Goal: Communication & Community: Answer question/provide support

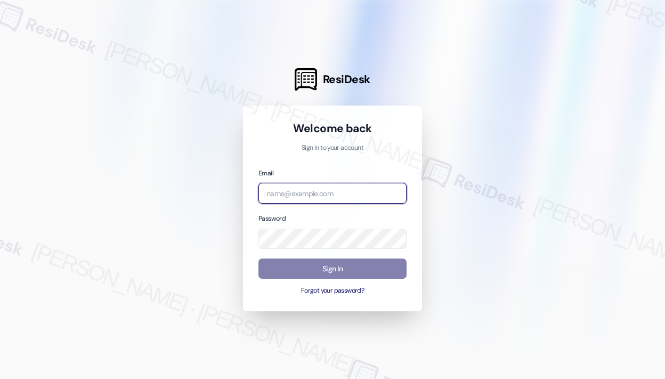
click at [277, 186] on input "email" at bounding box center [332, 193] width 148 height 21
type input "automated-surveys-jag-john-roy.roles@jag.com"
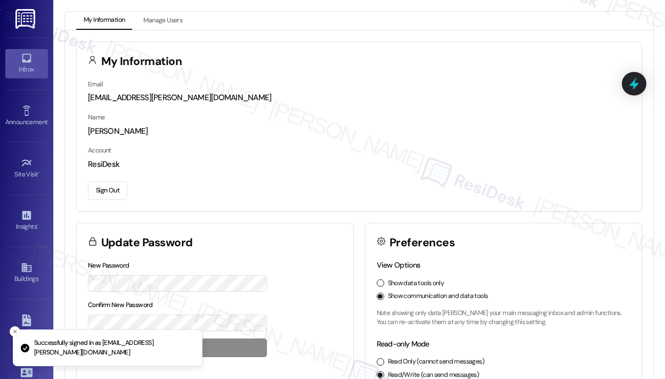
click at [27, 58] on icon at bounding box center [27, 58] width 12 height 12
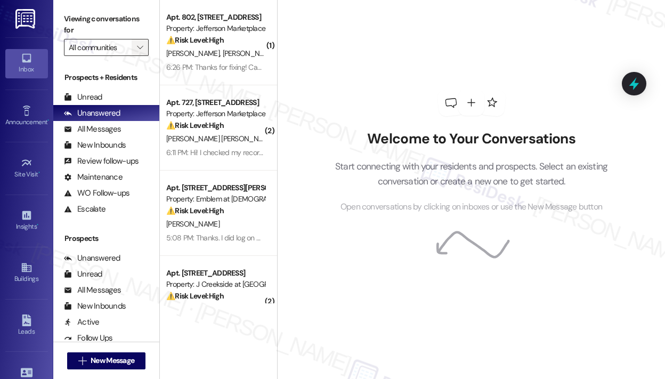
click at [143, 46] on icon "" at bounding box center [140, 47] width 6 height 9
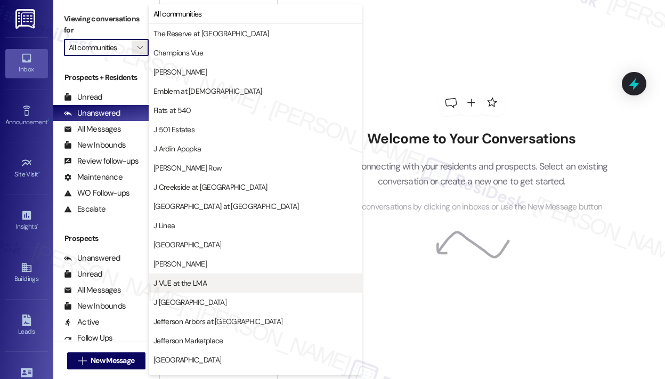
click at [193, 285] on span "J VUE at the LMA" at bounding box center [179, 283] width 53 height 11
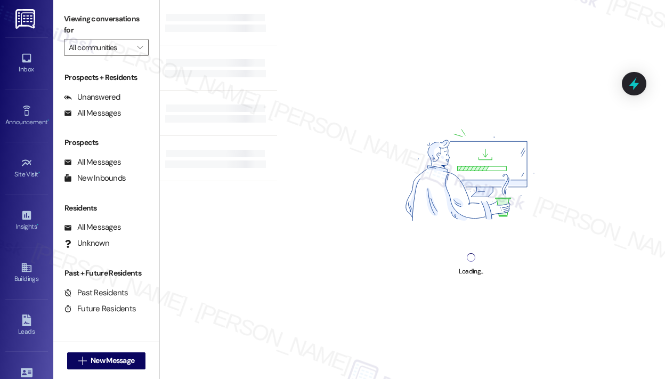
type input "J VUE at the LMA"
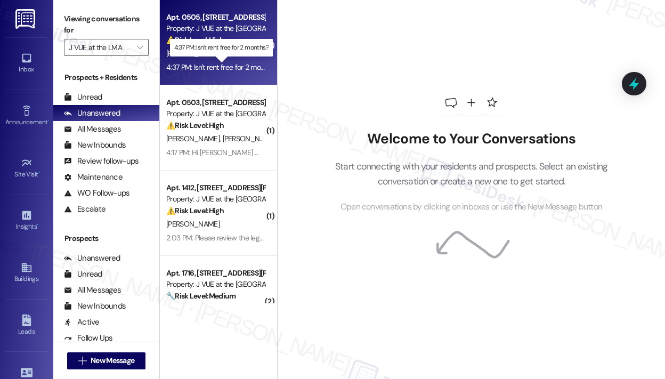
click at [229, 64] on div "4:37 PM: Isn't rent free for 2 months? 4:37 PM: Isn't rent free for 2 months?" at bounding box center [221, 67] width 111 height 10
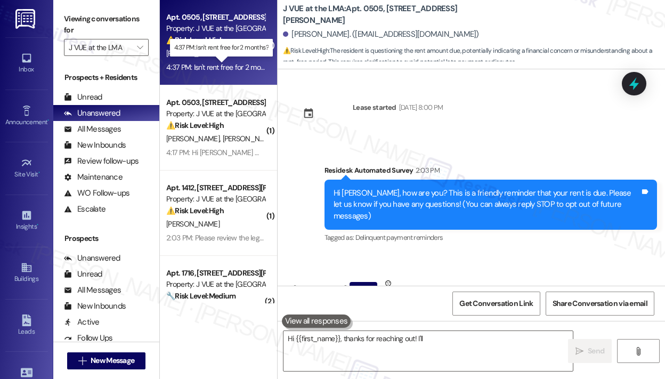
scroll to position [58, 0]
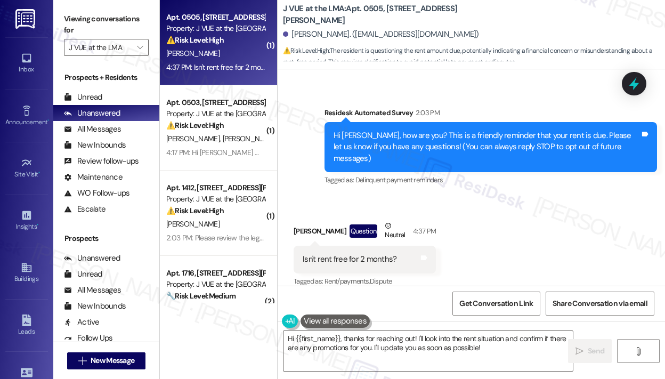
click at [555, 218] on div "Received via SMS Rohan Ravula Question Neutral 4:37 PM Isn't rent free for 2 mo…" at bounding box center [471, 246] width 387 height 101
click at [367, 254] on div "Isn't rent free for 2 months?" at bounding box center [350, 259] width 94 height 11
copy div "Isn't rent free for 2 months? Tags and notes"
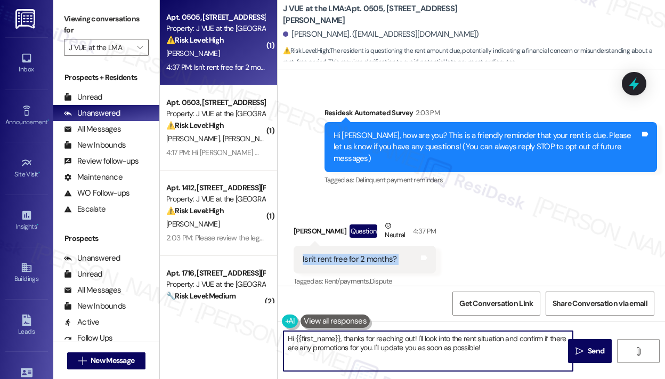
click at [429, 347] on textarea "Hi {{first_name}}, thanks for reaching out! I'll look into the rent situation a…" at bounding box center [427, 351] width 289 height 40
drag, startPoint x: 341, startPoint y: 337, endPoint x: 563, endPoint y: 350, distance: 222.5
click at [563, 350] on div "Hi {{first_name}}, thanks for reaching out! I'll look into the rent situation a…" at bounding box center [428, 350] width 290 height 41
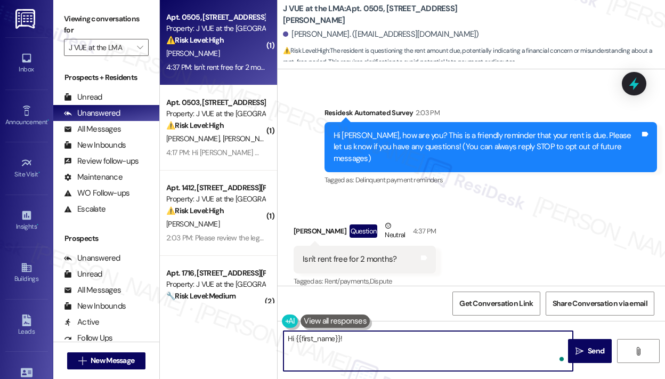
paste textarea "Thank you for reaching out — I understand you’re asking about rent being free f…"
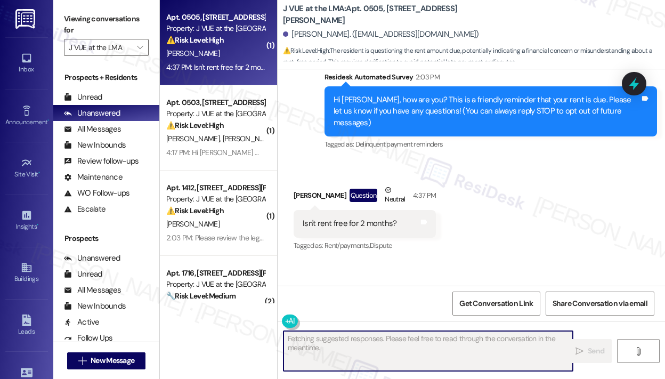
scroll to position [143, 0]
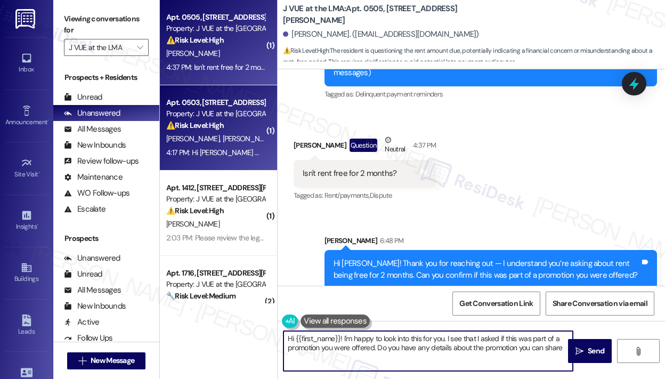
type textarea "Hi {{first_name}}! I'm happy to look into this for you. I see that I asked if t…"
click at [243, 147] on div "4:17 PM: Hi Jay - we moved out of JVUE as of 9/1. We’ve been trying to figure o…" at bounding box center [215, 152] width 101 height 13
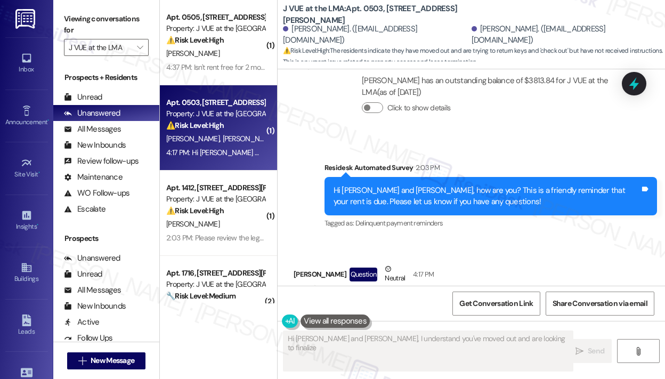
scroll to position [302, 0]
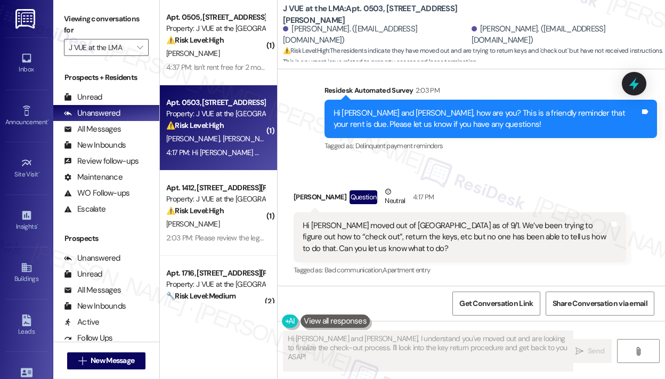
click at [500, 168] on div "Received via SMS Michael Curtis Question Neutral 4:17 PM Hi Jay - we moved out …" at bounding box center [471, 224] width 387 height 124
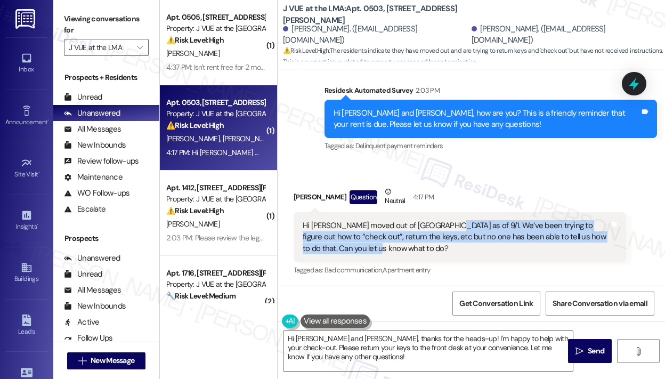
drag, startPoint x: 371, startPoint y: 249, endPoint x: 437, endPoint y: 228, distance: 69.1
click at [437, 228] on div "Hi Jay - we moved out of JVUE as of 9/1. We’ve been trying to figure out how to…" at bounding box center [456, 237] width 306 height 34
copy div "We’ve been trying to figure out how to “check out”, return the keys, etc but no…"
click at [331, 224] on div "Hi Jay - we moved out of JVUE as of 9/1. We’ve been trying to figure out how to…" at bounding box center [456, 237] width 306 height 34
copy div "we moved out of JVUE as of 9/1. We’ve been trying to figure out how to “check o…"
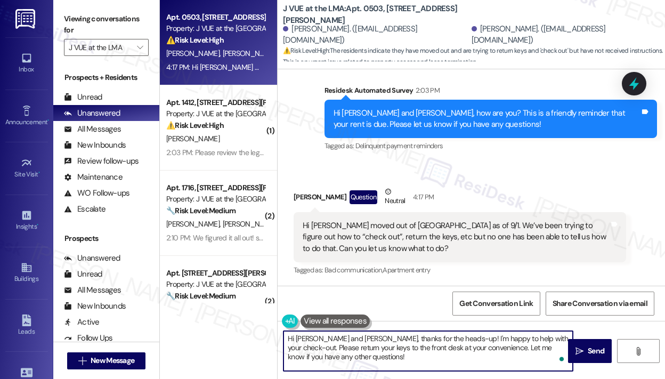
click at [388, 356] on textarea "Hi Natalie and Michael, thanks for the heads-up! I'm happy to help with your ch…" at bounding box center [427, 351] width 289 height 40
click at [331, 343] on textarea "Hi Natalie and Michael, thanks for the heads-up! I'm happy to help with your ch…" at bounding box center [427, 351] width 289 height 40
drag, startPoint x: 323, startPoint y: 337, endPoint x: 336, endPoint y: 368, distance: 33.9
click at [336, 368] on textarea "Hi Michael, thanks for the heads-up! I'm happy to help with your check-out. Ple…" at bounding box center [427, 351] width 289 height 40
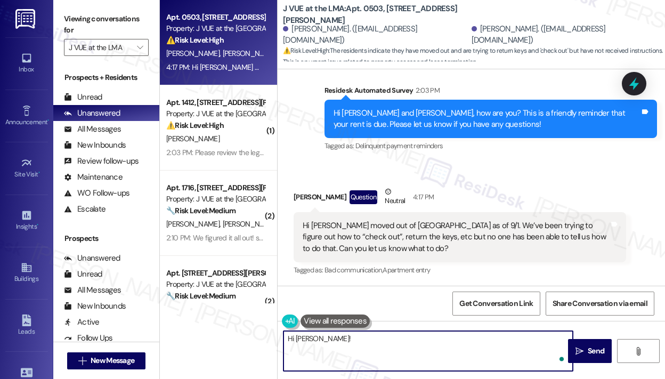
paste textarea "Thank you for reaching out — I understand you moved out of JVue as of 9/1 and a…"
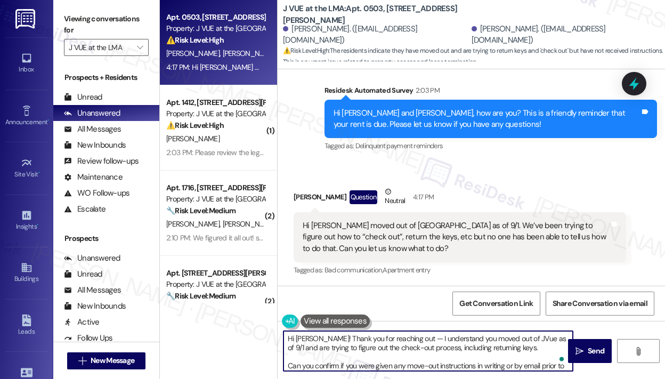
scroll to position [9, 0]
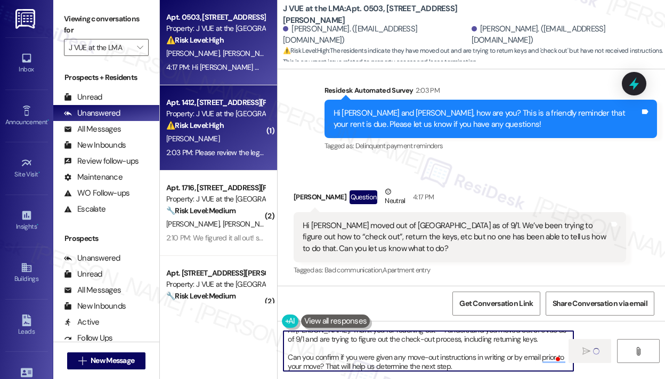
type textarea "Hi Michael! Thank you for reaching out — I understand you moved out of JVue as …"
click at [245, 155] on div "2:03 PM: Please review the legal notice sent to your email and demand letters. …" at bounding box center [370, 153] width 409 height 10
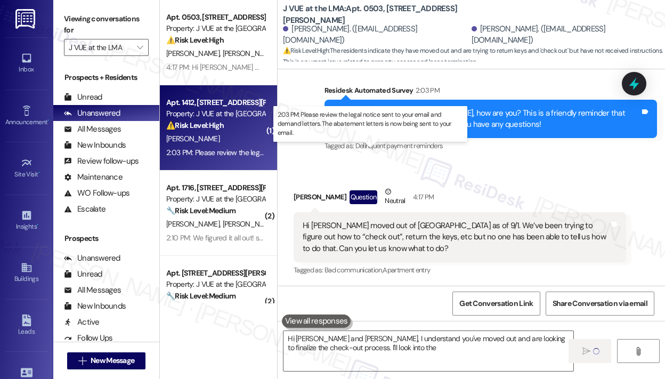
type textarea "Hi Natalie and Michael, I understand you've moved out and are looking to finali…"
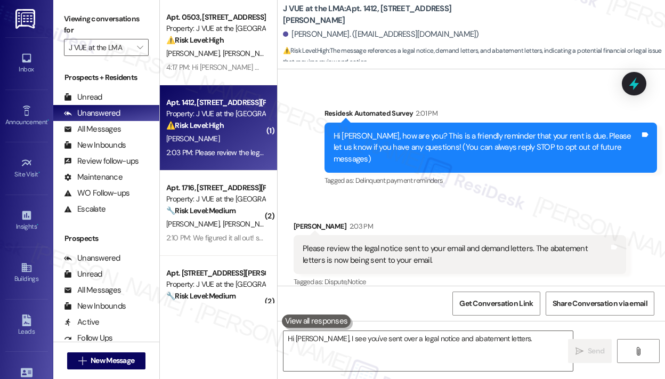
scroll to position [58, 0]
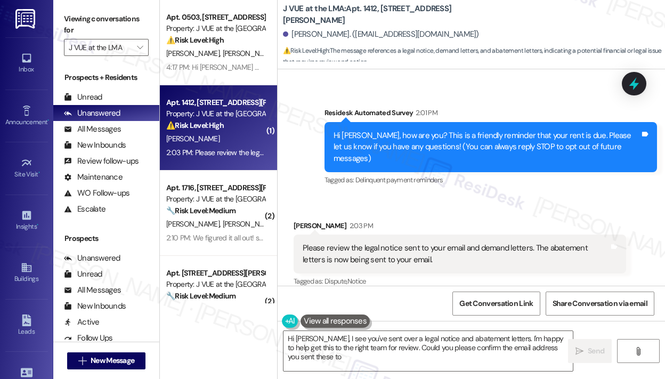
type textarea "Hi Michael, I see you've sent over a legal notice and abatement letters. I'm ha…"
click at [428, 198] on div "Received via SMS Michael Theroux 2:03 PM Please review the legal notice sent to…" at bounding box center [471, 246] width 387 height 101
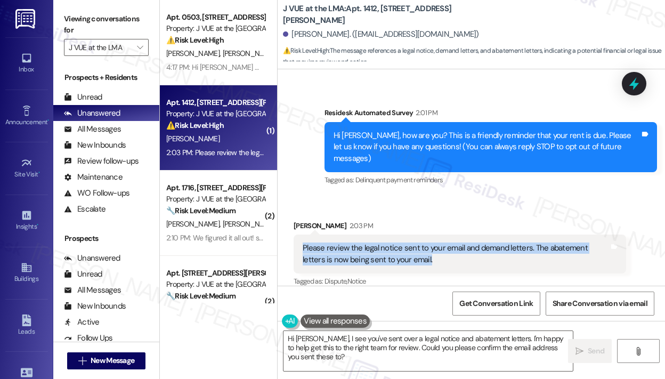
drag, startPoint x: 416, startPoint y: 251, endPoint x: 292, endPoint y: 238, distance: 124.3
click at [292, 238] on div "Received via SMS Michael Theroux 2:03 PM Please review the legal notice sent to…" at bounding box center [460, 254] width 348 height 85
copy div "Please review the legal notice sent to your email and demand letters. The abate…"
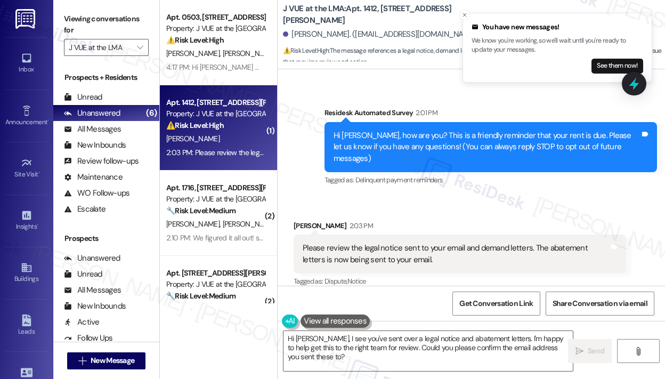
click at [498, 108] on div "Residesk Automated Survey 2:01 PM" at bounding box center [491, 114] width 333 height 15
click at [464, 17] on icon "Close toast" at bounding box center [464, 15] width 6 height 6
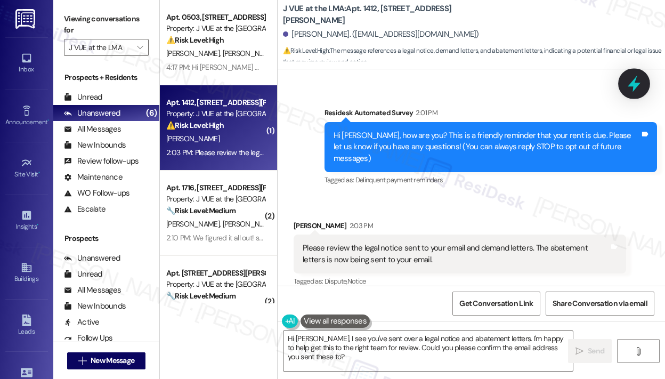
click at [636, 85] on icon at bounding box center [634, 84] width 13 height 17
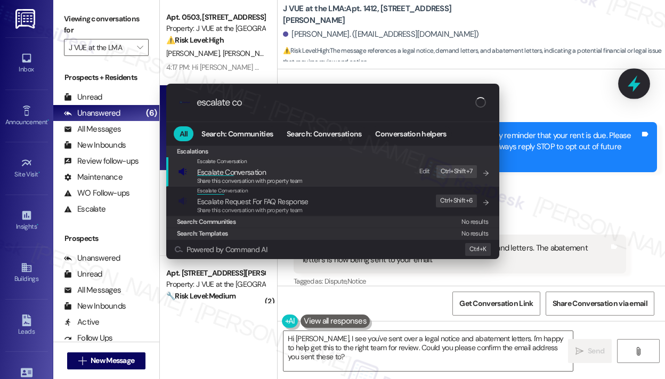
type input "escalate con"
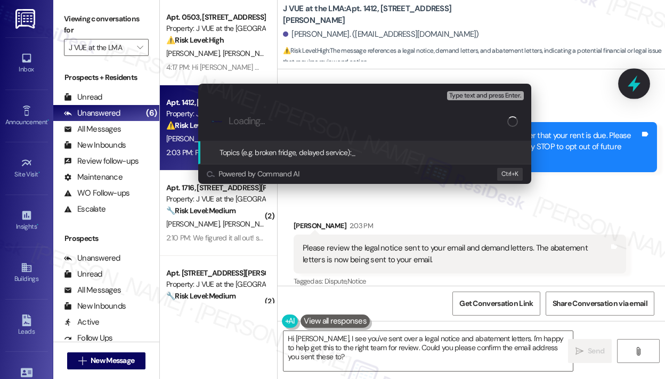
type input "Legal Notice, Demand Letters, and Abatement Letters Sent to Your Email"
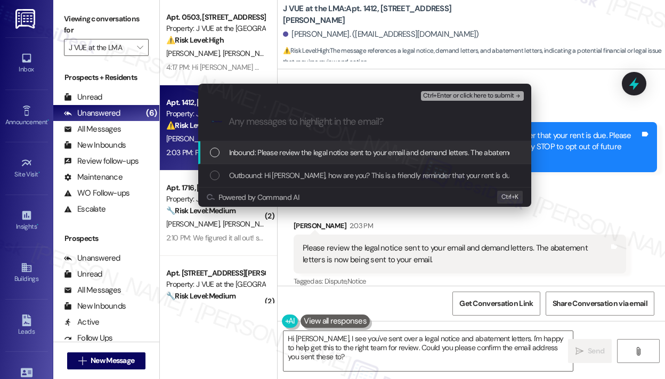
click at [351, 154] on span "Inbound: Please review the legal notice sent to your email and demand letters. …" at bounding box center [433, 153] width 409 height 12
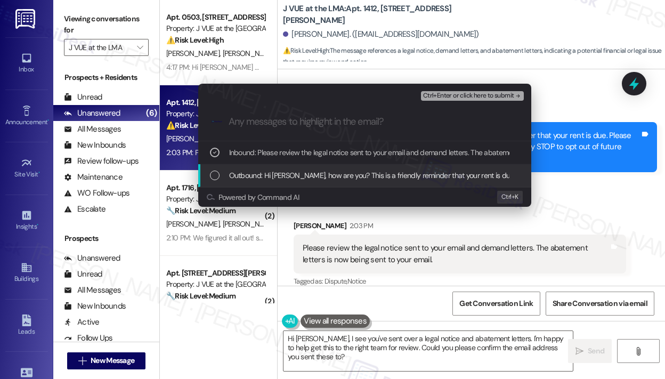
click at [352, 176] on span "Outbound: Hi Michael, how are you? This is a friendly reminder that your rent i…" at bounding box center [534, 175] width 611 height 12
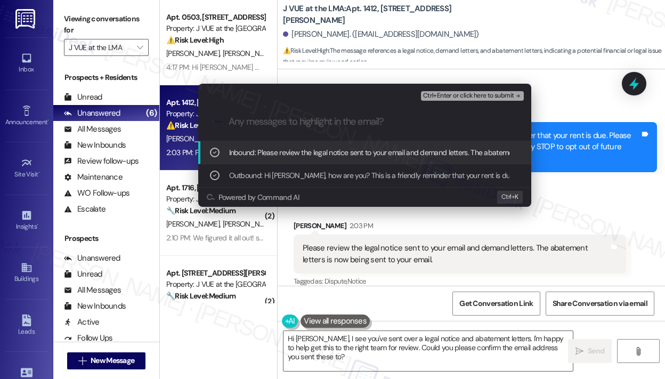
click at [471, 98] on span "Ctrl+Enter or click here to submit" at bounding box center [468, 95] width 91 height 7
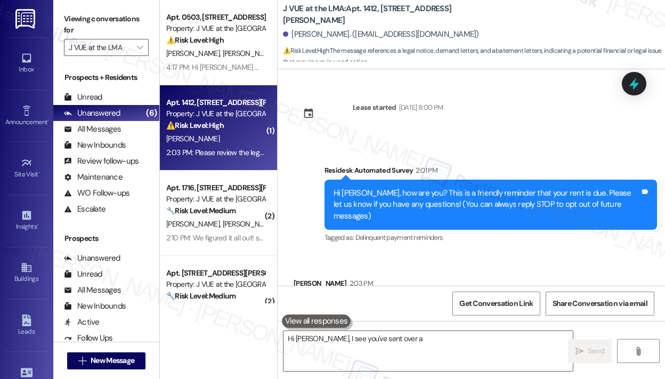
scroll to position [58, 0]
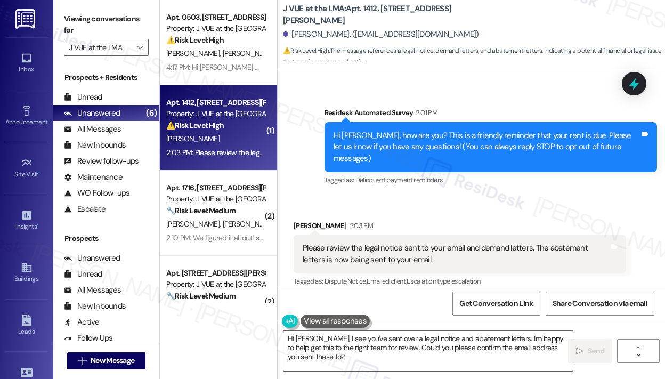
click at [526, 196] on div "Received via SMS Michael Theroux 2:03 PM Please review the legal notice sent to…" at bounding box center [471, 246] width 387 height 101
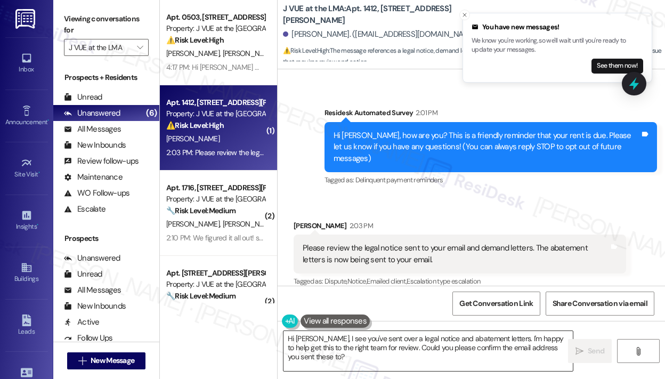
click at [460, 350] on textarea "Hi Michael, I see you've sent over a legal notice and abatement letters. I'm ha…" at bounding box center [427, 351] width 289 height 40
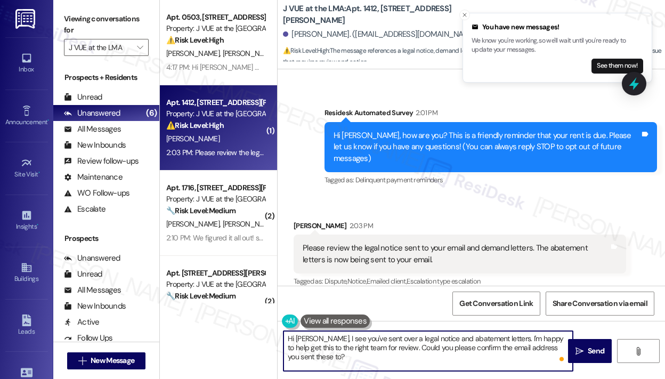
click at [460, 350] on textarea "Hi Michael, I see you've sent over a legal notice and abatement letters. I'm ha…" at bounding box center [427, 351] width 289 height 40
click at [469, 348] on textarea "Hi Michael, I see you've sent over a legal notice and abatement letters. I'm ha…" at bounding box center [427, 351] width 289 height 40
click at [467, 359] on textarea "Hi Michael, I see you've sent over a legal notice and abatement letters. I'm ha…" at bounding box center [427, 351] width 289 height 40
click at [584, 351] on span " Send" at bounding box center [590, 350] width 34 height 11
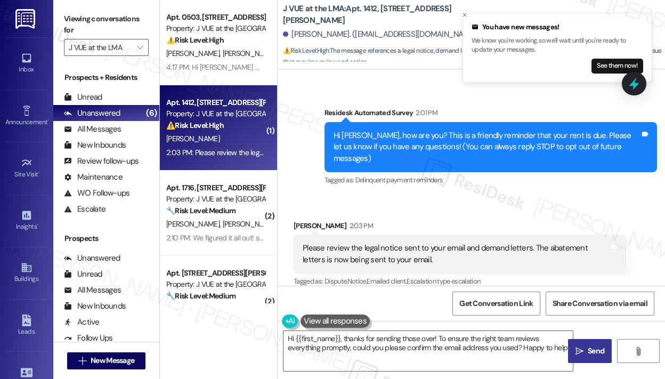
type textarea "Hi {{first_name}}, thanks for sending those over! To ensure the right team revi…"
click at [431, 220] on div "Michael Theroux 2:03 PM" at bounding box center [460, 227] width 333 height 15
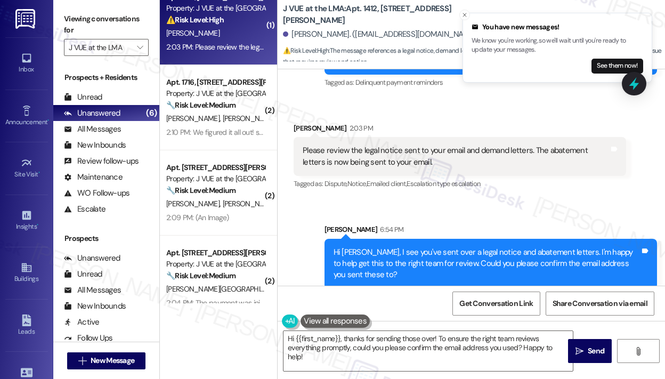
scroll to position [107, 0]
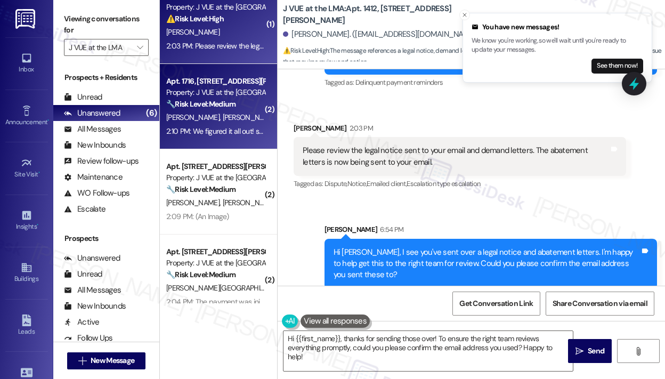
click at [231, 136] on div "2:10 PM: We figured it all out! sof and I are paying our half right now! Thank …" at bounding box center [215, 131] width 101 height 13
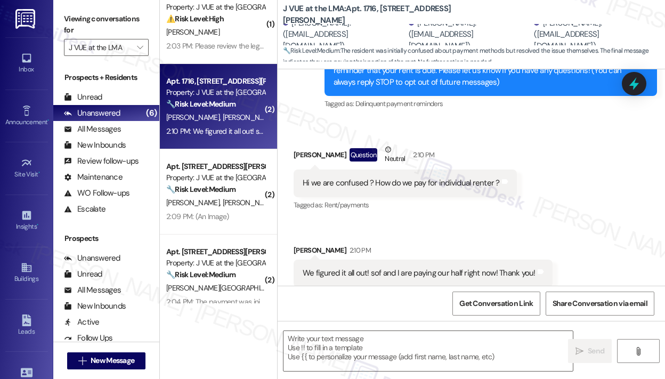
scroll to position [158, 0]
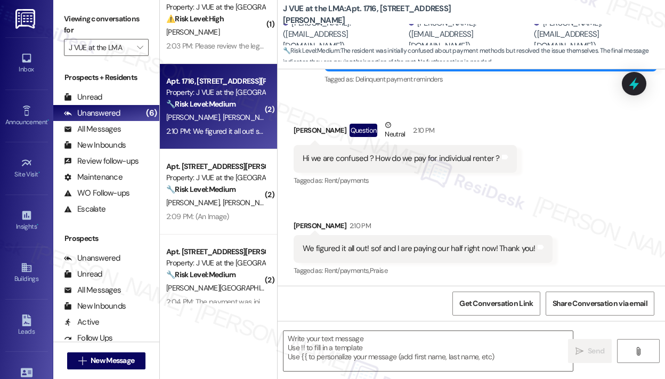
type textarea "Fetching suggested responses. Please feel free to read through the conversation…"
click at [421, 342] on textarea at bounding box center [427, 351] width 289 height 40
click at [434, 249] on div "We figured it all out! sof and I are paying our half right now! Thank you!" at bounding box center [419, 248] width 233 height 11
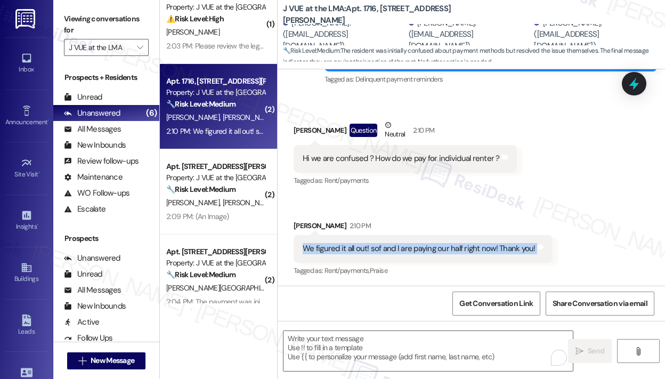
copy div "We figured it all out! sof and I are paying our half right now! Thank you! Tags…"
click at [392, 345] on textarea "To enrich screen reader interactions, please activate Accessibility in Grammarl…" at bounding box center [427, 351] width 289 height 40
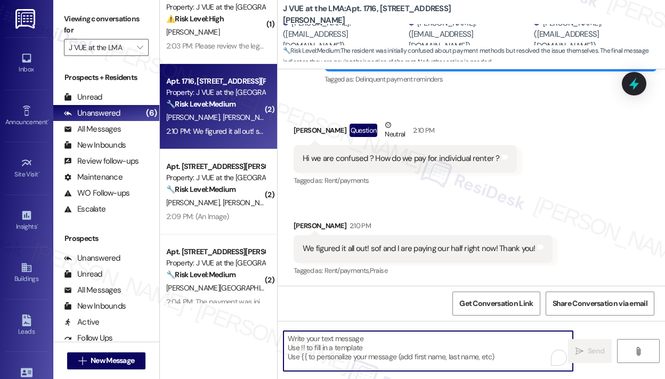
paste textarea "Thank you for reaching out — I’m glad to hear you and Sof were able to figure i…"
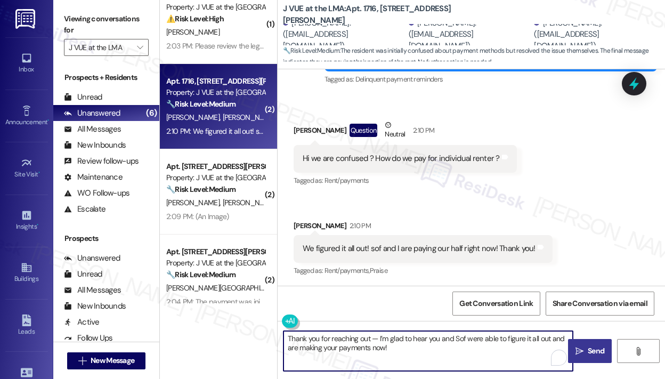
type textarea "Thank you for reaching out — I’m glad to hear you and Sof were able to figure i…"
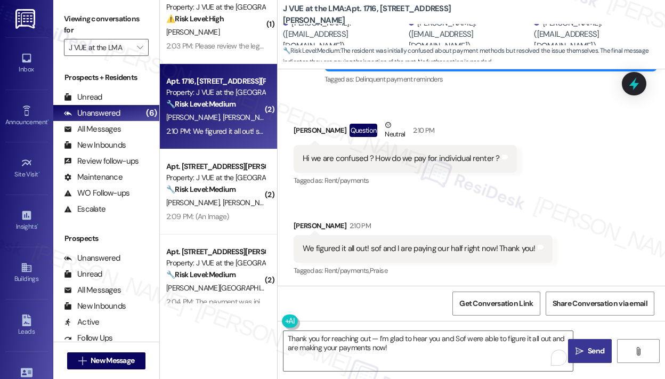
click at [574, 351] on span " Send" at bounding box center [590, 350] width 34 height 11
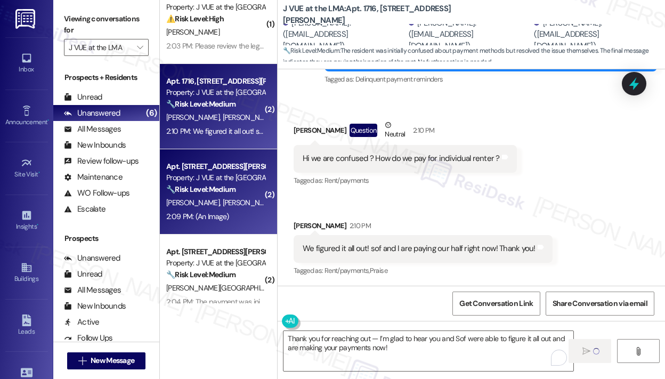
click at [242, 214] on div "2:09 PM: (An Image) 2:09 PM: (An Image)" at bounding box center [215, 216] width 101 height 13
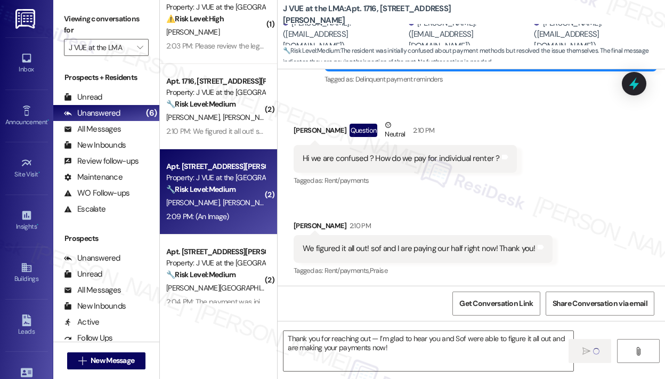
type textarea "Fetching suggested responses. Please feel free to read through the conversation…"
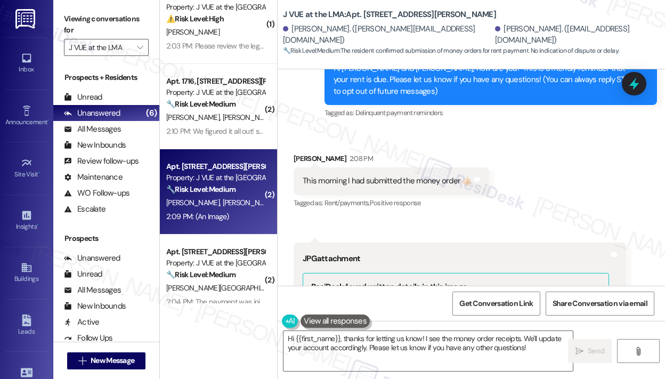
scroll to position [112, 0]
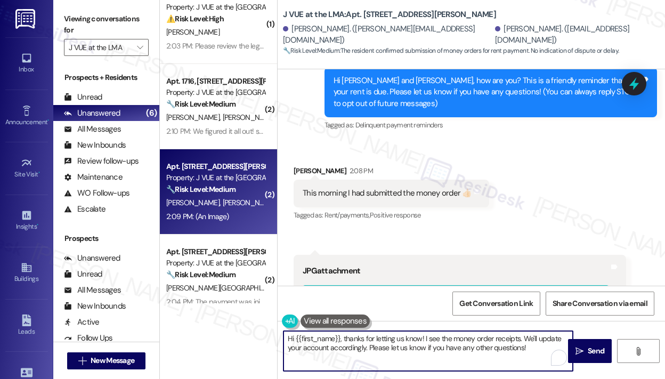
click at [366, 348] on textarea "Hi {{first_name}}, thanks for letting us know! I see the money order receipts. …" at bounding box center [427, 351] width 289 height 40
drag, startPoint x: 368, startPoint y: 350, endPoint x: 523, endPoint y: 343, distance: 154.7
click at [523, 343] on textarea "Hi {{first_name}}, thanks for letting us know! I see the money order receipts. …" at bounding box center [427, 351] width 289 height 40
click at [441, 339] on textarea "Hi {{first_name}}, thanks for letting us know! I see the money order receipts. …" at bounding box center [427, 351] width 289 height 40
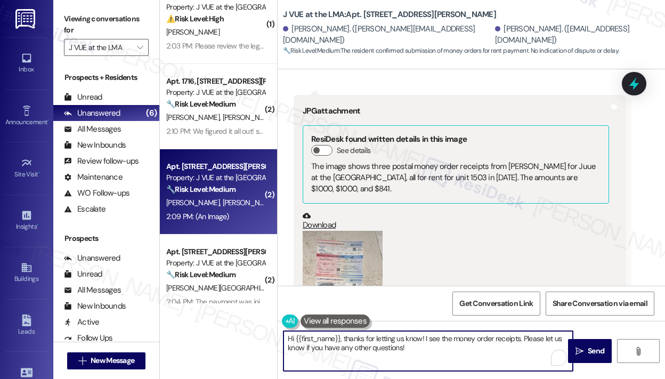
scroll to position [379, 0]
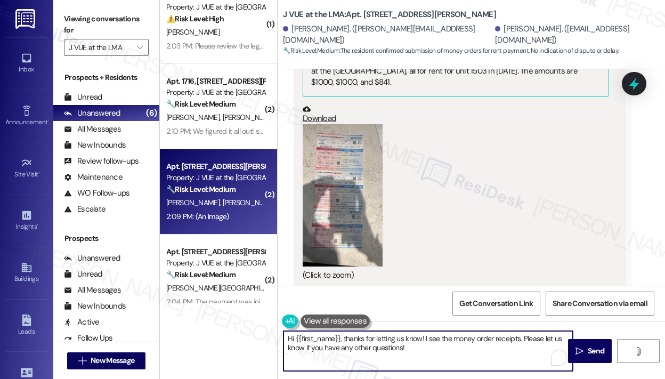
click at [509, 344] on textarea "Hi {{first_name}}, thanks for letting us know! I see the money order receipts. …" at bounding box center [427, 351] width 289 height 40
type textarea "Hi {{first_name}}, thanks for letting us know! I see the money order receipts. …"
click at [588, 345] on span "Send" at bounding box center [596, 350] width 17 height 11
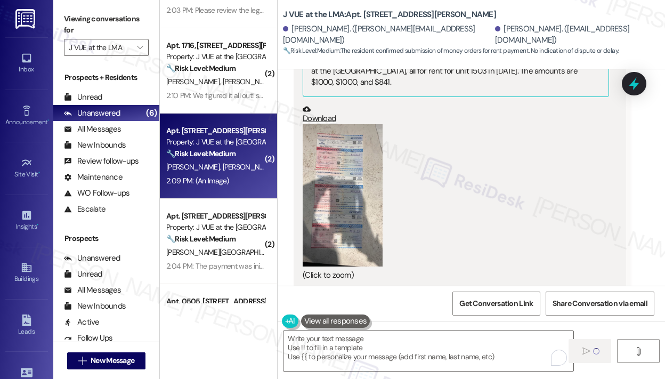
scroll to position [208, 0]
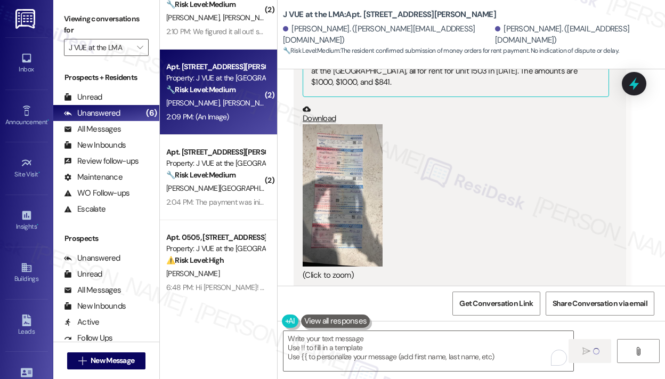
type textarea "Fetching suggested responses. Please feel free to read through the conversation…"
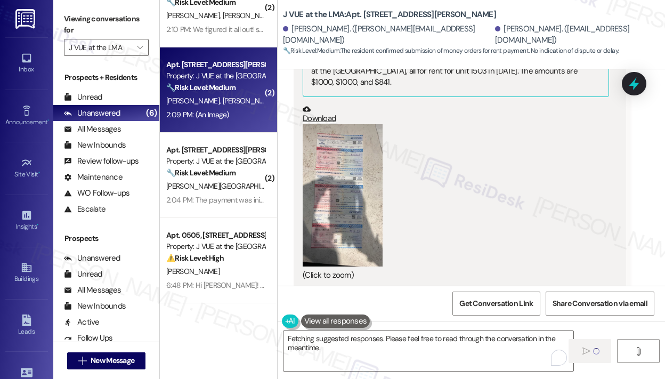
scroll to position [378, 0]
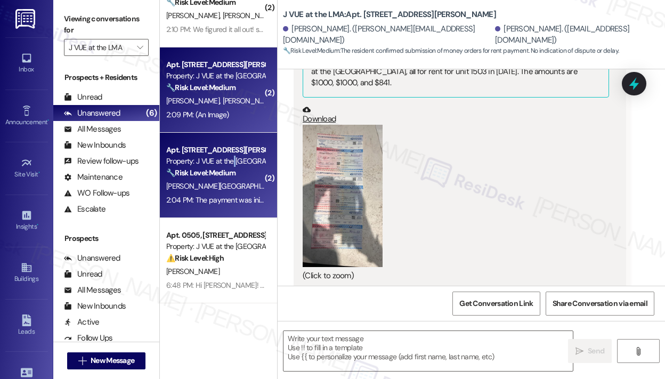
click at [234, 166] on div "Property: J VUE at the LMA" at bounding box center [215, 161] width 99 height 11
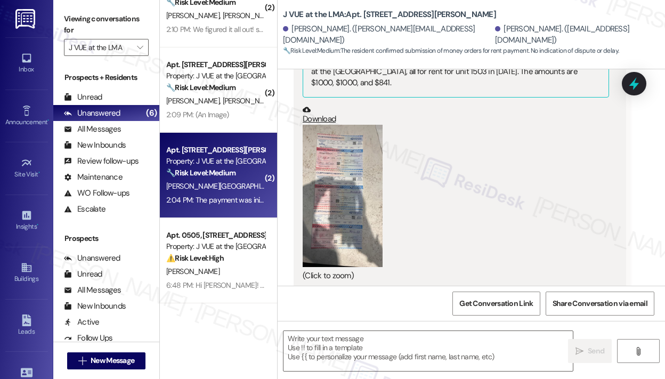
type textarea "Fetching suggested responses. Please feel free to read through the conversation…"
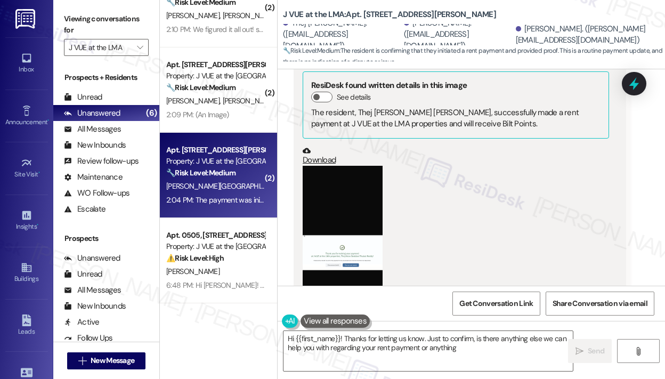
scroll to position [294, 0]
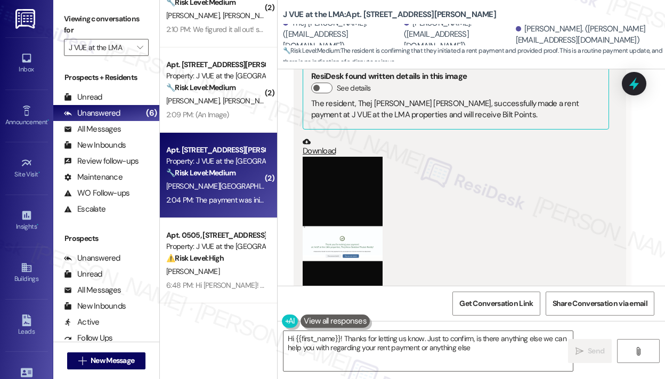
type textarea "Hi {{first_name}}! Thanks for letting us know. Just to confirm, is there anythi…"
click at [557, 239] on div "Received via SMS Thej Kiran Reddy 2:04 PM Hey Jay, I initiated the payment toda…" at bounding box center [471, 206] width 387 height 493
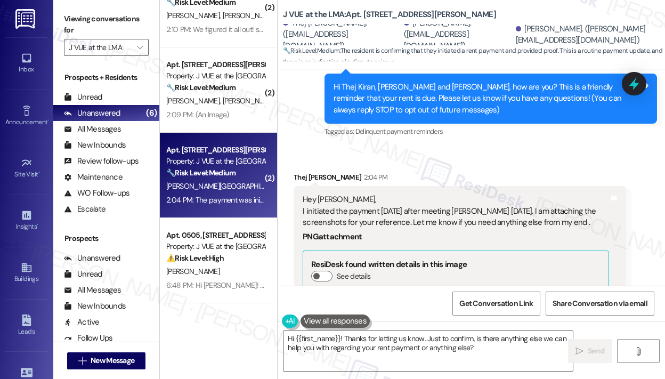
scroll to position [100, 0]
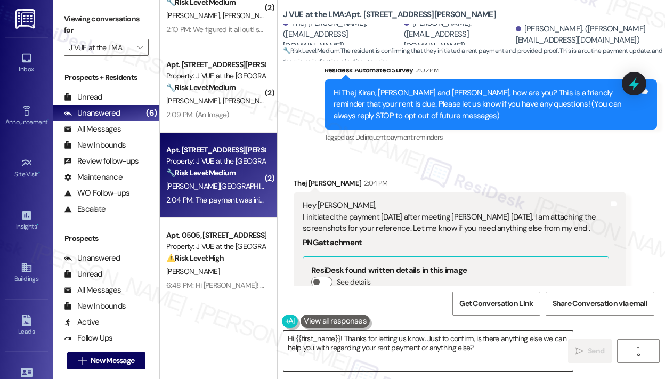
click at [509, 351] on textarea "Hi {{first_name}}! Thanks for letting us know. Just to confirm, is there anythi…" at bounding box center [427, 351] width 289 height 40
click at [584, 351] on span " Send" at bounding box center [590, 350] width 34 height 11
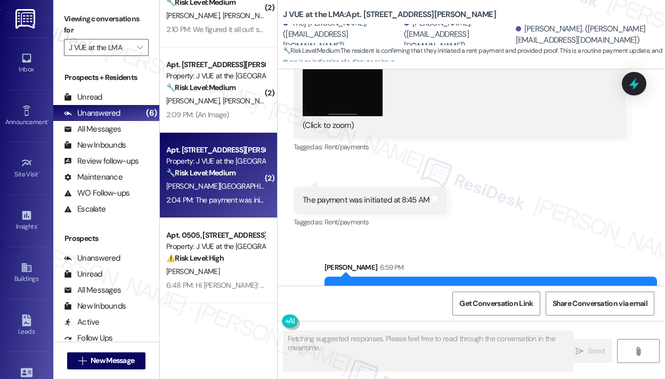
scroll to position [546, 0]
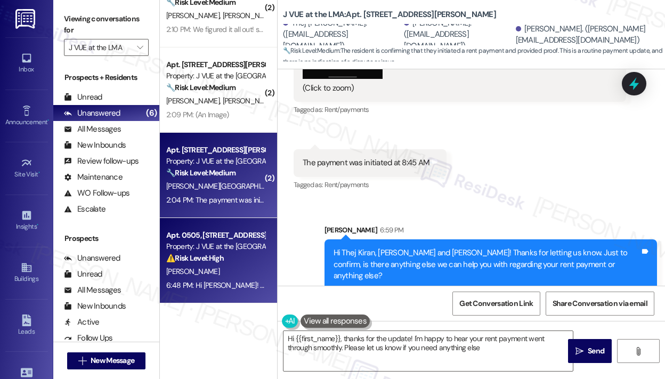
type textarea "Hi {{first_name}}, thanks for the update! I'm happy to hear your rent payment w…"
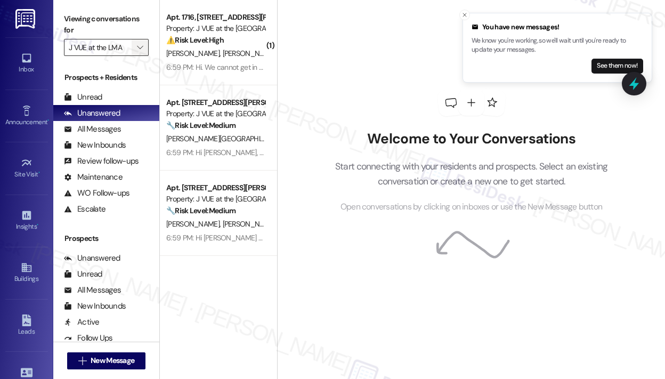
click at [141, 51] on icon "" at bounding box center [140, 47] width 6 height 9
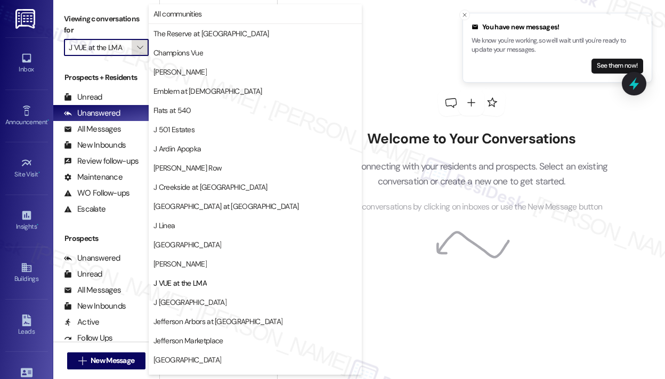
scroll to position [167, 0]
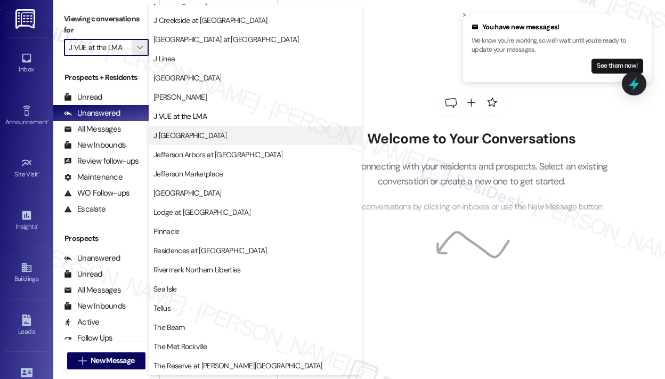
click at [196, 135] on span "J [GEOGRAPHIC_DATA]" at bounding box center [189, 135] width 73 height 11
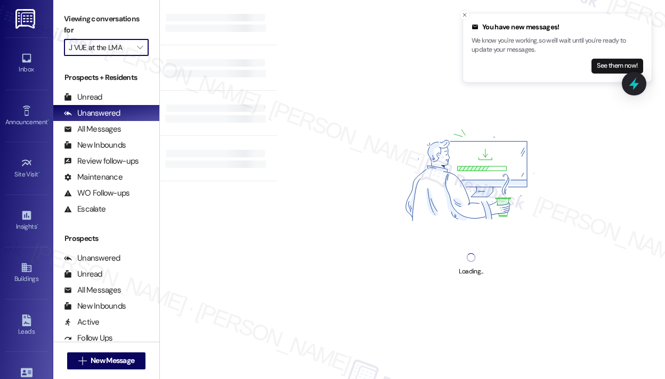
type input "J [GEOGRAPHIC_DATA]"
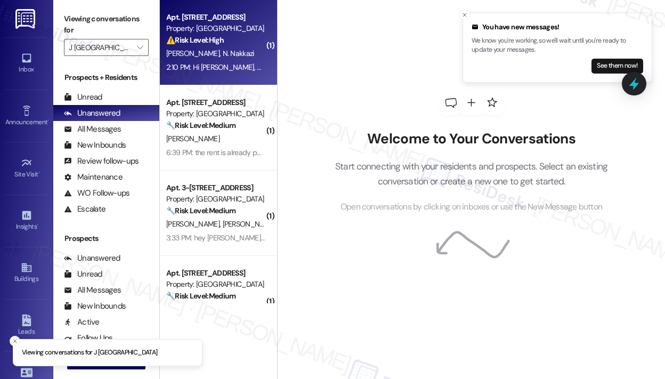
click at [231, 58] on span "N. Nakkazi" at bounding box center [238, 53] width 31 height 10
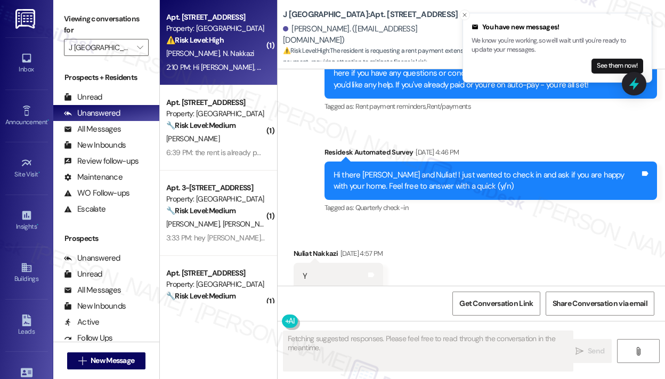
scroll to position [4236, 0]
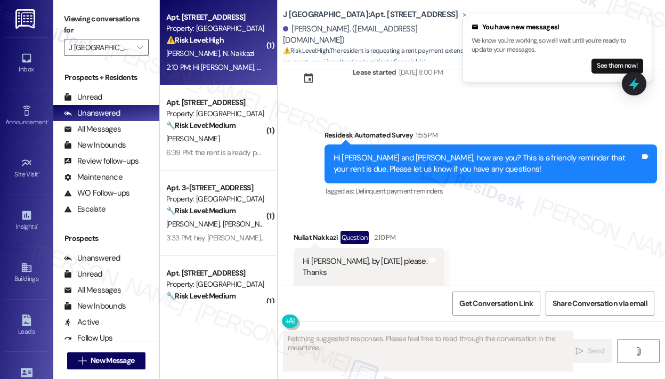
click at [518, 210] on div "Received via SMS Nuliat Nakkazi Question 2:10 PM Hi Jay, by Friday please. Than…" at bounding box center [471, 258] width 387 height 103
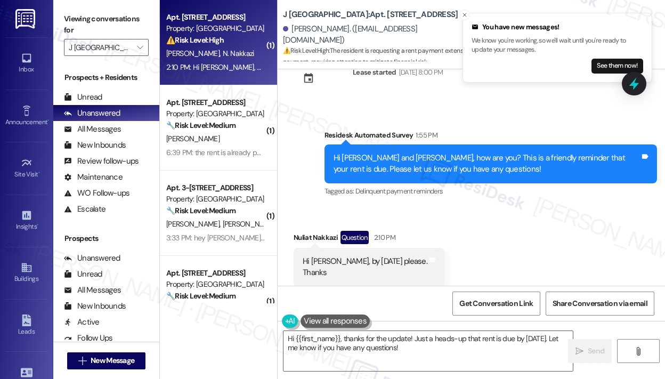
click at [344, 256] on div "Hi Jay, by Friday please. Thanks" at bounding box center [365, 267] width 125 height 23
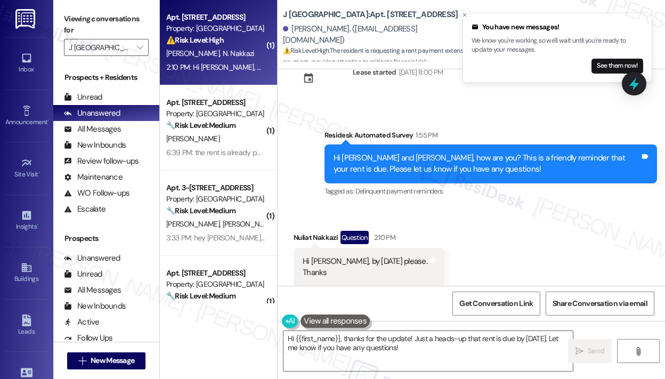
click at [430, 234] on div "Received via SMS Nuliat Nakkazi Question 2:10 PM Hi Jay, by Friday please. Than…" at bounding box center [471, 258] width 387 height 103
drag, startPoint x: 325, startPoint y: 236, endPoint x: 378, endPoint y: 238, distance: 53.9
click at [378, 256] on div "Hi Jay, by Friday please. Thanks" at bounding box center [365, 267] width 125 height 23
drag, startPoint x: 366, startPoint y: 237, endPoint x: 539, endPoint y: 250, distance: 174.2
click at [539, 250] on div "Received via SMS Nuliat Nakkazi Question 2:10 PM Hi Jay, by Friday please. Than…" at bounding box center [471, 258] width 387 height 103
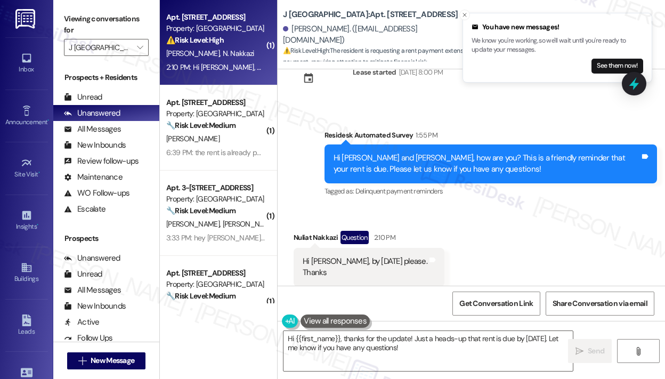
click at [475, 245] on div "Received via SMS Nuliat Nakkazi Question 2:10 PM Hi Jay, by Friday please. Than…" at bounding box center [471, 258] width 387 height 103
click at [474, 245] on div "Received via SMS Nuliat Nakkazi Question 2:10 PM Hi Jay, by Friday please. Than…" at bounding box center [471, 258] width 387 height 103
click at [507, 273] on div "Received via SMS Nuliat Nakkazi Question 2:10 PM Hi Jay, by Friday please. Than…" at bounding box center [471, 258] width 387 height 103
click at [505, 252] on div "Received via SMS Nuliat Nakkazi Question 2:10 PM Hi Jay, by Friday please. Than…" at bounding box center [471, 258] width 387 height 103
click at [360, 256] on div "Hi Jay, by Friday please. Thanks" at bounding box center [365, 267] width 125 height 23
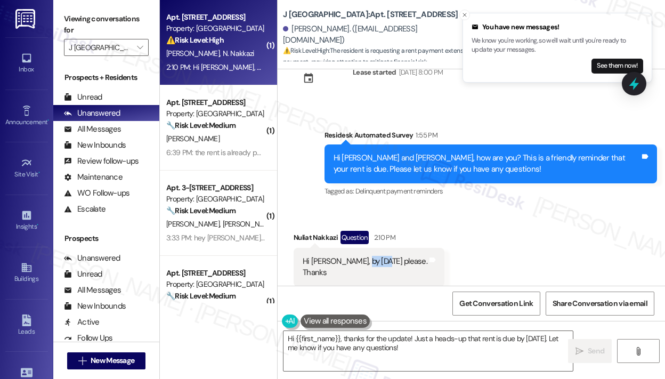
click at [360, 256] on div "Hi Jay, by Friday please. Thanks" at bounding box center [365, 267] width 125 height 23
copy div "Hi Jay, by Friday please."
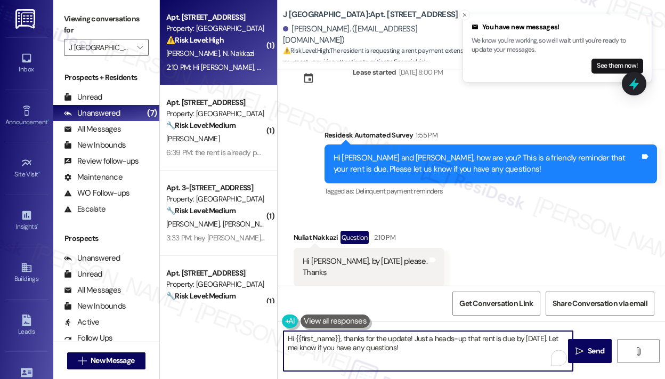
drag, startPoint x: 443, startPoint y: 348, endPoint x: 341, endPoint y: 338, distance: 103.3
click at [341, 338] on textarea "Hi {{first_name}}, thanks for the update! Just a heads-up that rent is due by F…" at bounding box center [427, 351] width 289 height 40
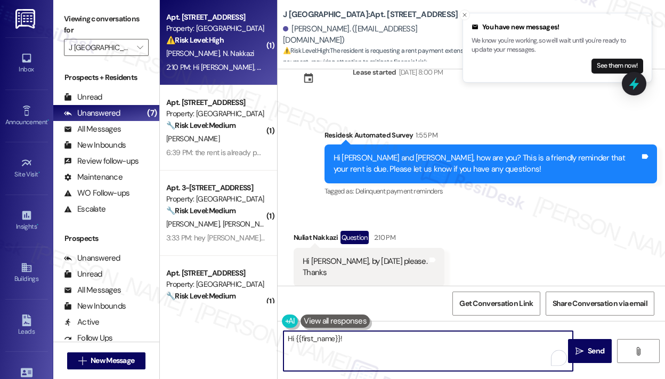
paste textarea "Thank you for letting me know, Jay — I understand you’ll be making the payment …"
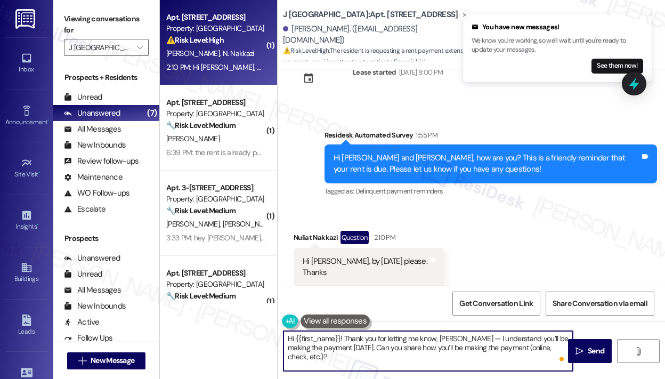
click at [449, 339] on textarea "Hi {{first_name}}! Thank you for letting me know, Jay — I understand you’ll be …" at bounding box center [427, 351] width 289 height 40
click at [449, 353] on textarea "Hi {{first_name}}! Thank you for letting me know — I understand you’ll be makin…" at bounding box center [427, 351] width 289 height 40
type textarea "Hi {{first_name}}! Thank you for letting me know — I understand you’ll be makin…"
click at [586, 347] on span "Send" at bounding box center [596, 350] width 21 height 11
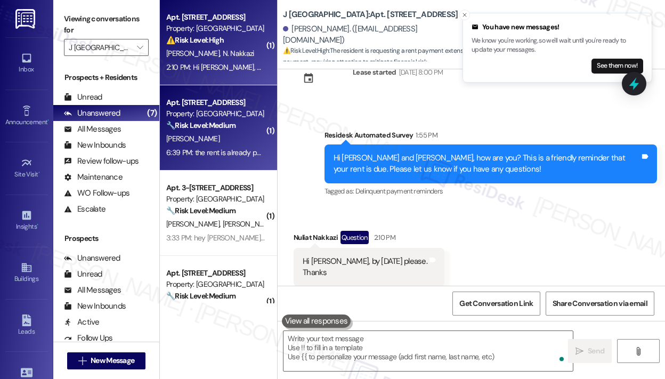
click at [238, 161] on div "Apt. 1-1241, 1042 Main Street Property: J Woburn Heights 🔧 Risk Level: Medium T…" at bounding box center [218, 127] width 117 height 85
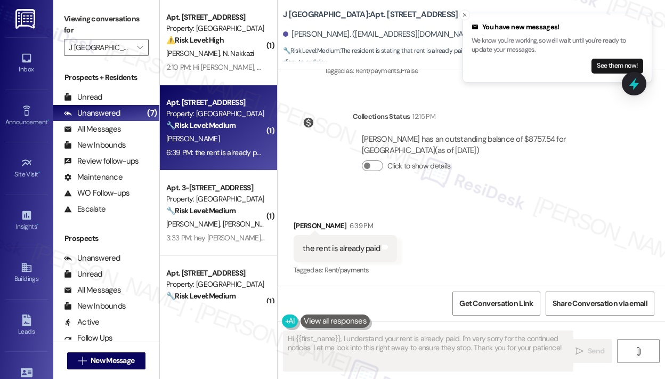
scroll to position [462, 0]
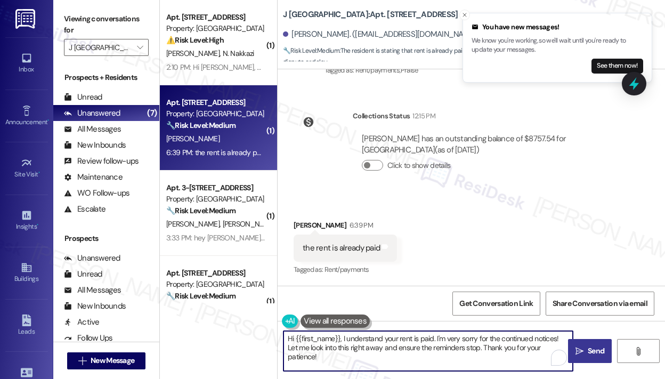
click at [485, 349] on textarea "Hi {{first_name}}, I understand your rent is paid. I'm very sorry for the conti…" at bounding box center [427, 351] width 289 height 40
drag, startPoint x: 345, startPoint y: 360, endPoint x: 347, endPoint y: 339, distance: 20.8
click at [347, 339] on textarea "Hi {{first_name}}, I understand your rent is paid. I'm very sorry for the conti…" at bounding box center [427, 351] width 289 height 40
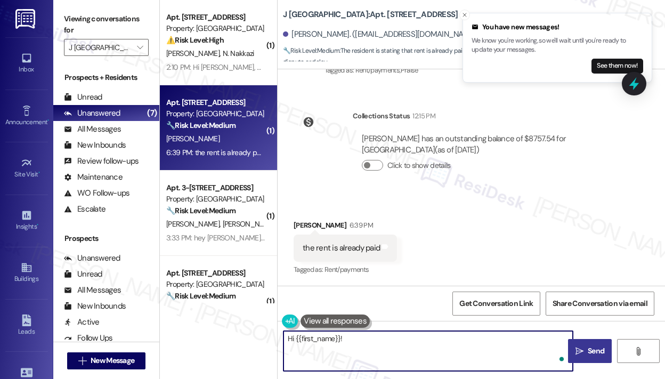
paste textarea "Thank you for letting me know — I really appreciate you making the payment!"
type textarea "Hi {{first_name}}! Thank you for letting me know — I really appreciate you maki…"
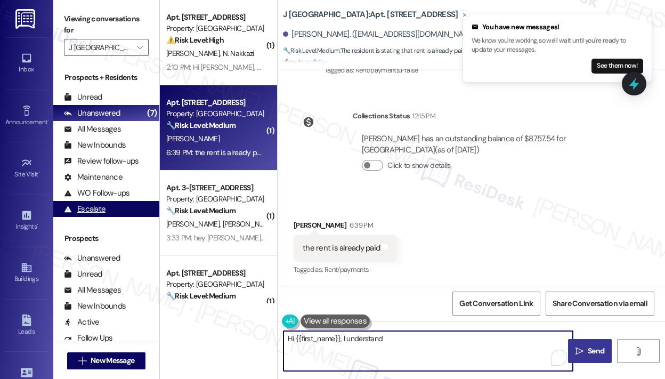
scroll to position [461, 0]
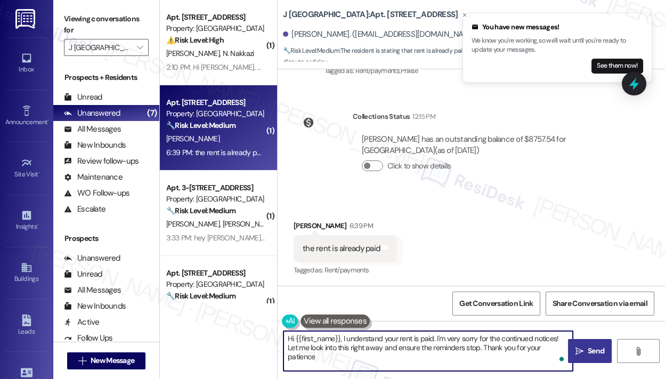
type textarea "Hi {{first_name}}, I understand your rent is paid. I'm very sorry for the conti…"
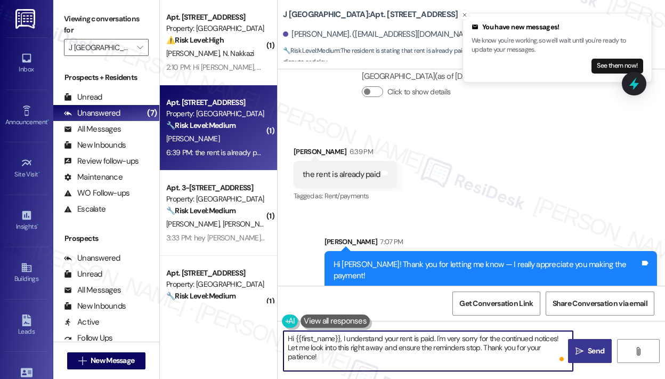
scroll to position [536, 0]
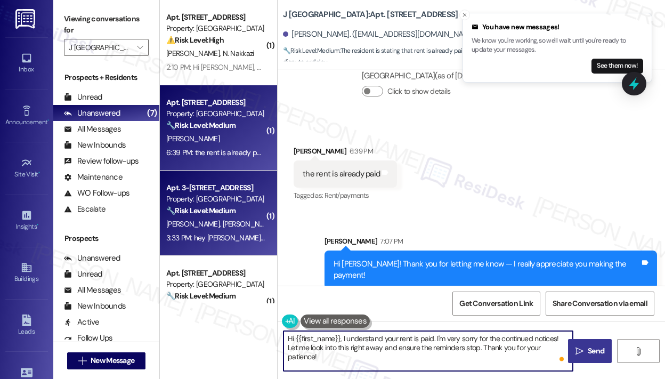
click at [224, 219] on span "E. Mompremier" at bounding box center [249, 224] width 53 height 10
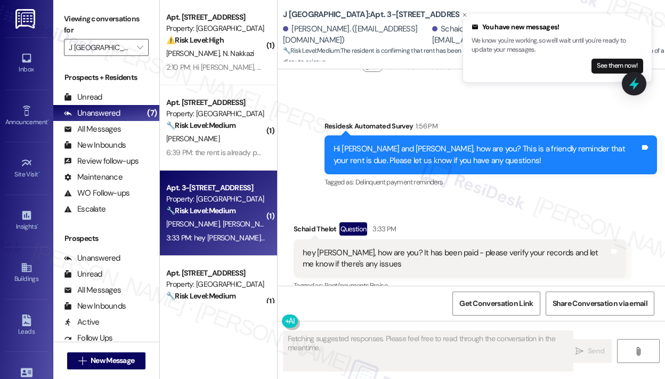
scroll to position [1004, 0]
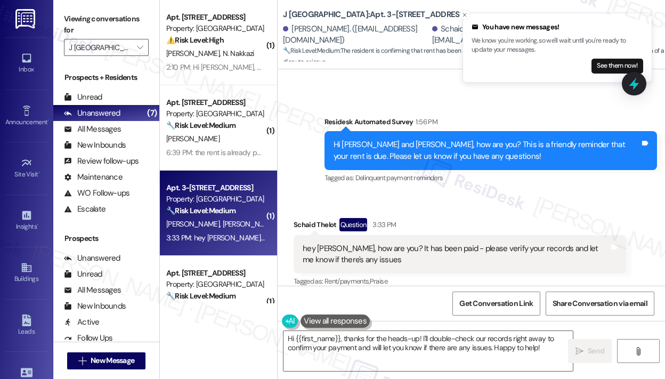
click at [586, 210] on div "Received via SMS Schaid Thelot Question 3:33 PM hey Jay, how are you? It has be…" at bounding box center [460, 253] width 348 height 87
click at [452, 92] on div "Survey, sent via SMS Residesk Automated Survey 1:56 PM Hi Erline and Schaid, ho…" at bounding box center [471, 142] width 387 height 101
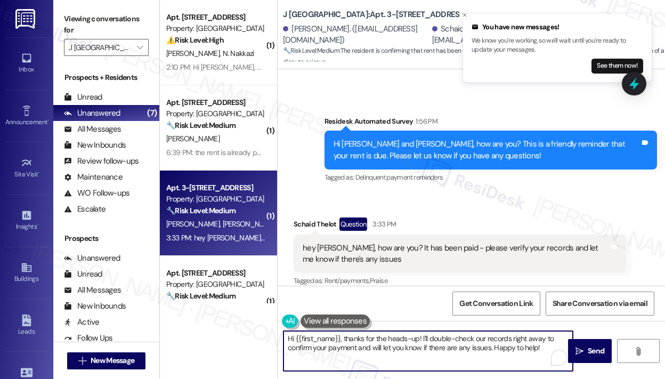
click at [501, 338] on textarea "Hi {{first_name}}, thanks for the heads-up! I'll double-check our records right…" at bounding box center [427, 351] width 289 height 40
click at [494, 350] on textarea "Hi {{first_name}}, thanks for the heads-up! I'll double-check our records right…" at bounding box center [427, 351] width 289 height 40
click at [488, 193] on div "Received via SMS Schaid Thelot Question 3:33 PM hey Jay, how are you? It has be…" at bounding box center [471, 244] width 387 height 103
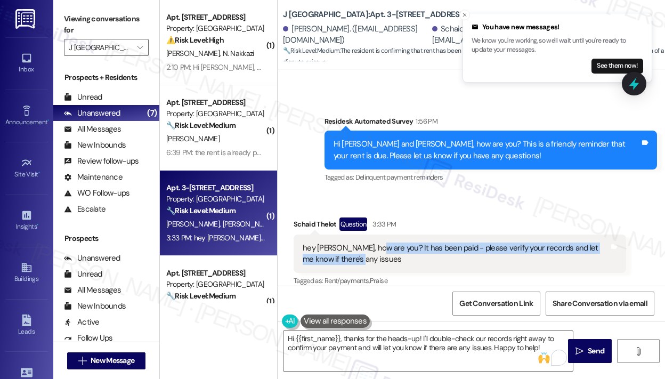
drag, startPoint x: 392, startPoint y: 248, endPoint x: 375, endPoint y: 239, distance: 19.3
click at [375, 242] on div "hey Jay, how are you? It has been paid - please verify your records and let me …" at bounding box center [456, 253] width 306 height 23
copy div "It has been paid - please verify your records and let me know if there's any is…"
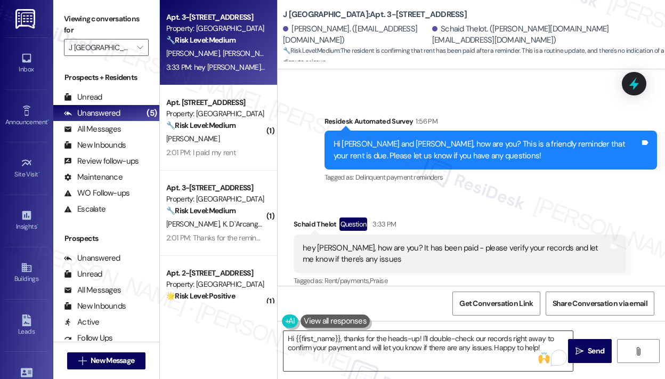
click at [360, 341] on textarea "Hi {{first_name}}, thanks for the heads-up! I'll double-check our records right…" at bounding box center [427, 351] width 289 height 40
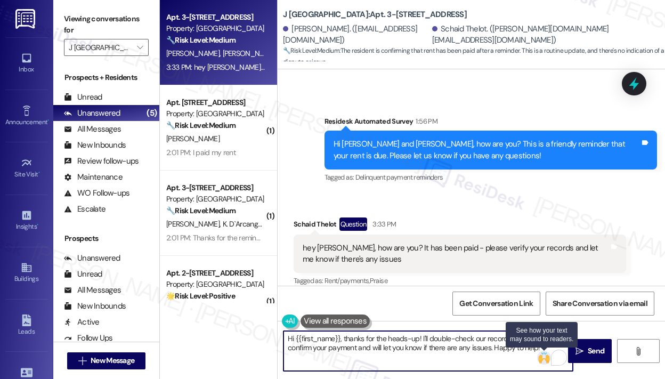
drag, startPoint x: 339, startPoint y: 338, endPoint x: 550, endPoint y: 355, distance: 211.2
click at [550, 355] on div "Hi {{first_name}}, thanks for the heads-up! I'll double-check our records right…" at bounding box center [428, 350] width 290 height 41
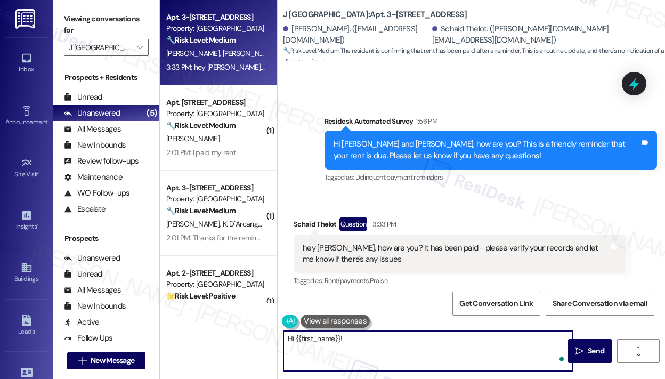
paste textarea "Sorry if this has caused any inconvenience — I understand you mentioned the pay…"
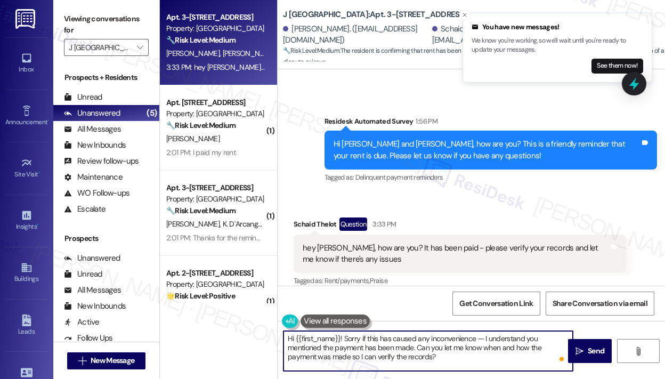
type textarea "Hi {{first_name}}! Sorry if this has caused any inconvenience — I understand yo…"
click at [461, 196] on div "Received via SMS Schaid Thelot Question 3:33 PM hey Jay, how are you? It has be…" at bounding box center [471, 244] width 387 height 103
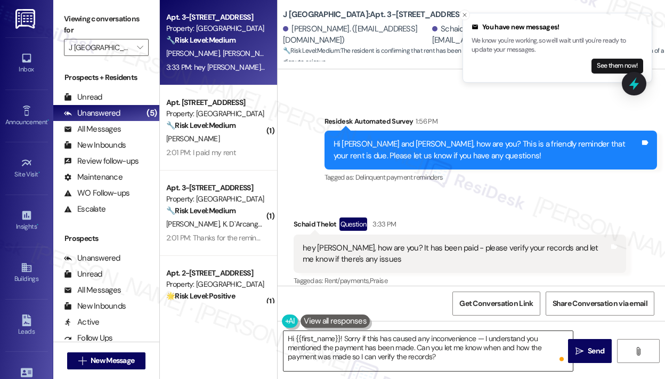
click at [454, 363] on textarea "Hi {{first_name}}! Sorry if this has caused any inconvenience — I understand yo…" at bounding box center [427, 351] width 289 height 40
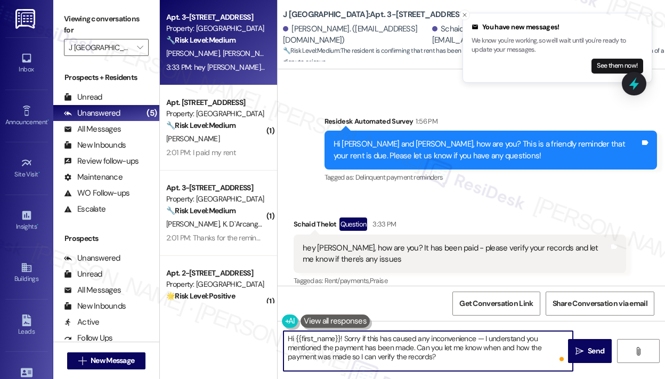
click at [455, 366] on textarea "Hi {{first_name}}! Sorry if this has caused any inconvenience — I understand yo…" at bounding box center [427, 351] width 289 height 40
click at [463, 359] on textarea "Hi {{first_name}}! Sorry if this has caused any inconvenience — I understand yo…" at bounding box center [427, 351] width 289 height 40
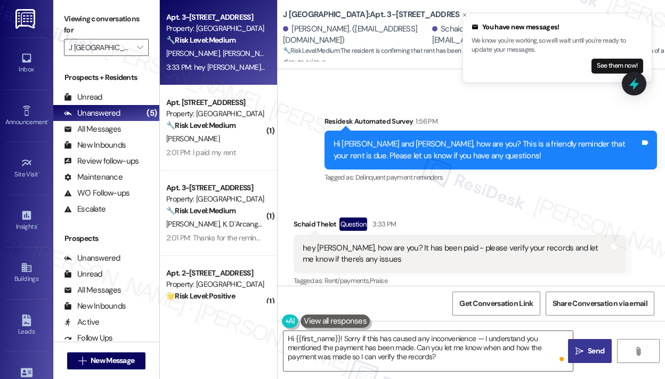
click at [590, 356] on button " Send" at bounding box center [590, 351] width 44 height 24
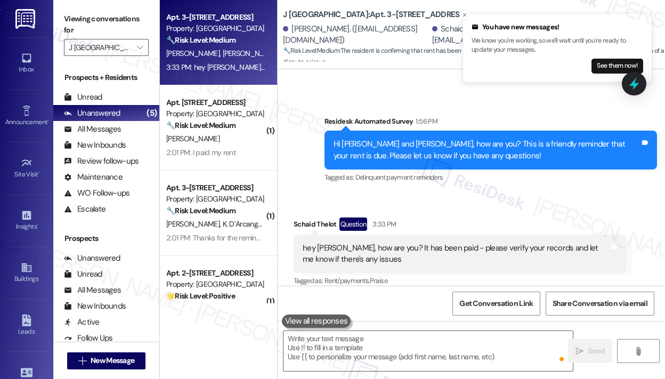
scroll to position [1004, 0]
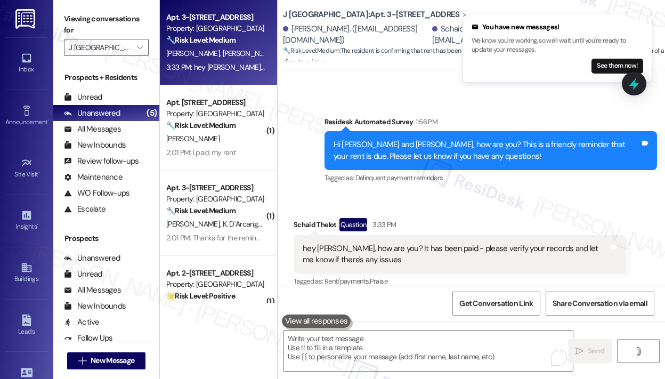
click at [504, 179] on div "Survey, sent via SMS Residesk Automated Survey 1:56 PM Hi Erline and Schaid, ho…" at bounding box center [491, 150] width 348 height 85
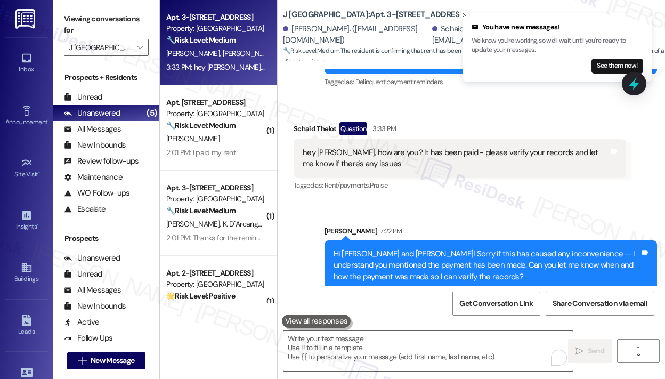
scroll to position [1101, 0]
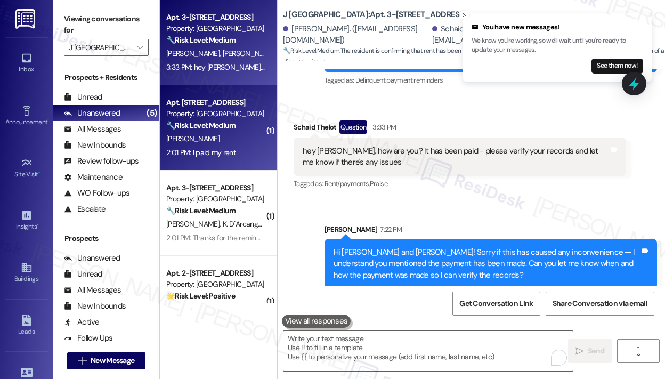
click at [241, 154] on div "2:01 PM: I paid my rent 2:01 PM: I paid my rent" at bounding box center [215, 152] width 101 height 13
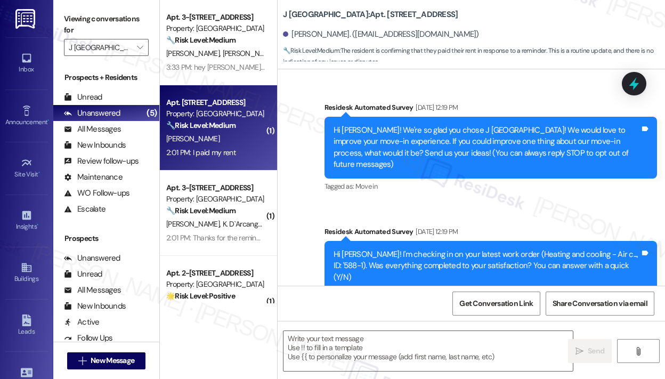
scroll to position [5191, 0]
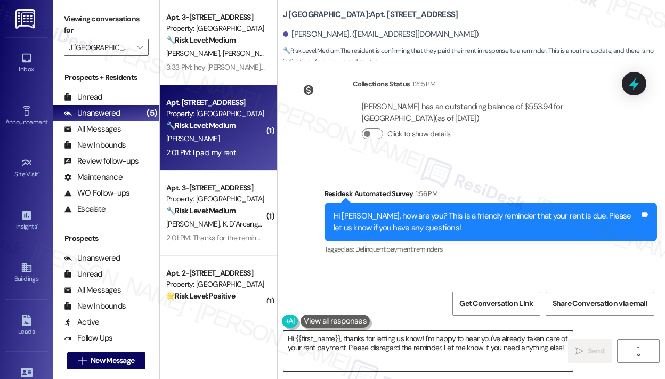
click at [512, 351] on textarea "Hi {{first_name}}, thanks for letting us know! I'm happy to hear you've already…" at bounding box center [427, 351] width 289 height 40
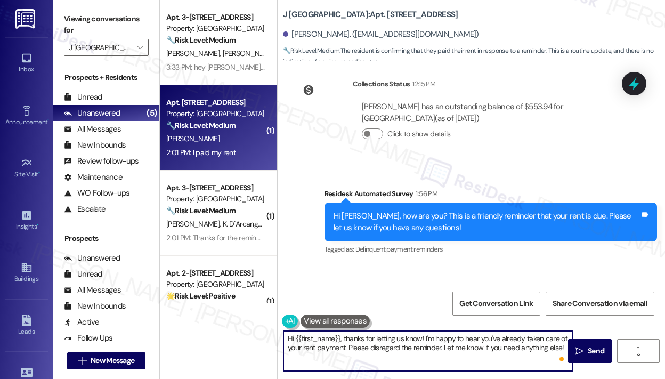
drag, startPoint x: 341, startPoint y: 338, endPoint x: 565, endPoint y: 356, distance: 224.5
click at [565, 356] on div "Hi {{first_name}}, thanks for letting us know! I'm happy to hear you've already…" at bounding box center [428, 350] width 290 height 41
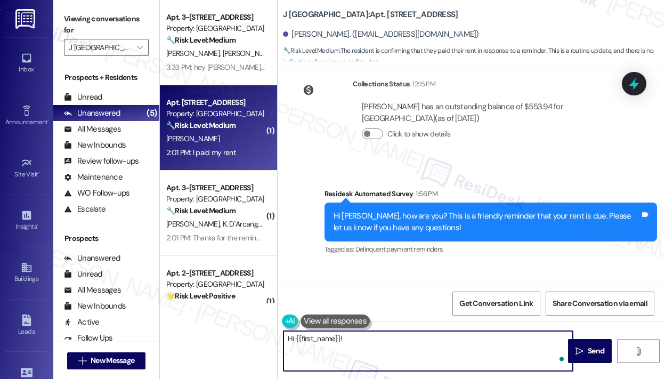
paste textarea "Thank you for letting me know — I really appreciate you making the payment!"
click at [448, 353] on textarea "Hi {{first_name}}! Thank you for letting me know — I really appreciate you maki…" at bounding box center [427, 351] width 289 height 40
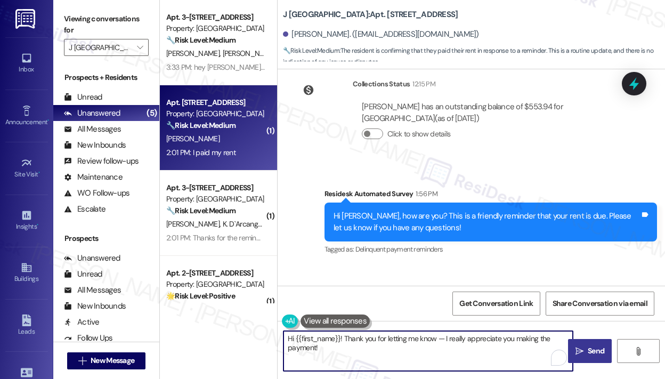
type textarea "Hi {{first_name}}! Thank you for letting me know — I really appreciate you maki…"
click at [596, 352] on span "Send" at bounding box center [596, 350] width 17 height 11
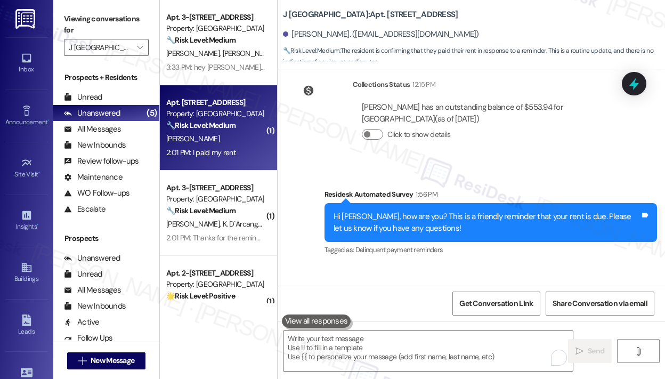
scroll to position [5265, 0]
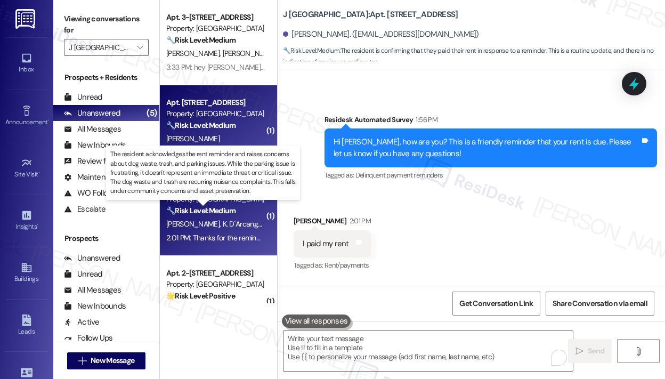
click at [230, 215] on strong "🔧 Risk Level: Medium" at bounding box center [200, 211] width 69 height 10
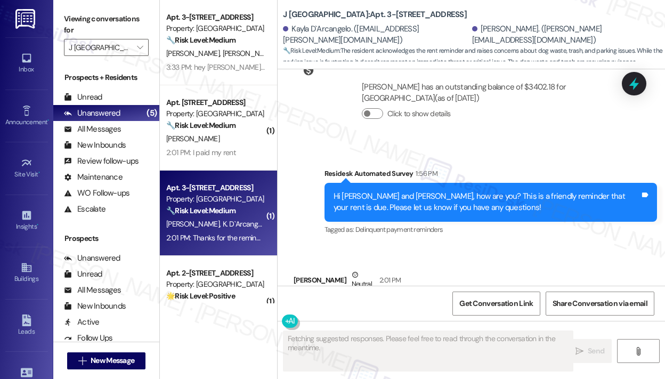
scroll to position [3777, 0]
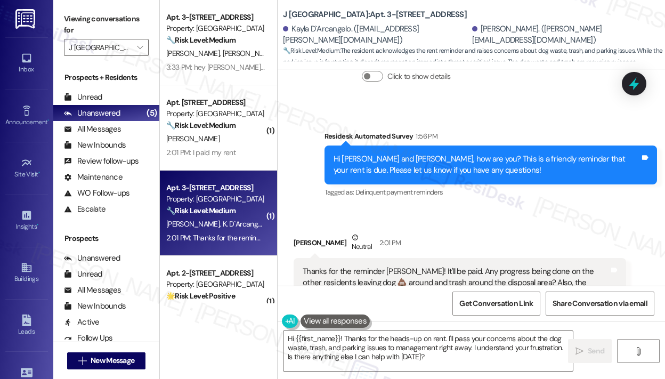
click at [501, 232] on div "Derek Kennedy Neutral 2:01 PM" at bounding box center [460, 245] width 333 height 26
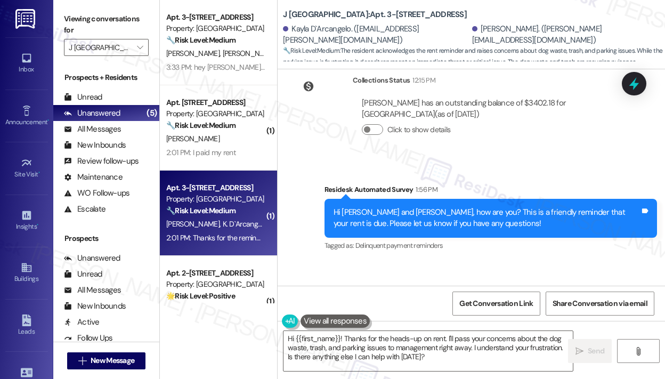
scroll to position [3777, 0]
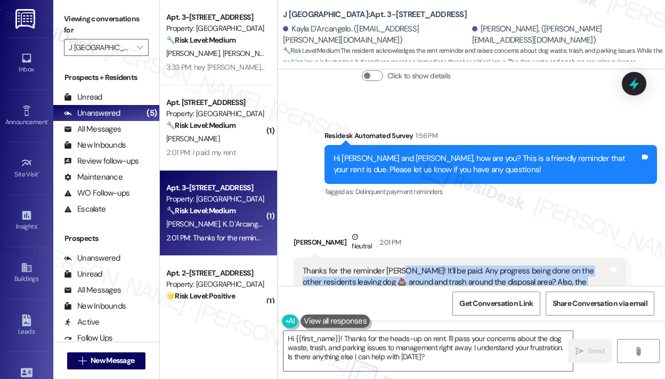
drag, startPoint x: 556, startPoint y: 249, endPoint x: 398, endPoint y: 215, distance: 161.4
click at [398, 265] on div "Thanks for the reminder Jay! It'll be paid. Any progress being done on the othe…" at bounding box center [456, 293] width 306 height 57
copy div "It'll be paid. Any progress being done on the other residents leaving dog 💩 aro…"
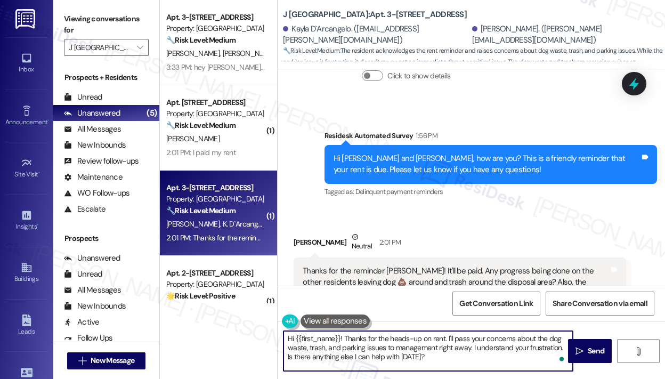
drag, startPoint x: 439, startPoint y: 358, endPoint x: 345, endPoint y: 339, distance: 96.2
click at [345, 339] on textarea "Hi {{first_name}}! Thanks for the heads-up on rent. I'll pass your concerns abo…" at bounding box center [427, 351] width 289 height 40
paste textarea "you for reaching out — I understand you’re asking about progress on the issues …"
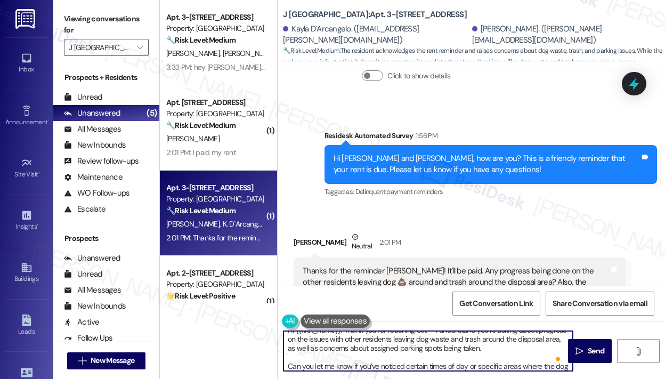
scroll to position [0, 0]
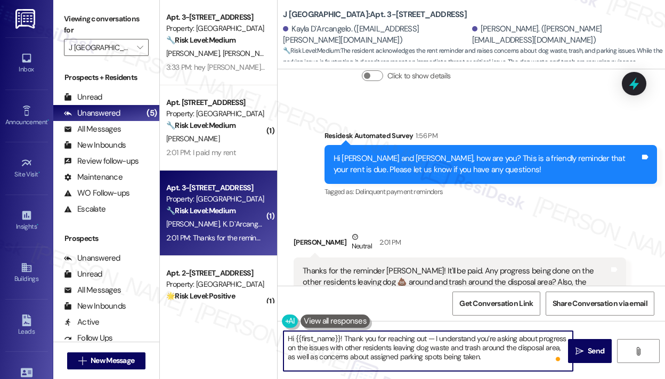
click at [341, 336] on textarea "Hi {{first_name}}! Thank you for reaching out — I understand you’re asking abou…" at bounding box center [427, 351] width 289 height 40
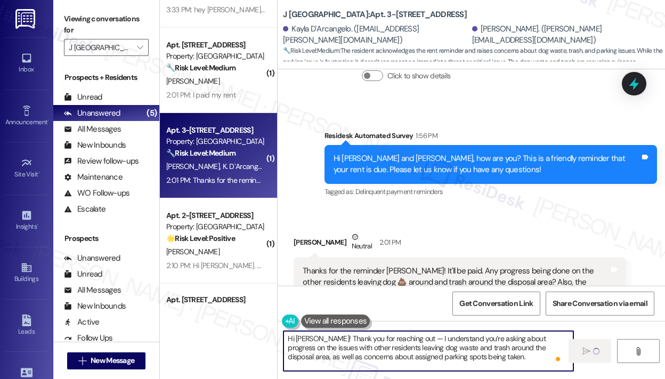
scroll to position [107, 0]
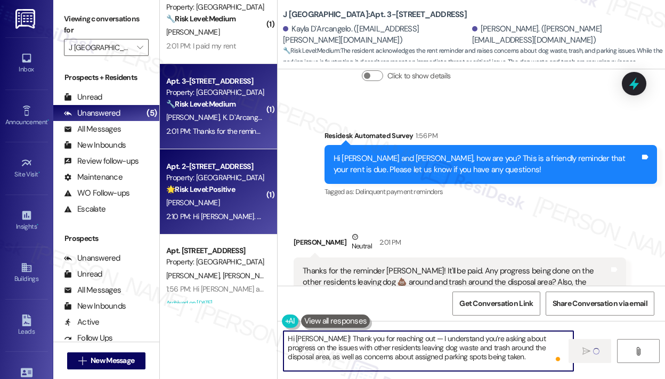
type textarea "Hi Derek! Thank you for reaching out — I understand you’re asking about progres…"
click at [236, 204] on div "K. Cooper" at bounding box center [215, 202] width 101 height 13
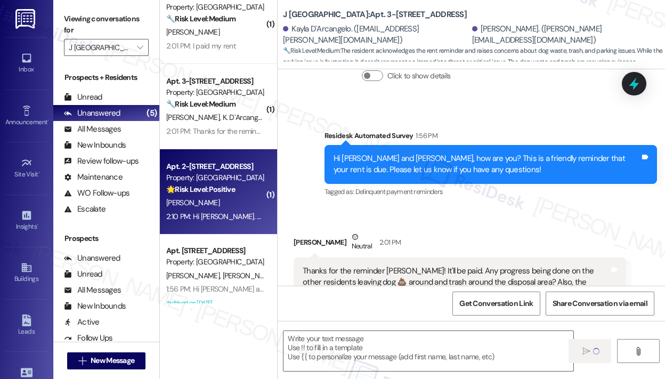
scroll to position [3777, 0]
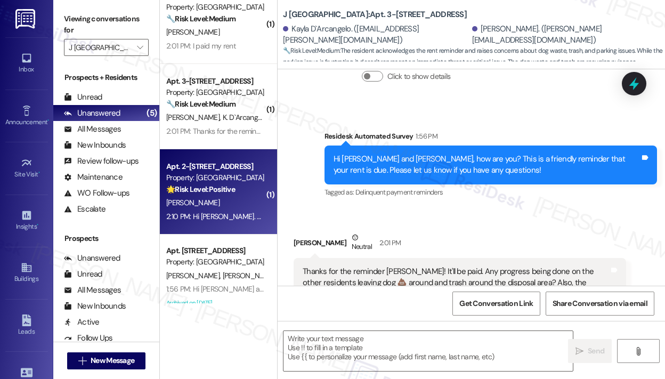
type textarea "Fetching suggested responses. Please feel free to read through the conversation…"
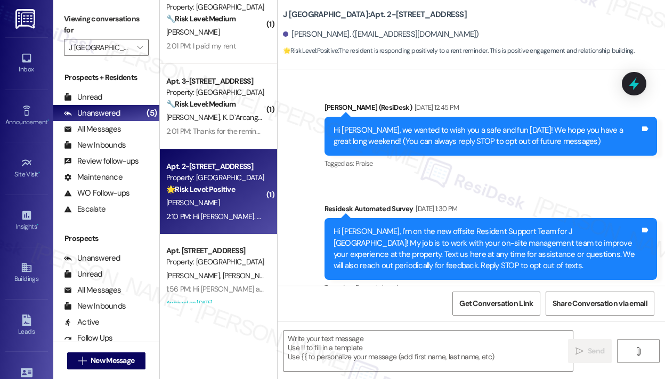
scroll to position [9241, 0]
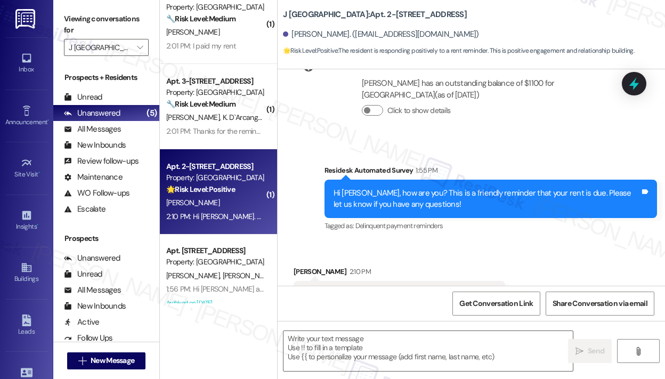
type textarea "Fetching suggested responses. Please feel free to read through the conversation…"
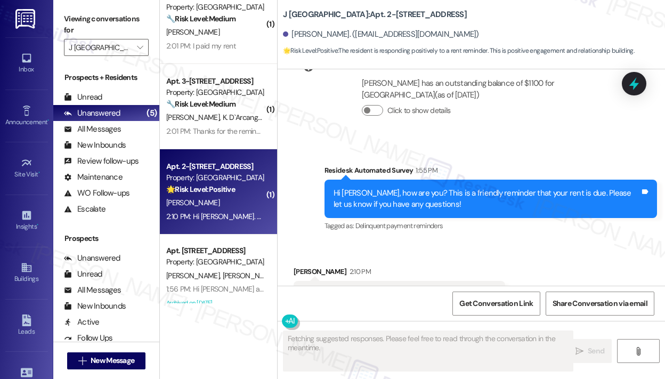
click at [538, 242] on div "Received via SMS Kristine Cooper 2:10 PM Hi jay. Thank you so much. I appreciat…" at bounding box center [471, 287] width 387 height 90
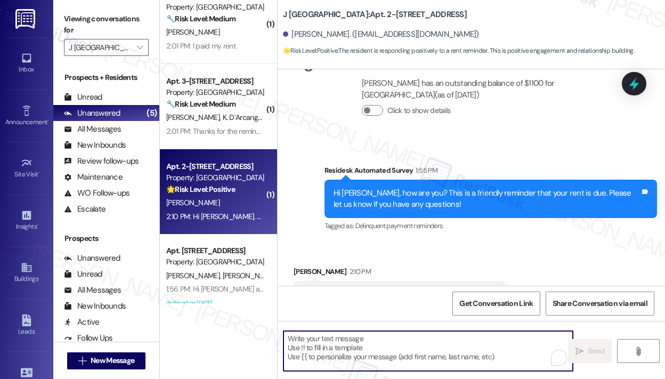
click at [453, 344] on textarea "To enrich screen reader interactions, please activate Accessibility in Grammarl…" at bounding box center [427, 351] width 289 height 40
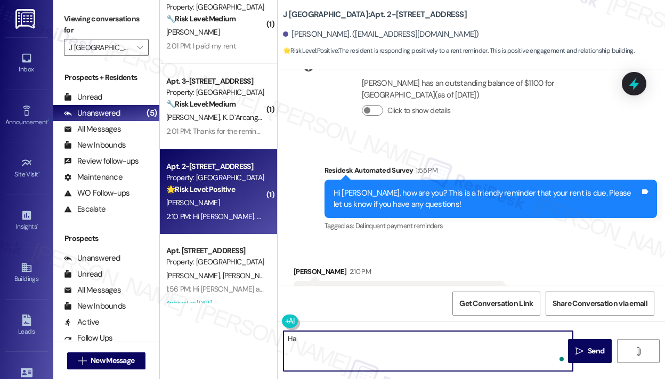
type textarea "H"
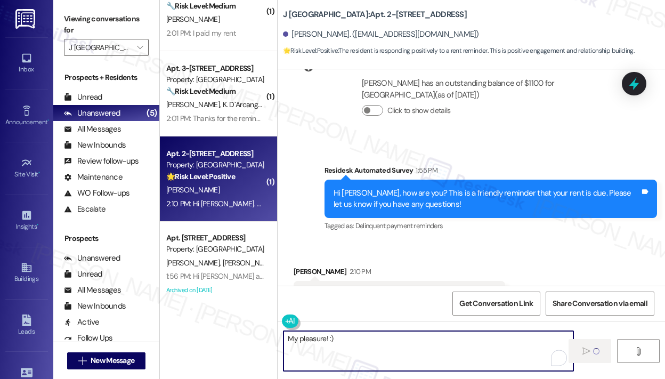
scroll to position [123, 0]
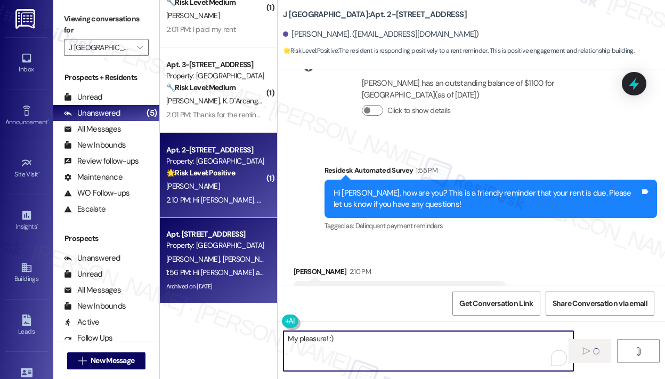
type textarea "My pleasure! :)"
click at [215, 233] on div "Apt. [STREET_ADDRESS]" at bounding box center [215, 234] width 99 height 11
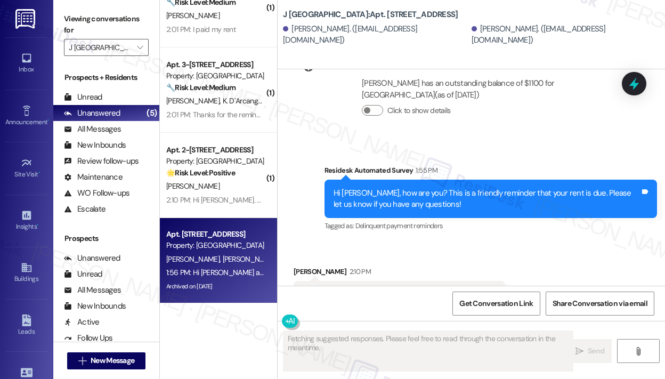
scroll to position [474, 0]
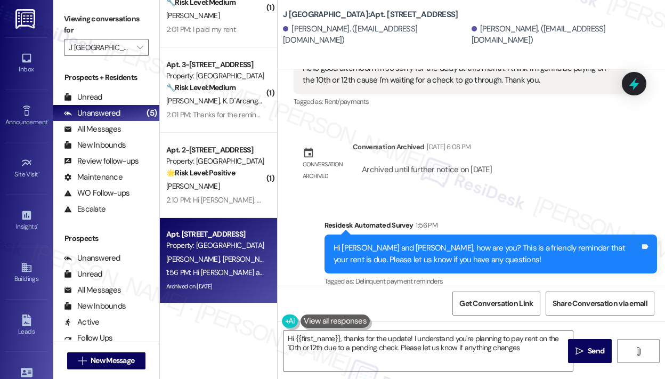
type textarea "Hi {{first_name}}, thanks for the update! I understand you're planning to pay r…"
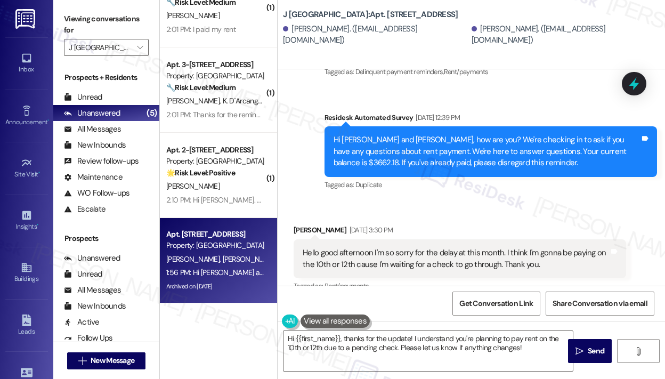
scroll to position [315, 0]
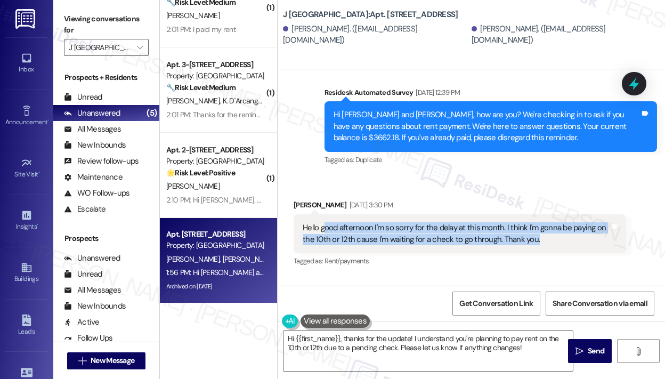
drag, startPoint x: 554, startPoint y: 229, endPoint x: 323, endPoint y: 218, distance: 231.0
click at [323, 222] on div "Hello good afternoon I'm so sorry for the delay at this month. I think I'm gonn…" at bounding box center [456, 233] width 306 height 23
copy div "good afternoon I'm so sorry for the delay at this month. I think I'm gonna be p…"
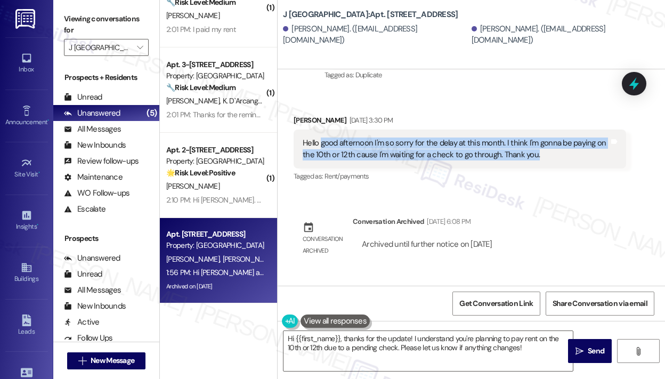
scroll to position [421, 0]
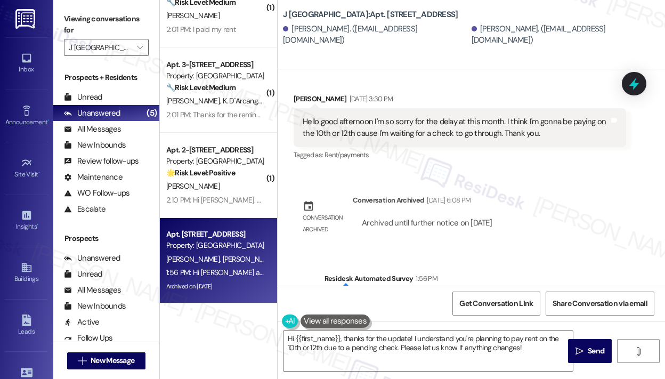
click at [540, 235] on div "Lease started Jun 29, 2025 at 8:00 PM Survey, sent via SMS Residesk Automated S…" at bounding box center [471, 177] width 387 height 216
click at [590, 196] on div "Lease started Jun 29, 2025 at 8:00 PM Survey, sent via SMS Residesk Automated S…" at bounding box center [471, 177] width 387 height 216
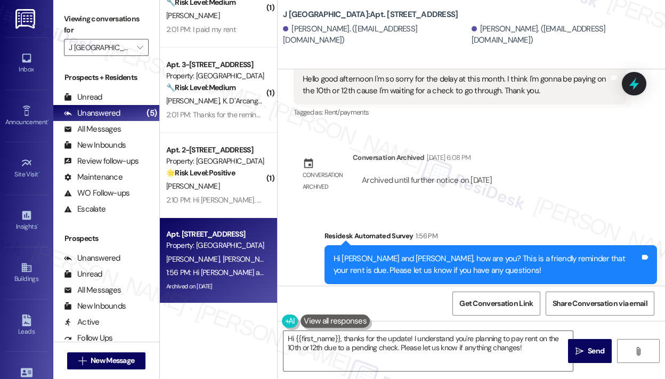
scroll to position [549, 0]
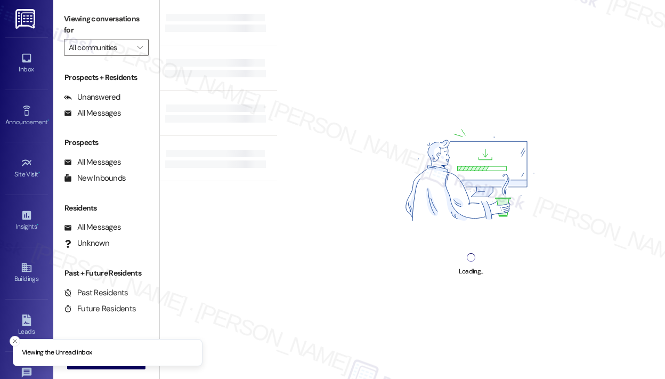
type input "J [GEOGRAPHIC_DATA]"
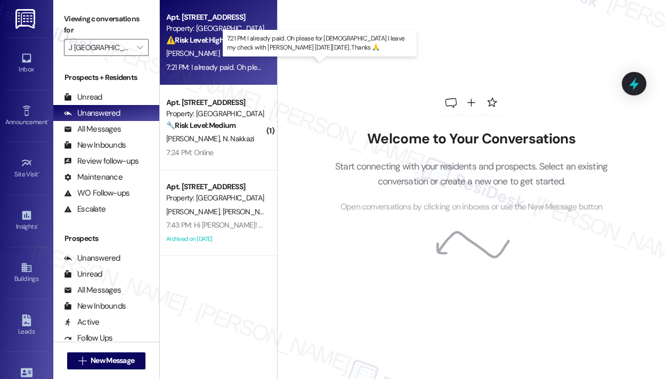
click at [239, 71] on div "7:21 PM: I already paid. Oh please for [DEMOGRAPHIC_DATA] I leave my check with…" at bounding box center [359, 67] width 387 height 10
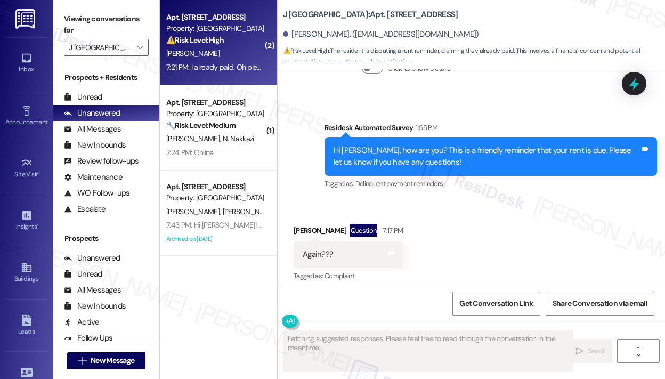
scroll to position [8534, 0]
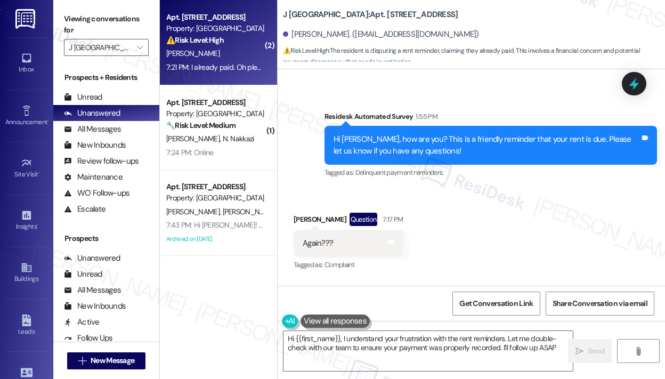
type textarea "Hi {{first_name}}, I understand your frustration with the rent reminders. Let m…"
click at [142, 51] on icon "" at bounding box center [140, 47] width 6 height 9
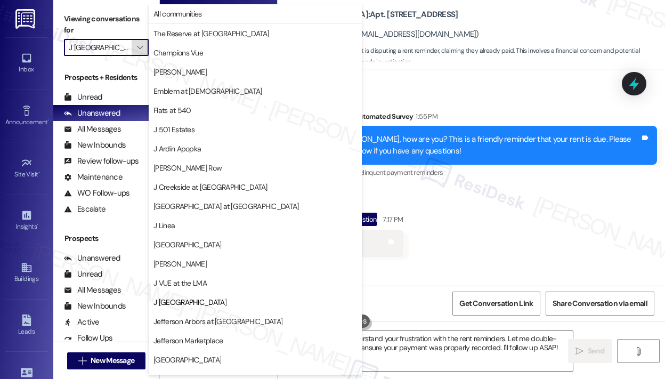
scroll to position [167, 0]
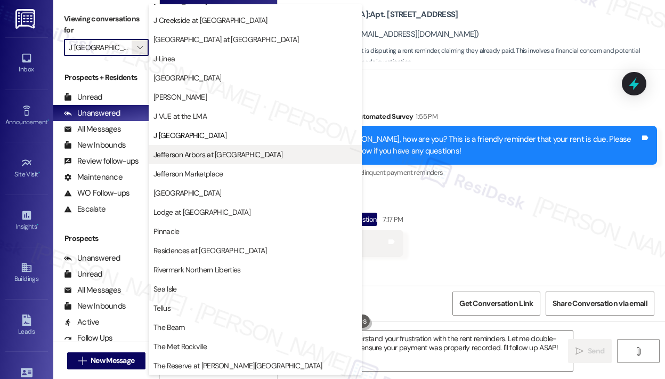
click at [197, 154] on span "Jefferson Arbors at [GEOGRAPHIC_DATA]" at bounding box center [217, 154] width 129 height 11
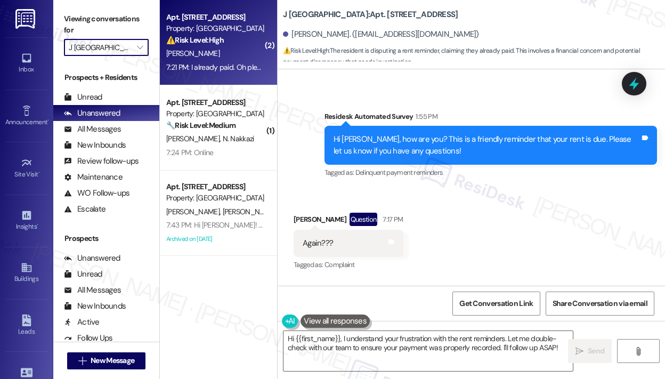
type input "Jefferson Arbors at [GEOGRAPHIC_DATA]"
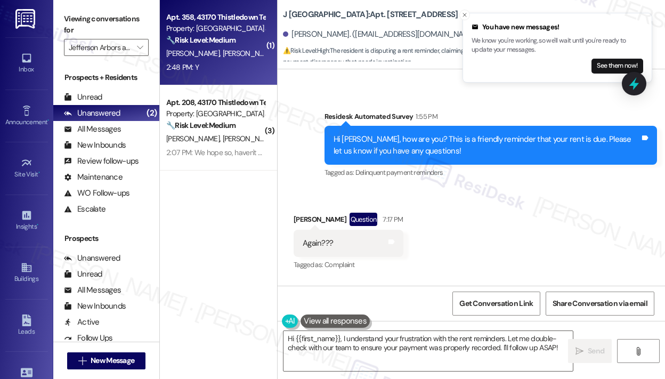
click at [228, 42] on strong "🔧 Risk Level: Medium" at bounding box center [200, 40] width 69 height 10
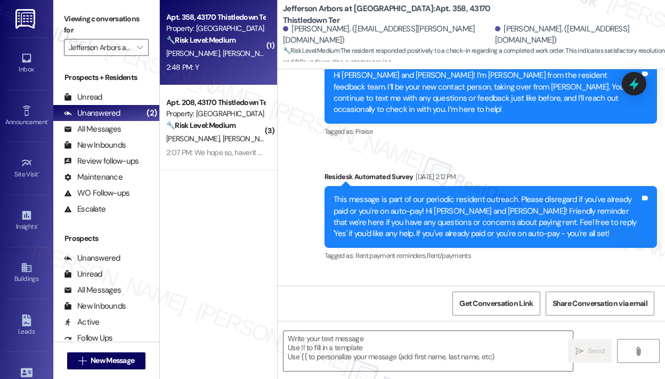
type textarea "Fetching suggested responses. Please feel free to read through the conversation…"
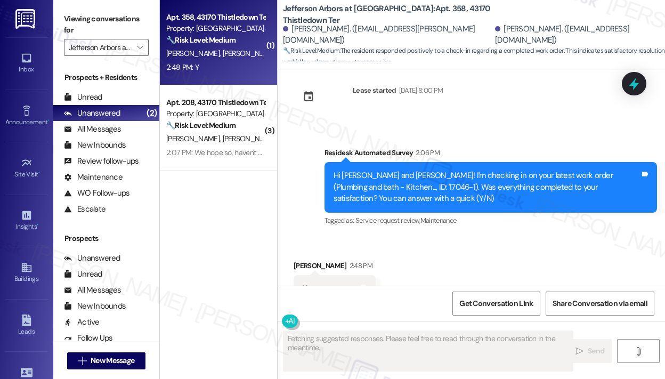
scroll to position [1010, 0]
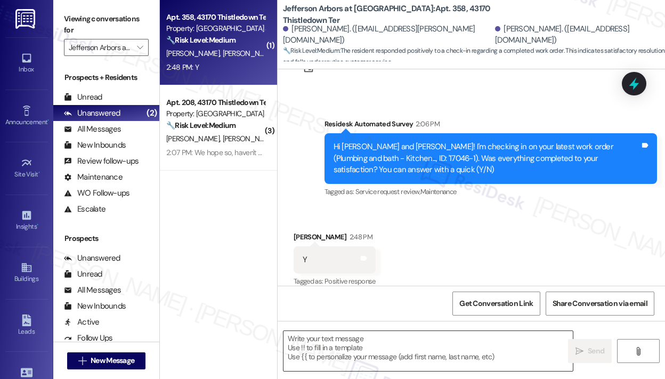
click at [362, 341] on textarea at bounding box center [427, 351] width 289 height 40
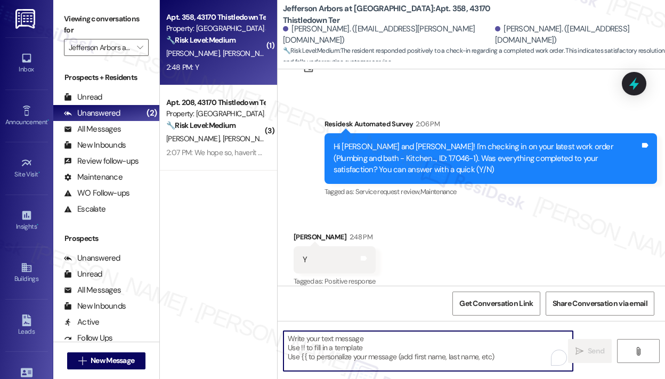
paste textarea "That’s wonderful to hear! We’re so glad that you’re satisfied with the recent w…"
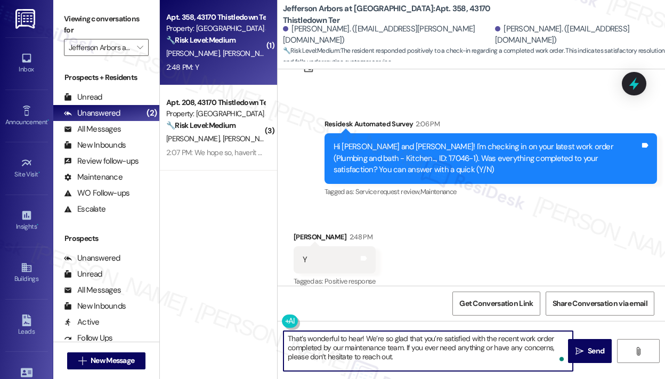
click at [435, 359] on textarea "That’s wonderful to hear! We’re so glad that you’re satisfied with the recent w…" at bounding box center [427, 351] width 289 height 40
type textarea "That’s wonderful to hear! We’re so glad that you’re satisfied with the recent w…"
click at [586, 351] on span "Send" at bounding box center [596, 350] width 21 height 11
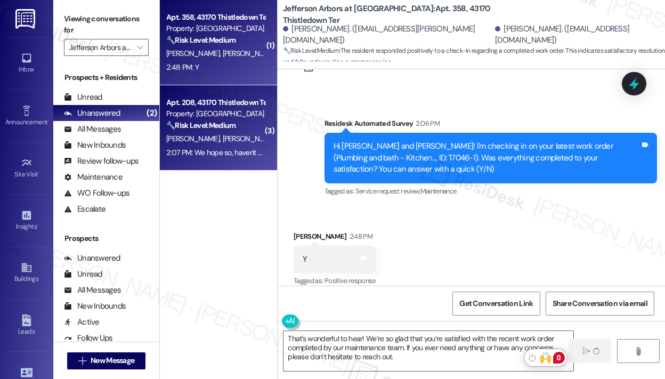
click at [242, 137] on div "[PERSON_NAME] [PERSON_NAME]" at bounding box center [215, 138] width 101 height 13
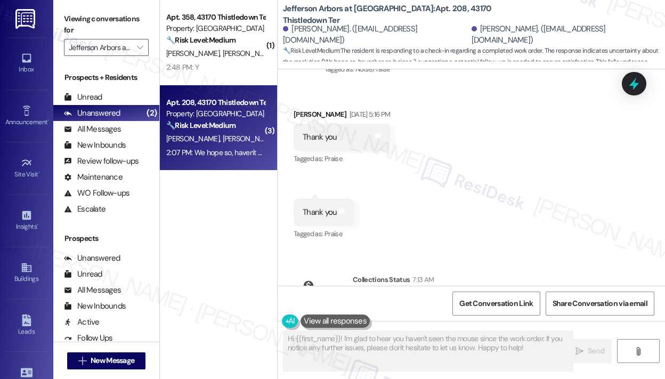
scroll to position [2805, 0]
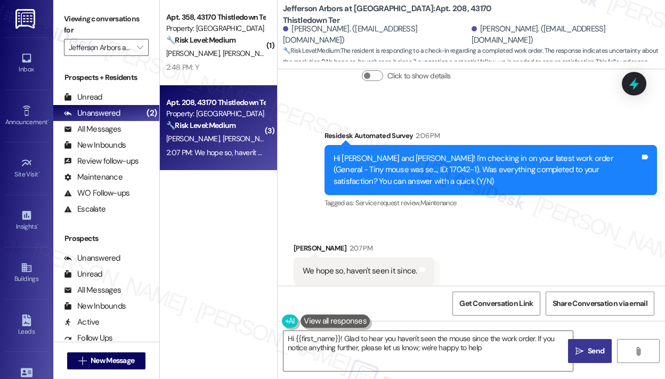
type textarea "Hi {{first_name}}! Glad to hear you haven't seen the mouse since the work order…"
click at [498, 232] on div "Received via SMS [PERSON_NAME] 2:07 PM We hope so, haven't seen it since. Tags …" at bounding box center [471, 263] width 387 height 90
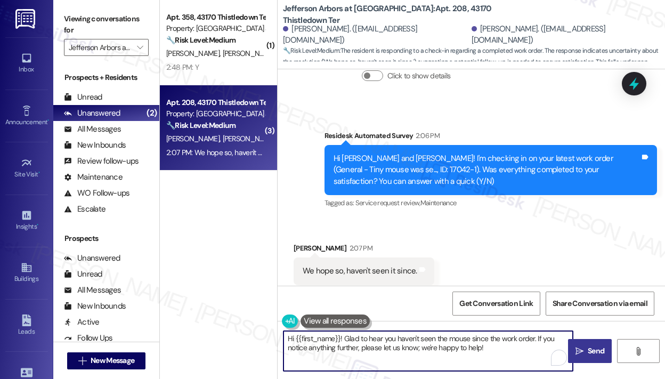
click at [505, 353] on textarea "Hi {{first_name}}! Glad to hear you haven't seen the mouse since the work order…" at bounding box center [427, 351] width 289 height 40
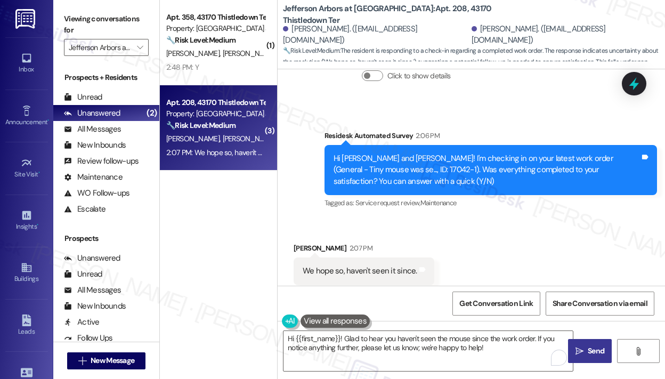
click at [580, 348] on icon "" at bounding box center [579, 351] width 8 height 9
type textarea "Hi {{first_name}}! Glad to hear you haven't seen the mouse since the work order…"
click at [185, 223] on div "( 1 ) Apt. 358, 43170 Thistledown Ter Property: [GEOGRAPHIC_DATA] at [GEOGRAPHI…" at bounding box center [218, 151] width 117 height 303
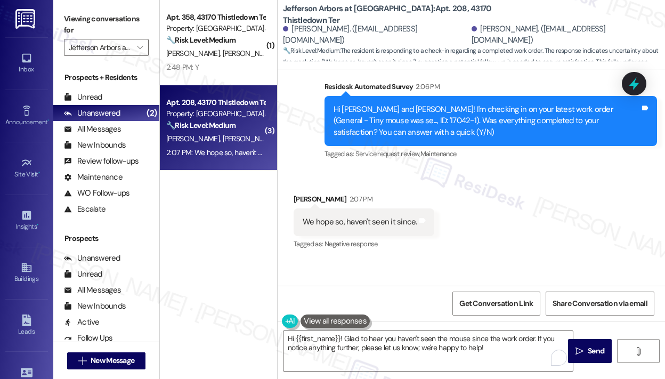
scroll to position [2891, 0]
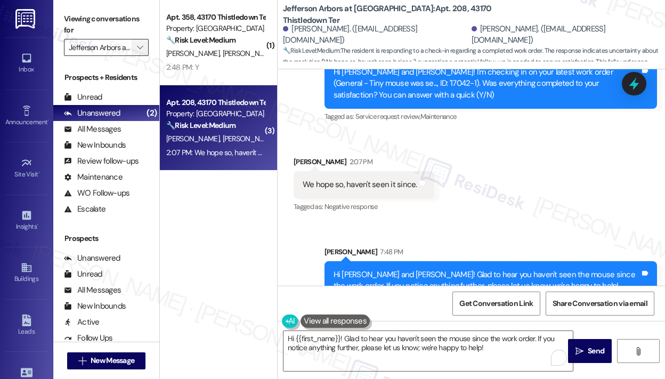
click at [138, 51] on icon "" at bounding box center [140, 47] width 6 height 9
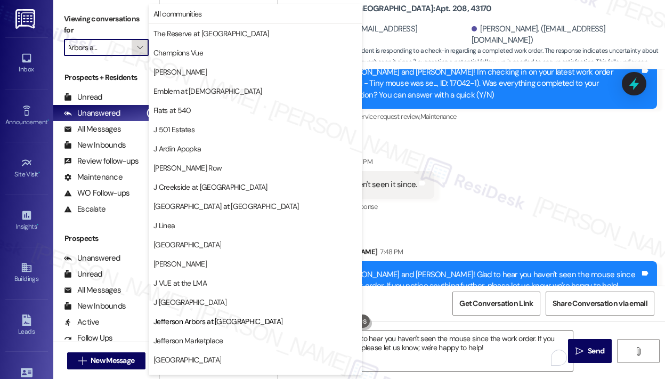
scroll to position [167, 0]
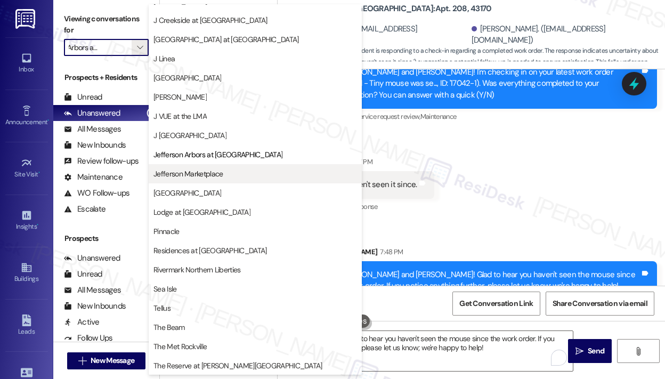
click at [187, 172] on span "Jefferson Marketplace" at bounding box center [187, 173] width 69 height 11
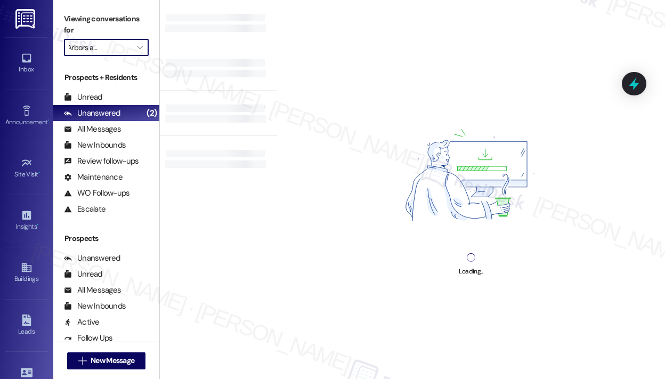
type input "Jefferson Marketplace"
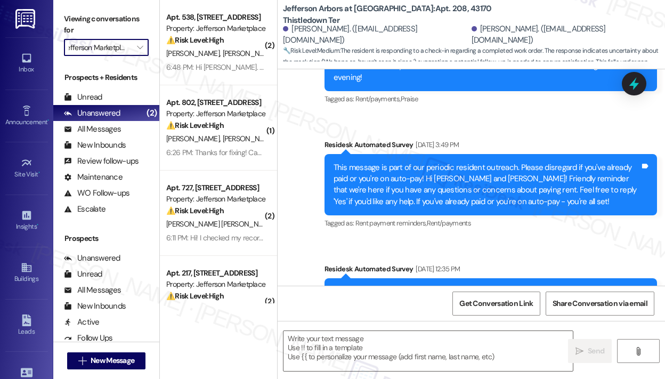
type textarea "Fetching suggested responses. Please feel free to read through the conversation…"
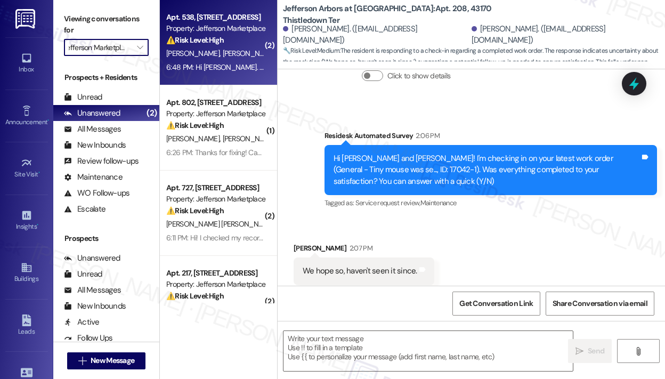
scroll to position [0, 0]
click at [207, 74] on div "6:48 PM: Hi [PERSON_NAME]. Mayura spoke to JPM [DATE] so we can pay now, but Bi…" at bounding box center [215, 67] width 101 height 13
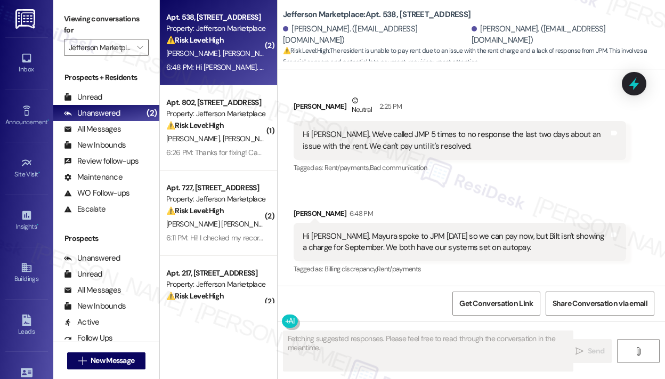
scroll to position [1097, 0]
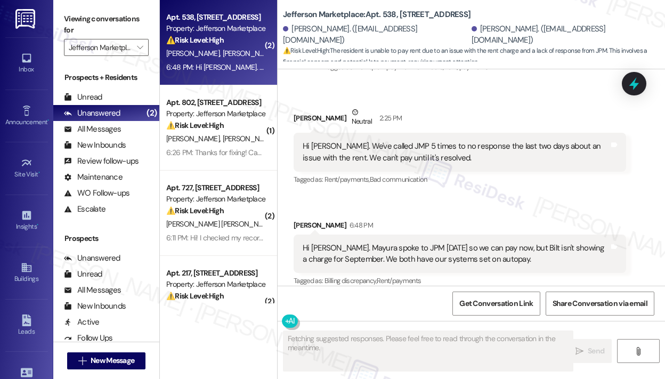
click at [422, 197] on div "Received via SMS [PERSON_NAME] Neutral 2:25 PM Hi [PERSON_NAME]. We've called J…" at bounding box center [471, 190] width 387 height 214
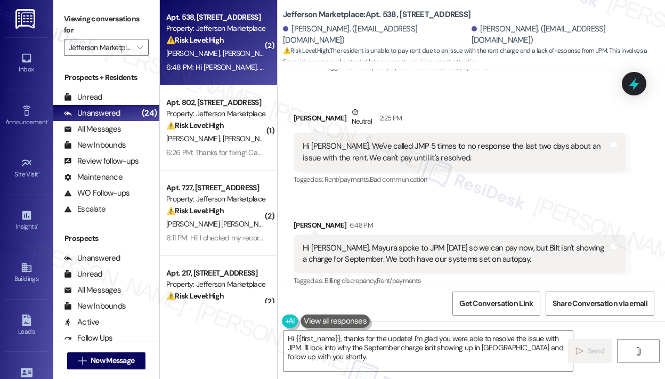
click at [463, 198] on div "Received via SMS [PERSON_NAME] Neutral 2:25 PM Hi [PERSON_NAME]. We've called J…" at bounding box center [471, 190] width 387 height 214
click at [463, 212] on div "Received via SMS [PERSON_NAME] 6:48 PM Hi [PERSON_NAME]. Mayura spoke to JPM [D…" at bounding box center [460, 254] width 348 height 85
click at [494, 212] on div "Received via SMS [PERSON_NAME] 6:48 PM Hi [PERSON_NAME]. Mayura spoke to JPM [D…" at bounding box center [460, 254] width 348 height 85
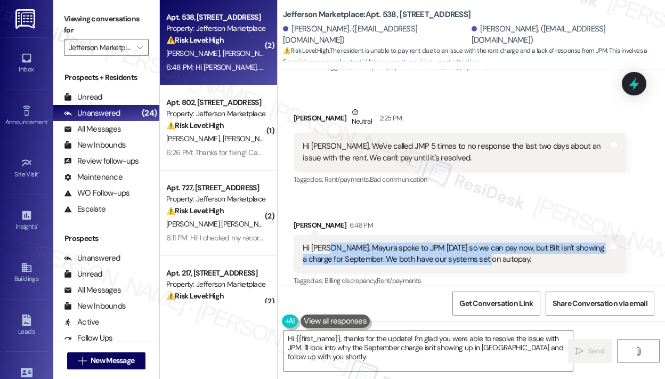
drag, startPoint x: 508, startPoint y: 247, endPoint x: 326, endPoint y: 233, distance: 182.2
click at [326, 242] on div "Hi [PERSON_NAME]. Mayura spoke to JPM [DATE] so we can pay now, but Bilt isn't …" at bounding box center [456, 253] width 306 height 23
copy div "Mayura spoke to JPM [DATE] so we can pay now, but Bilt isn't showing a charge f…"
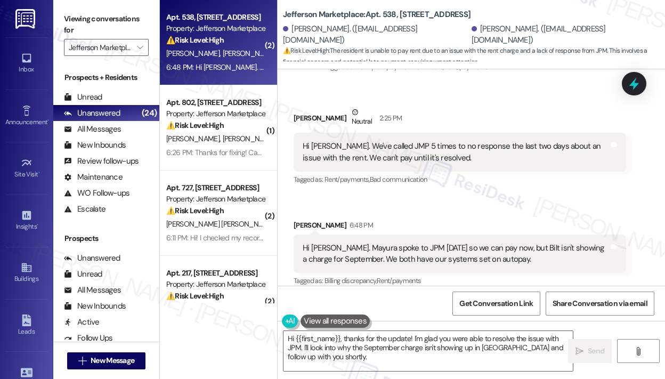
click at [431, 144] on div "Hi [PERSON_NAME]. We've called JMP 5 times to no response the last two days abo…" at bounding box center [456, 152] width 306 height 23
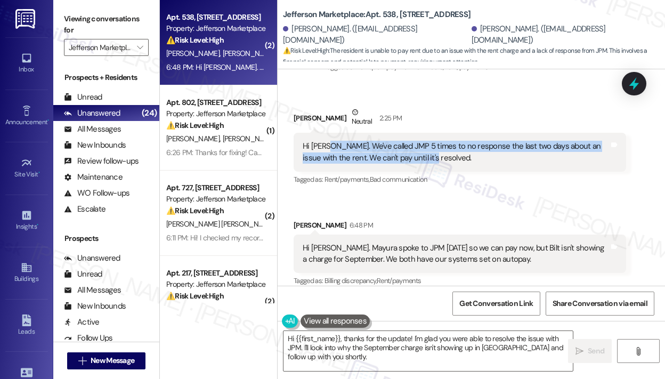
drag, startPoint x: 431, startPoint y: 144, endPoint x: 326, endPoint y: 133, distance: 105.6
click at [326, 141] on div "Hi [PERSON_NAME]. We've called JMP 5 times to no response the last two days abo…" at bounding box center [456, 152] width 306 height 23
copy div "We've called JMP 5 times to no response the last two days about an issue with t…"
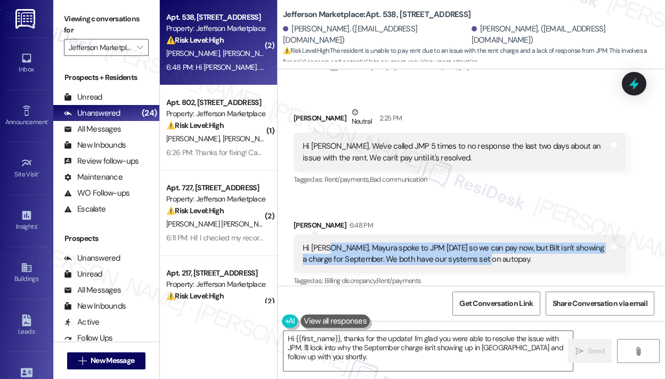
drag, startPoint x: 327, startPoint y: 238, endPoint x: 487, endPoint y: 248, distance: 160.7
click at [487, 248] on div "Hi [PERSON_NAME]. Mayura spoke to JPM [DATE] so we can pay now, but Bilt isn't …" at bounding box center [456, 253] width 306 height 23
copy div "Mayura spoke to JPM [DATE] so we can pay now, but Bilt isn't showing a charge f…"
click at [375, 349] on textarea "Hi {{first_name}}, thanks for the update! I'm glad you were able to resolve the…" at bounding box center [427, 351] width 289 height 40
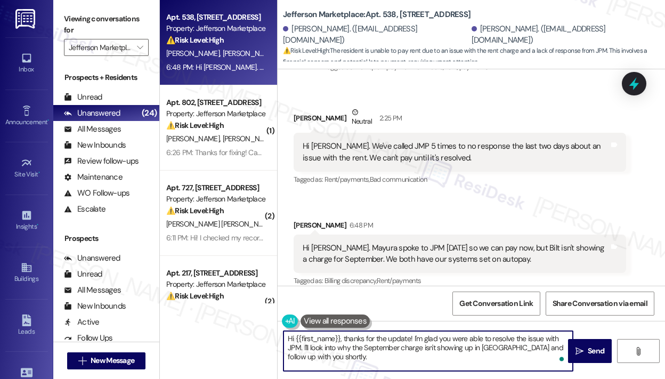
drag, startPoint x: 380, startPoint y: 362, endPoint x: 354, endPoint y: 351, distance: 28.9
click at [343, 341] on textarea "Hi {{first_name}}, thanks for the update! I'm glad you were able to resolve the…" at bounding box center [427, 351] width 289 height 40
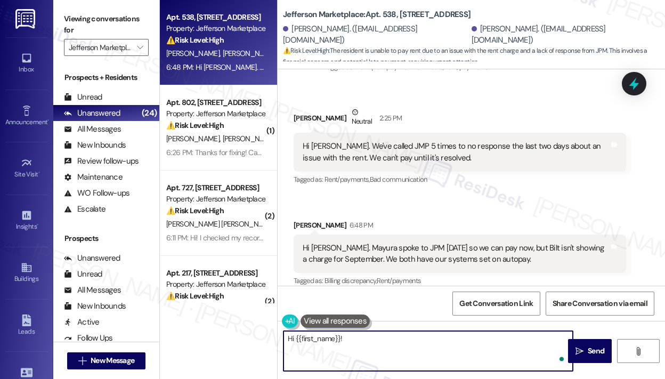
paste textarea "Thank you for reaching out — I understand you’ve had trouble reaching JMP about…"
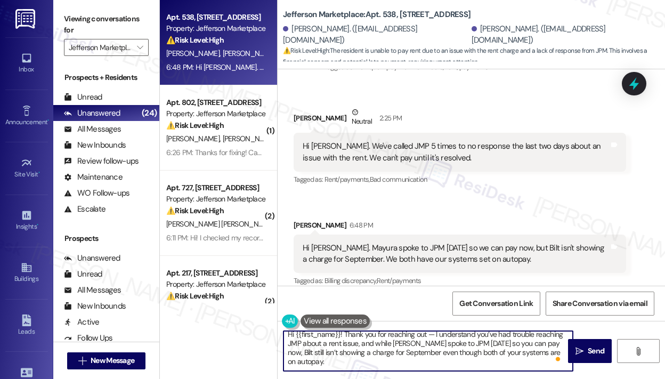
scroll to position [0, 0]
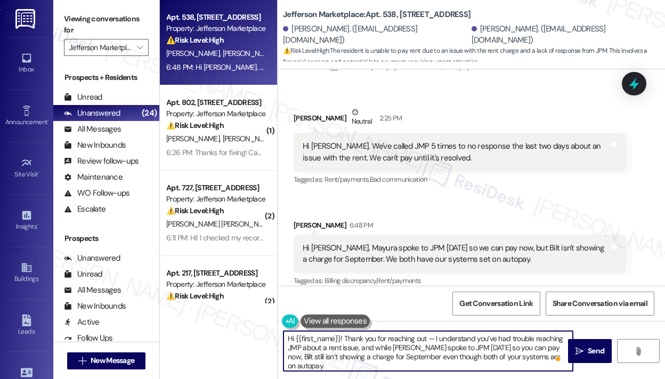
click at [471, 348] on textarea "Hi {{first_name}}! Thank you for reaching out — I understand you’ve had trouble…" at bounding box center [427, 351] width 289 height 40
click at [472, 348] on textarea "Hi {{first_name}}! Thank you for reaching out — I understand you’ve had trouble…" at bounding box center [427, 351] width 289 height 40
click at [507, 359] on textarea "Hi {{first_name}}! Thank you for reaching out — I understand you’ve had trouble…" at bounding box center [427, 351] width 289 height 40
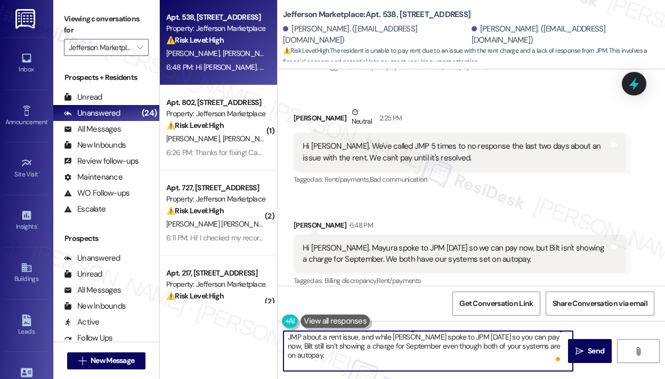
scroll to position [21, 0]
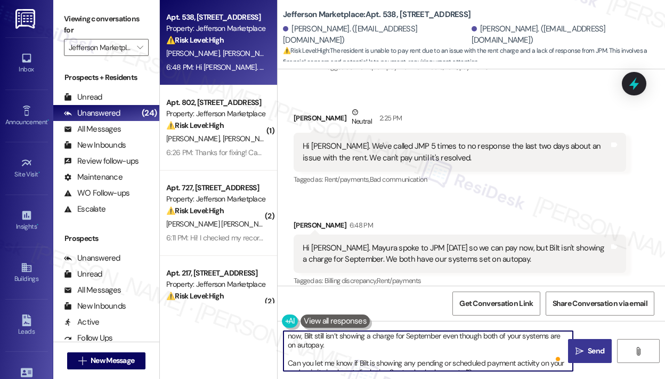
type textarea "Hi {{first_name}}! Thank you for reaching out — I understand you’ve had trouble…"
click at [593, 352] on span "Send" at bounding box center [596, 350] width 17 height 11
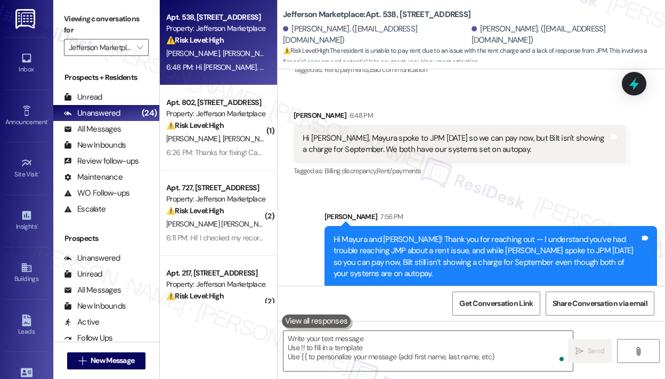
scroll to position [1239, 0]
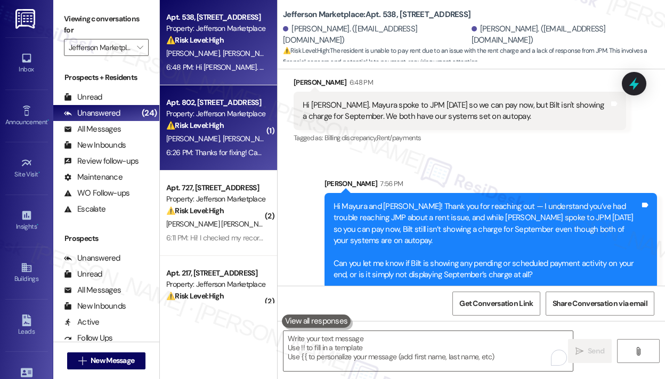
click at [254, 136] on div "[PERSON_NAME] [PERSON_NAME]" at bounding box center [215, 138] width 101 height 13
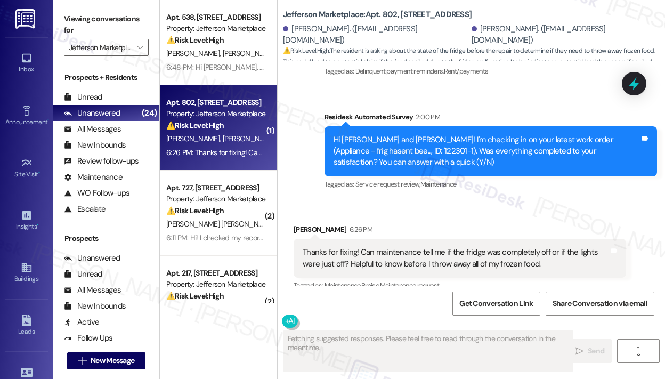
scroll to position [2079, 0]
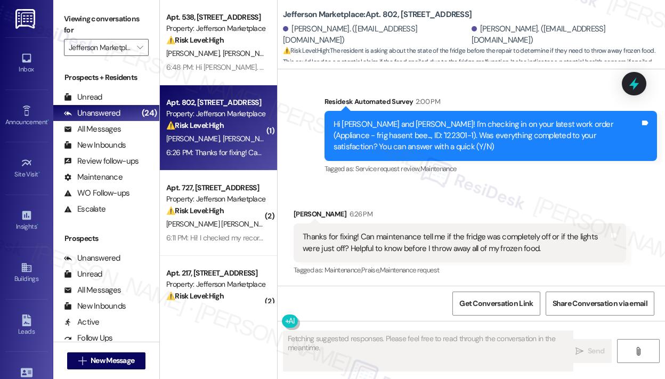
click at [497, 204] on div "Received via SMS [PERSON_NAME] 6:26 PM Thanks for fixing! Can maintenance tell …" at bounding box center [460, 242] width 348 height 85
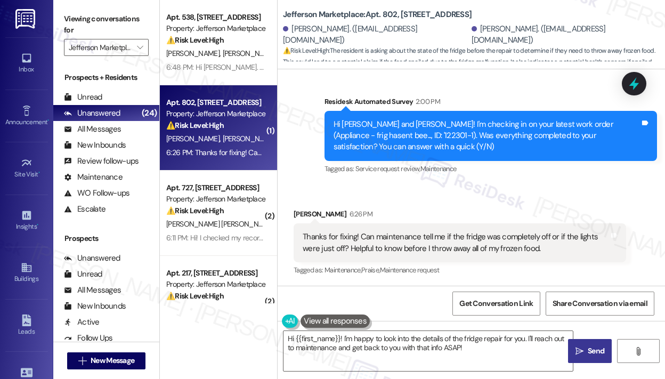
scroll to position [2079, 0]
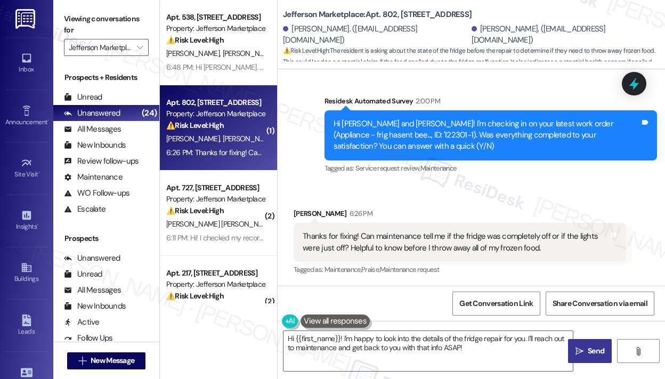
click at [485, 189] on div "Received via SMS [PERSON_NAME] 6:26 PM Thanks for fixing! Can maintenance tell …" at bounding box center [471, 234] width 387 height 101
click at [382, 132] on div "Hi [PERSON_NAME] and [PERSON_NAME]! I'm checking in on your latest work order (…" at bounding box center [487, 135] width 306 height 34
drag, startPoint x: 391, startPoint y: 138, endPoint x: 362, endPoint y: 136, distance: 28.3
click at [362, 136] on div "Hi [PERSON_NAME] and [PERSON_NAME]! I'm checking in on your latest work order (…" at bounding box center [487, 135] width 306 height 34
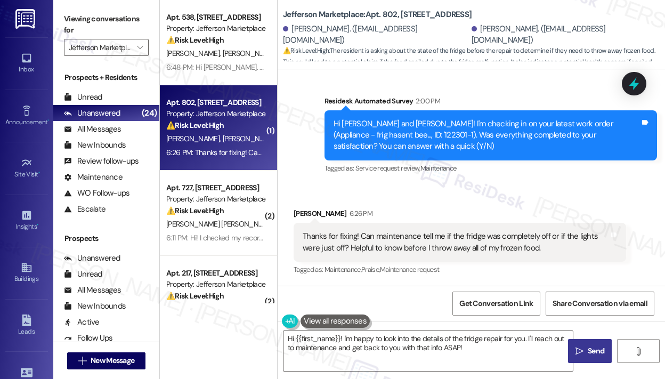
click at [420, 213] on div "[PERSON_NAME] 6:26 PM" at bounding box center [460, 215] width 333 height 15
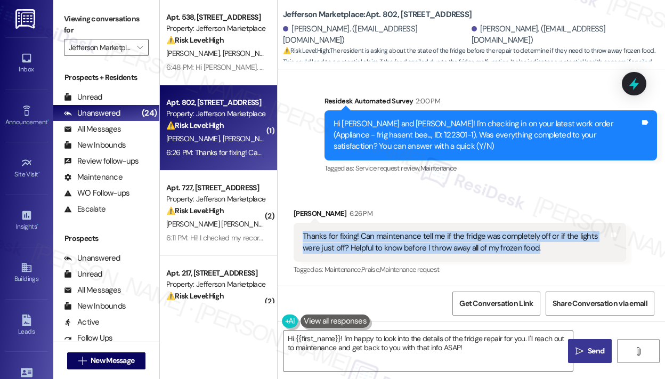
drag, startPoint x: 542, startPoint y: 247, endPoint x: 296, endPoint y: 239, distance: 246.8
click at [296, 239] on div "Thanks for fixing! Can maintenance tell me if the fridge was completely off or …" at bounding box center [460, 242] width 333 height 39
copy div "Thanks for fixing! Can maintenance tell me if the fridge was completely off or …"
click at [476, 356] on textarea "Hi {{first_name}}! I'm happy to look into the details of the fridge repair for …" at bounding box center [427, 351] width 289 height 40
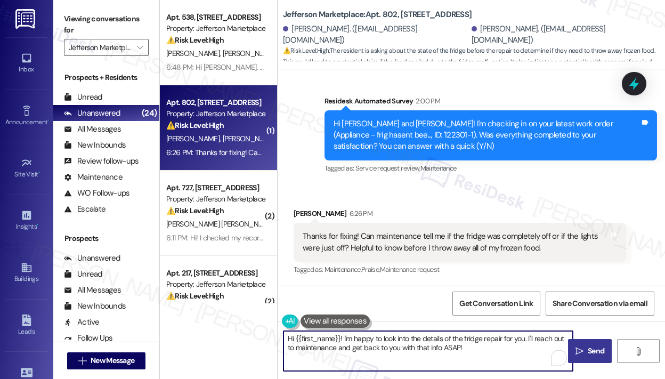
drag, startPoint x: 477, startPoint y: 355, endPoint x: 345, endPoint y: 340, distance: 133.5
click at [345, 340] on textarea "Hi {{first_name}}! I'm happy to look into the details of the fridge repair for …" at bounding box center [427, 351] width 289 height 40
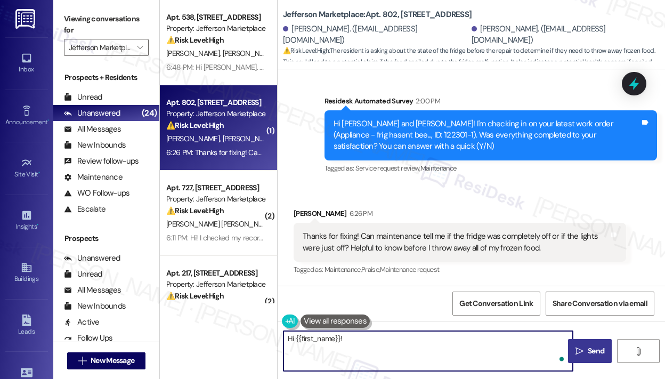
paste textarea "Thanks for reaching out — to check if the fridge is working, feel if it’s still…"
type textarea "Hi {{first_name}}! Thanks for reaching out — to check if the fridge is working,…"
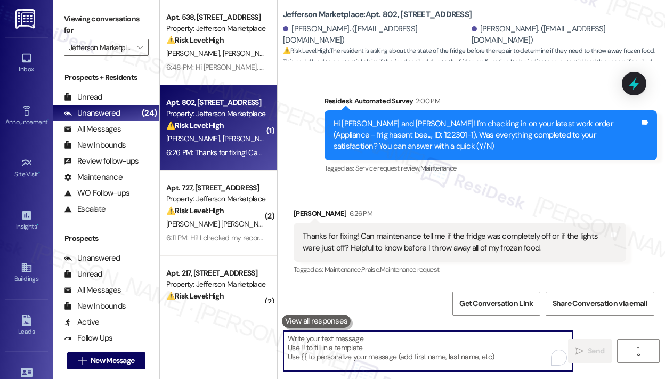
scroll to position [2079, 0]
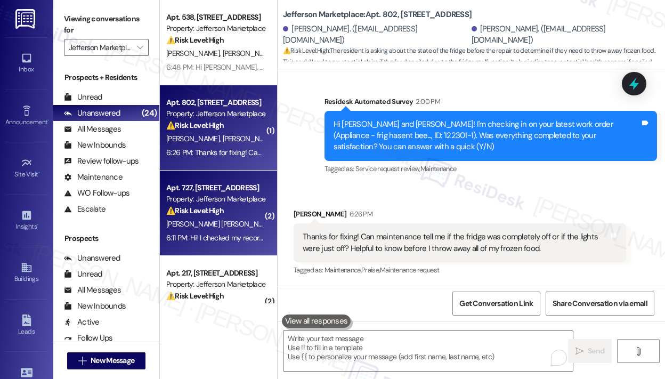
click at [234, 216] on div "⚠️ Risk Level: High The resident is disputing a rent charge and claims to have …" at bounding box center [215, 210] width 99 height 11
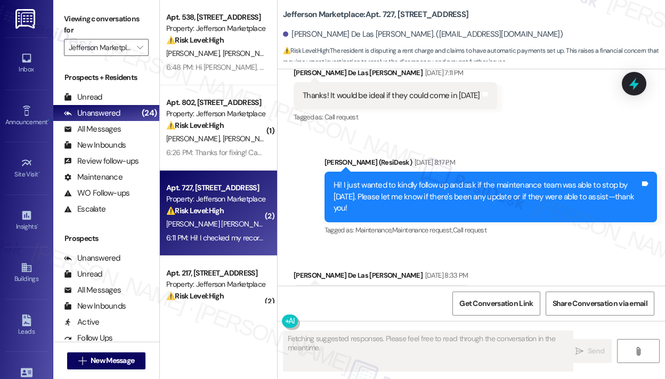
scroll to position [4867, 0]
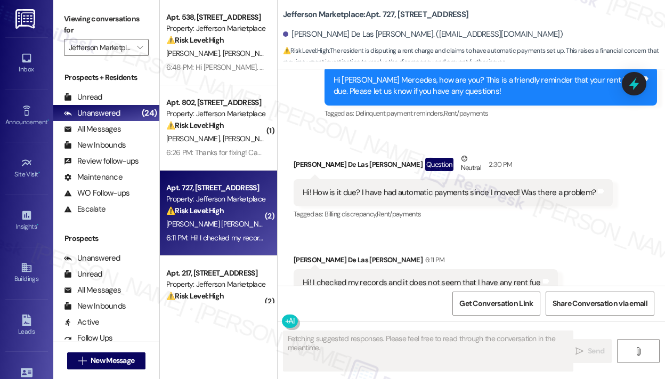
click at [459, 246] on div "Received via SMS [PERSON_NAME] De Las [PERSON_NAME] 6:11 PM Hi! I checked my re…" at bounding box center [426, 283] width 280 height 74
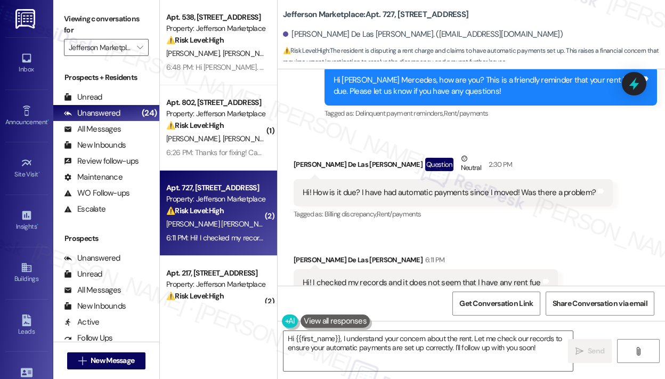
click at [400, 187] on div "Hi! How is it due? I have had automatic payments since I moved! Was there a pro…" at bounding box center [449, 192] width 293 height 11
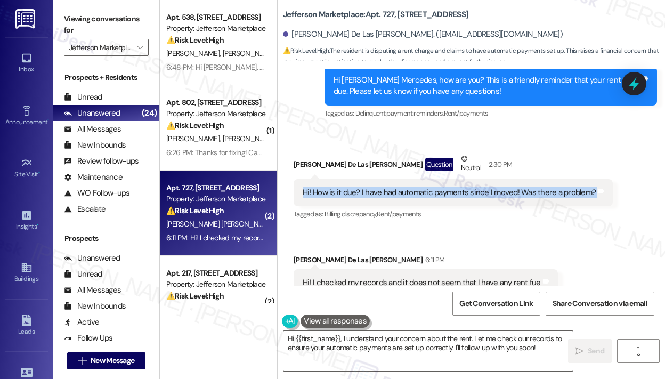
click at [400, 187] on div "Hi! How is it due? I have had automatic payments since I moved! Was there a pro…" at bounding box center [449, 192] width 293 height 11
copy div "Hi! How is it due? I have had automatic payments since I moved! Was there a pro…"
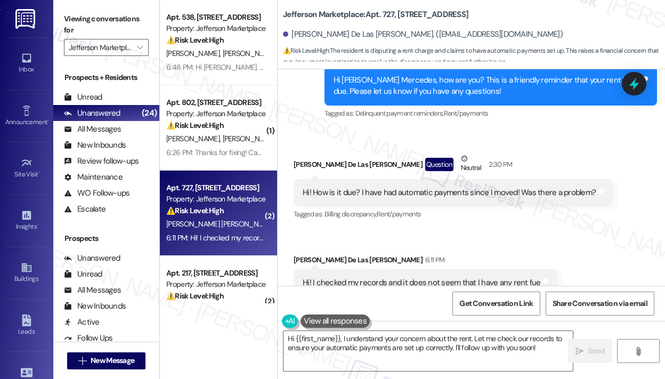
click at [465, 277] on div "Hi! I checked my records and it does not seem that I have any rent fue" at bounding box center [422, 282] width 238 height 11
copy div "Hi! I checked my records and it does not seem that I have any rent fue Tags and…"
click at [415, 354] on textarea "Hi {{first_name}}, I understand your concern about the rent. Let me check our r…" at bounding box center [427, 351] width 289 height 40
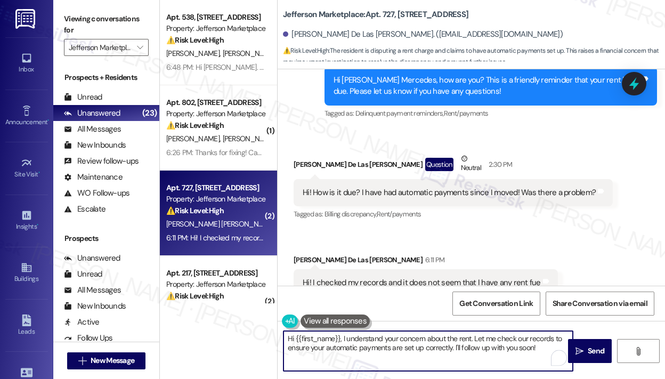
drag, startPoint x: 339, startPoint y: 336, endPoint x: 544, endPoint y: 354, distance: 204.8
click at [544, 354] on textarea "Hi {{first_name}}, I understand your concern about the rent. Let me check our r…" at bounding box center [427, 351] width 289 height 40
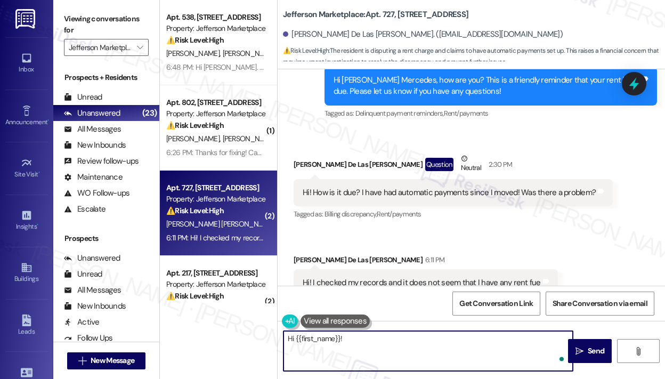
paste textarea "Thank you for reaching out — I understand you’ve had automatic payments set up …"
type textarea "Hi {{first_name}}! Thank you for reaching out — I understand you’ve had automat…"
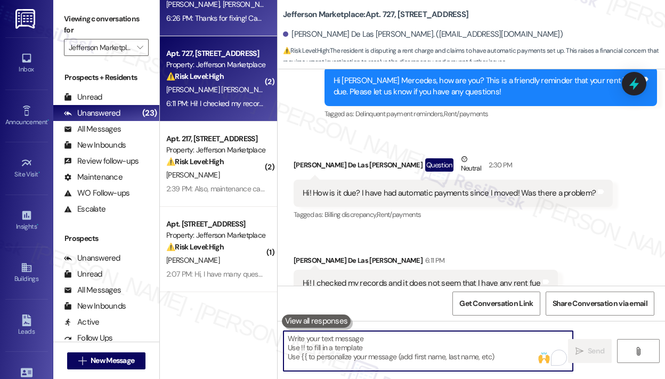
scroll to position [160, 0]
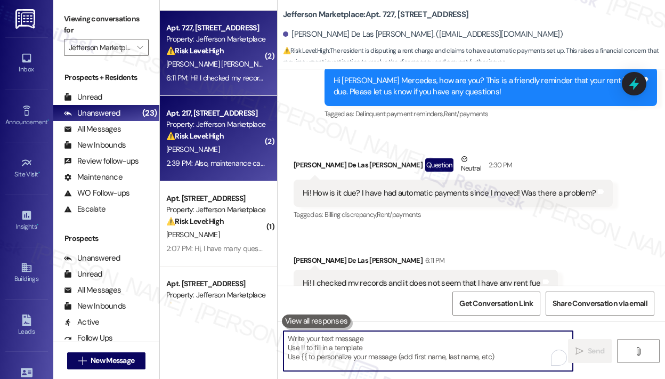
click at [224, 152] on div "[PERSON_NAME]" at bounding box center [215, 149] width 101 height 13
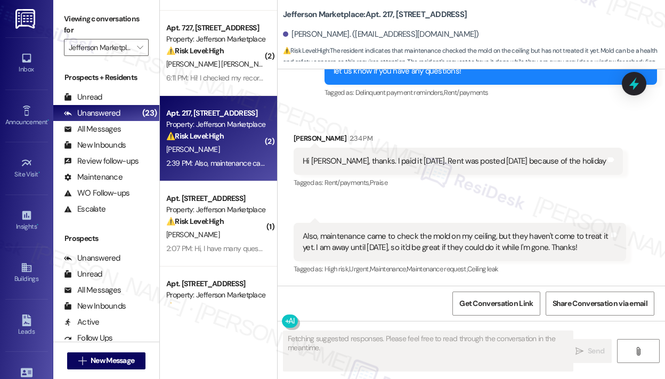
scroll to position [2348, 0]
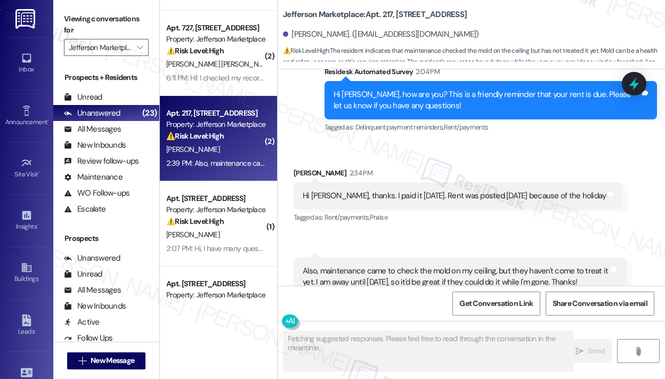
click at [465, 191] on div "Received via SMS [PERSON_NAME] 2:34 PM Hi [PERSON_NAME], thanks. I paid it [DAT…" at bounding box center [458, 196] width 345 height 74
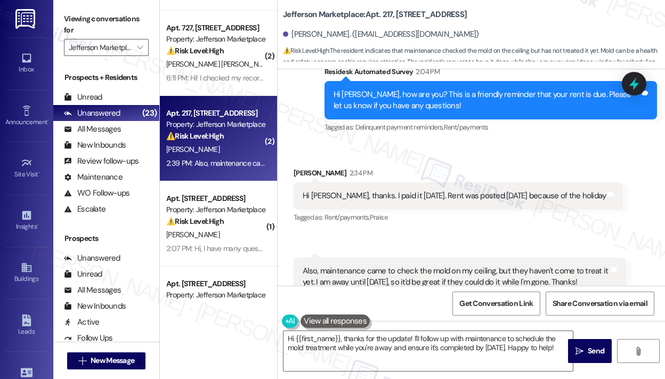
click at [465, 191] on div "Received via SMS [PERSON_NAME] 2:34 PM Hi [PERSON_NAME], thanks. I paid it [DAT…" at bounding box center [458, 196] width 345 height 74
click at [491, 265] on div "Also, maintenance came to check the mold on my ceiling, but they haven't come t…" at bounding box center [456, 276] width 306 height 23
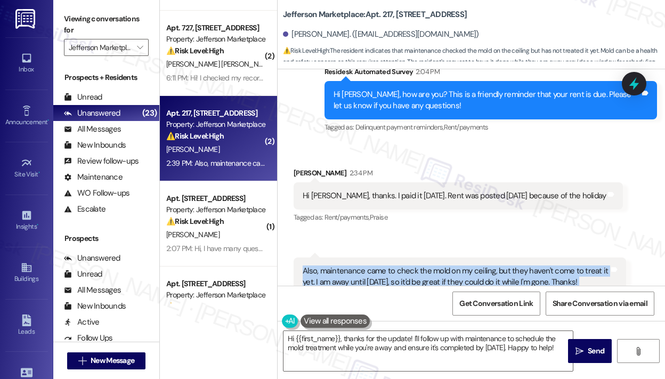
click at [491, 265] on div "Also, maintenance came to check the mold on my ceiling, but they haven't come t…" at bounding box center [456, 276] width 306 height 23
copy div "Also, maintenance came to check the mold on my ceiling, but they haven't come t…"
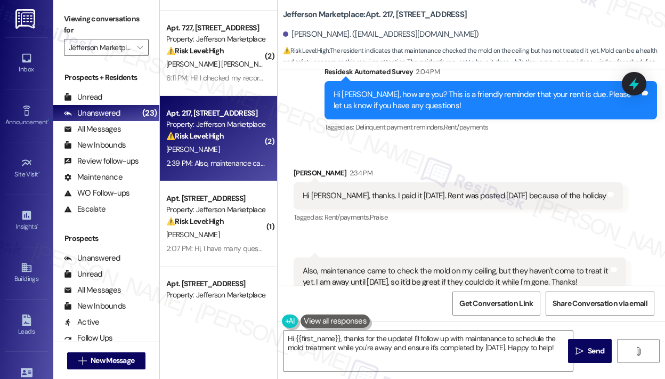
click at [492, 204] on div "Received via SMS [PERSON_NAME] 2:34 PM Hi [PERSON_NAME], thanks. I paid it [DAT…" at bounding box center [471, 231] width 387 height 176
click at [492, 265] on div "Also, maintenance came to check the mold on my ceiling, but they haven't come t…" at bounding box center [456, 276] width 306 height 23
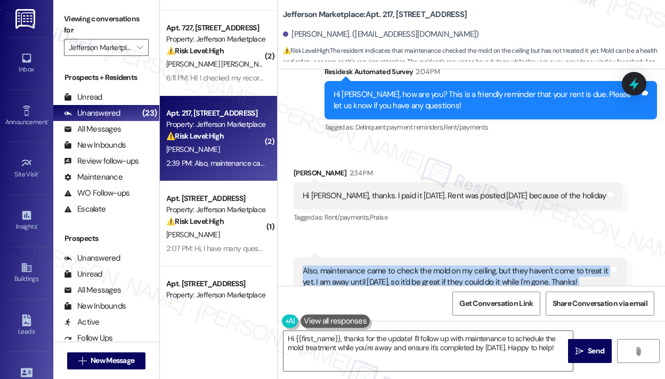
click at [492, 265] on div "Also, maintenance came to check the mold on my ceiling, but they haven't come t…" at bounding box center [456, 276] width 306 height 23
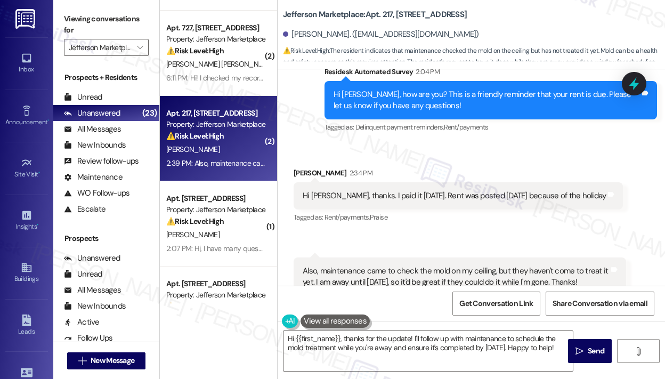
click at [481, 201] on div "Received via SMS [PERSON_NAME] 2:34 PM Hi [PERSON_NAME], thanks. I paid it [DAT…" at bounding box center [471, 231] width 387 height 176
click at [512, 143] on div "Received via SMS [PERSON_NAME] 2:34 PM Hi [PERSON_NAME], thanks. I paid it [DAT…" at bounding box center [471, 231] width 387 height 176
click at [510, 265] on div "Also, maintenance came to check the mold on my ceiling, but they haven't come t…" at bounding box center [456, 276] width 306 height 23
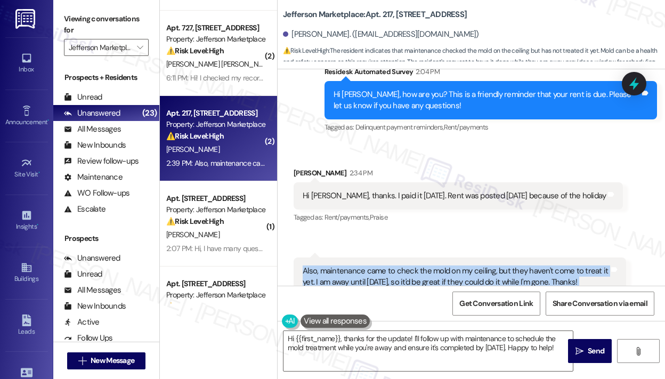
click at [510, 265] on div "Also, maintenance came to check the mold on my ceiling, but they haven't come t…" at bounding box center [456, 276] width 306 height 23
copy div "Also, maintenance came to check the mold on my ceiling, but they haven't come t…"
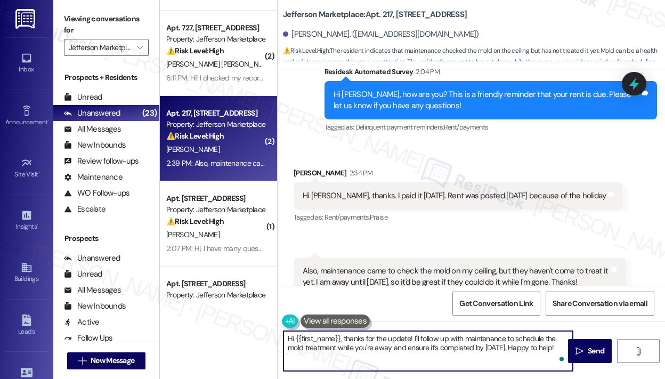
drag, startPoint x: 361, startPoint y: 361, endPoint x: 351, endPoint y: 343, distance: 21.0
click at [345, 337] on textarea "Hi {{first_name}}, thanks for the update! I'll follow up with maintenance to sc…" at bounding box center [427, 351] width 289 height 40
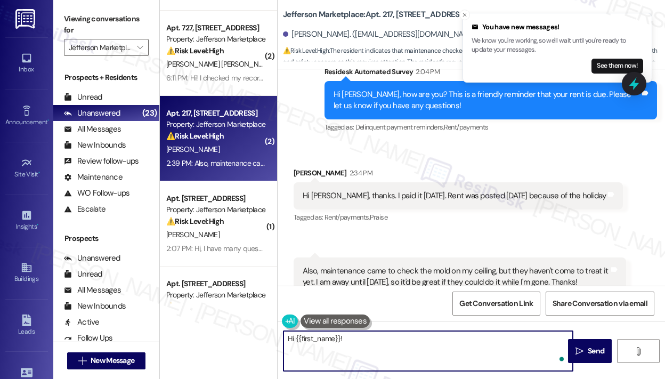
paste textarea "Thank you for reaching out — I understand maintenance has checked the moisture …"
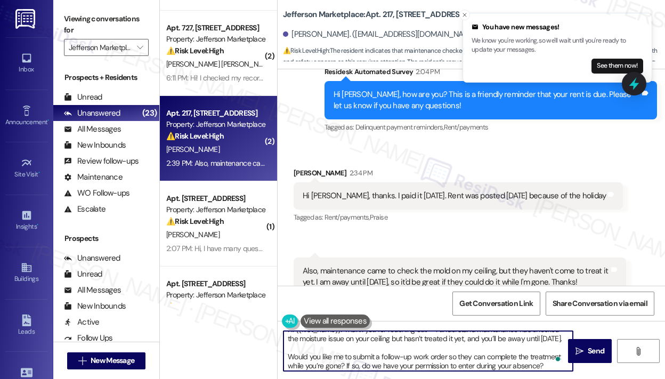
scroll to position [0, 0]
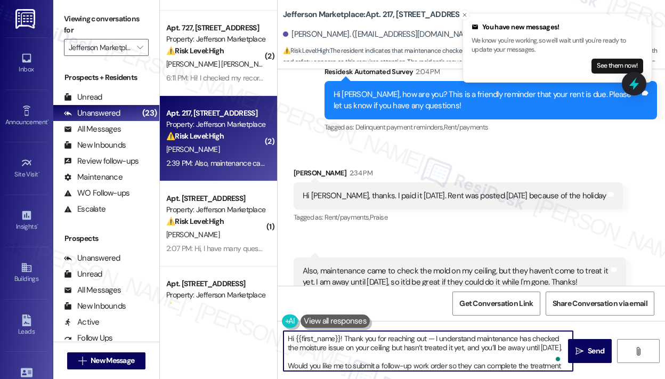
click at [402, 353] on textarea "Hi {{first_name}}! Thank you for reaching out — I understand maintenance has ch…" at bounding box center [427, 351] width 289 height 40
click at [402, 350] on textarea "Hi {{first_name}}! Thank you for reaching out — I understand maintenance has ch…" at bounding box center [427, 351] width 289 height 40
type textarea "Hi {{first_name}}! Thank you for reaching out — I understand maintenance has ch…"
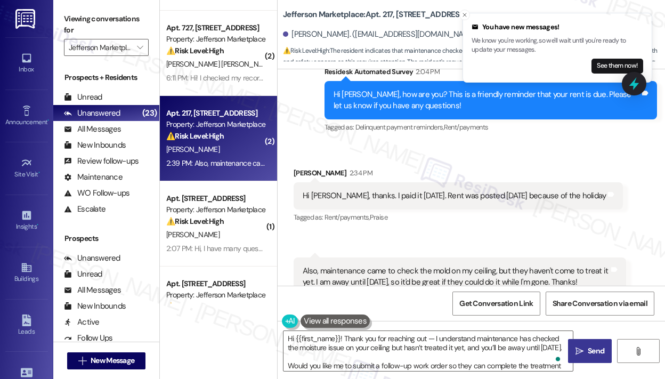
click at [588, 349] on span "Send" at bounding box center [596, 350] width 17 height 11
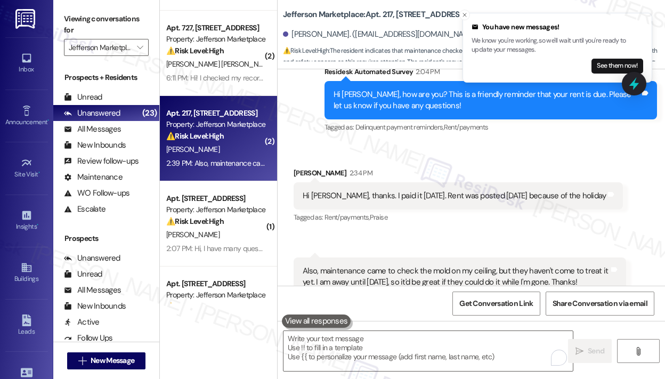
scroll to position [2480, 0]
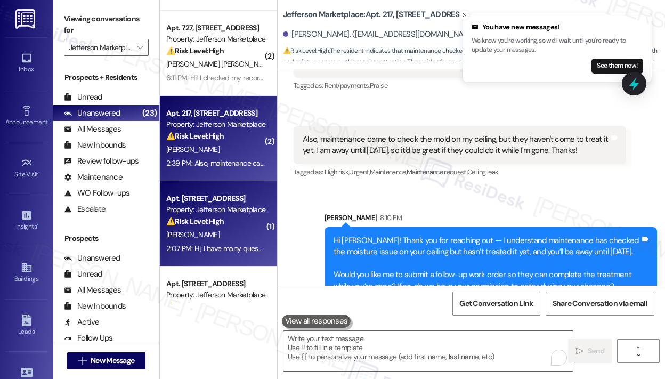
click at [207, 219] on strong "⚠️ Risk Level: High" at bounding box center [195, 221] width 58 height 10
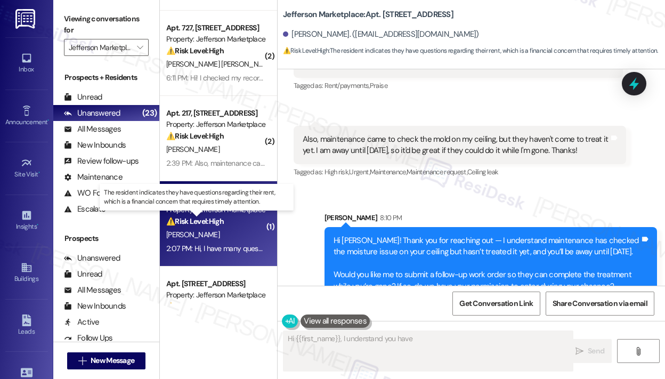
scroll to position [1079, 0]
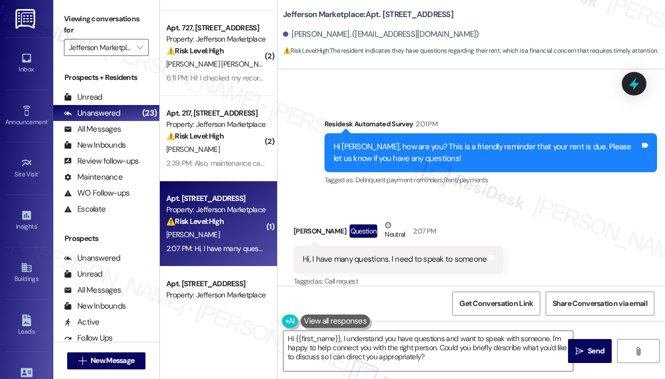
click at [392, 254] on div "Hi, I have many questions. I need to speak to someone" at bounding box center [395, 259] width 184 height 11
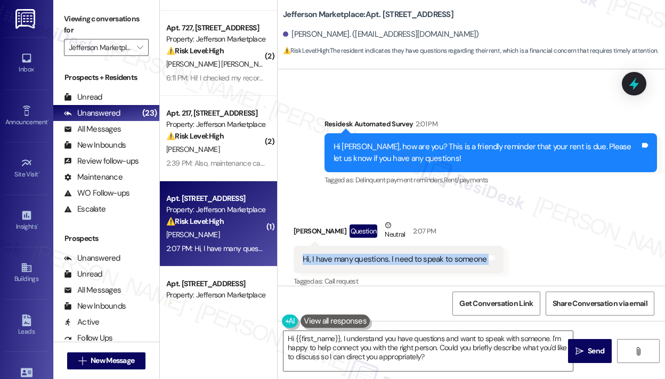
click at [392, 254] on div "Hi, I have many questions. I need to speak to someone" at bounding box center [395, 259] width 184 height 11
copy div "Hi, I have many questions. I need to speak to someone Tags and notes"
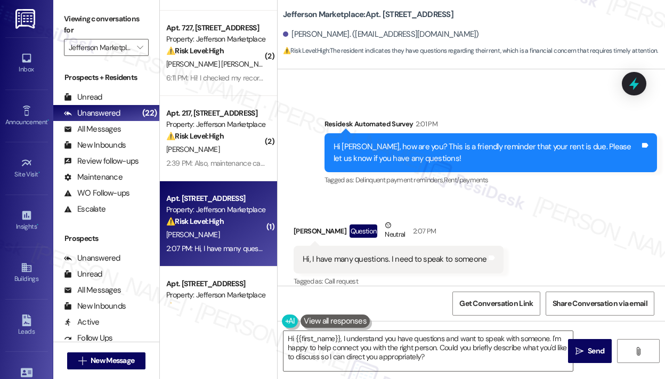
click at [525, 228] on div "Received via SMS [PERSON_NAME] Question Neutral 2:07 PM Hi, I have many questio…" at bounding box center [471, 246] width 387 height 101
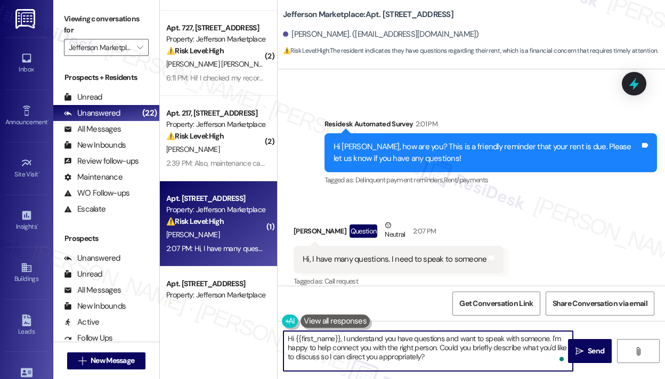
drag, startPoint x: 452, startPoint y: 361, endPoint x: 339, endPoint y: 341, distance: 114.8
click at [339, 339] on textarea "Hi {{first_name}}, I understand you have questions and want to speak with someo…" at bounding box center [427, 351] width 289 height 40
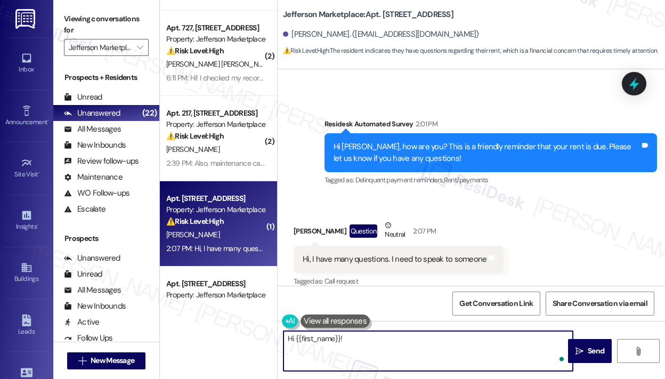
paste textarea "Thank you for reaching out — I understand you have many questions and need to s…"
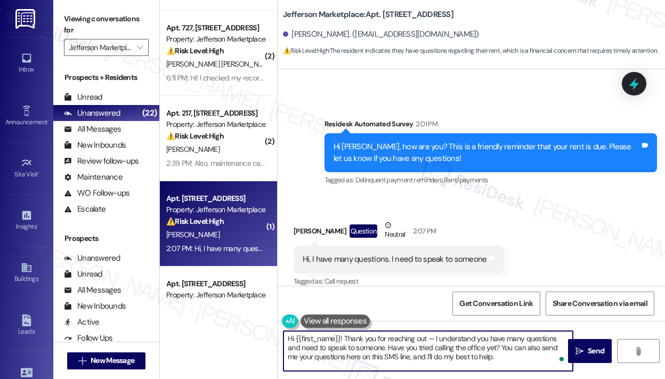
click at [508, 355] on textarea "Hi {{first_name}}! Thank you for reaching out — I understand you have many ques…" at bounding box center [427, 351] width 289 height 40
type textarea "Hi {{first_name}}! Thank you for reaching out — I understand you have many ques…"
click at [591, 355] on span "Send" at bounding box center [596, 350] width 17 height 11
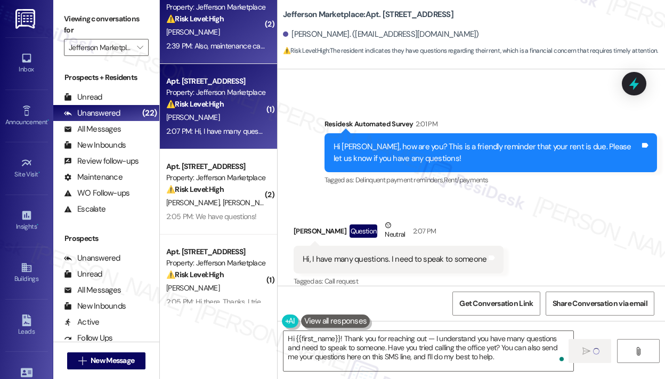
scroll to position [320, 0]
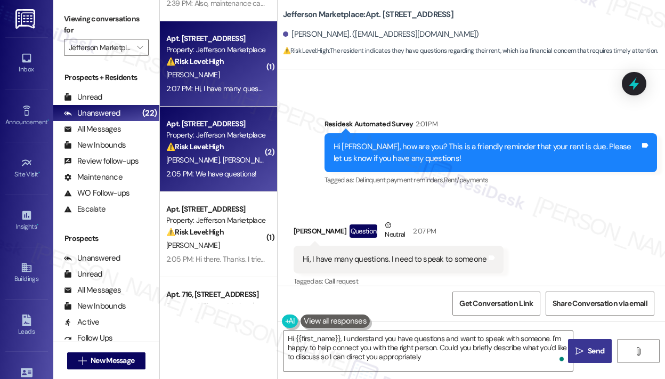
type textarea "Hi {{first_name}}, I understand you have questions and want to speak with someo…"
click at [242, 153] on div "Apt. [STREET_ADDRESS] Property: Jefferson Marketplace ⚠️ Risk Level: High The r…" at bounding box center [215, 135] width 101 height 36
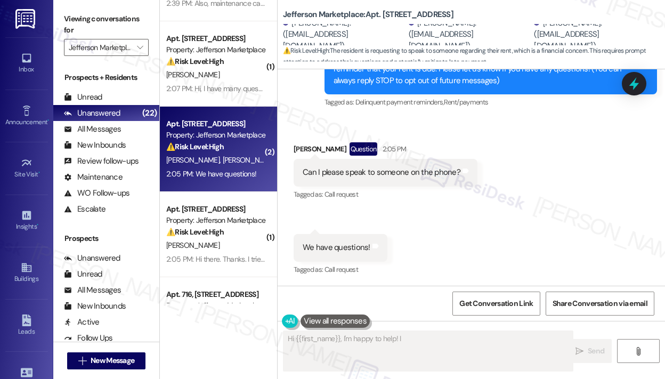
scroll to position [135, 0]
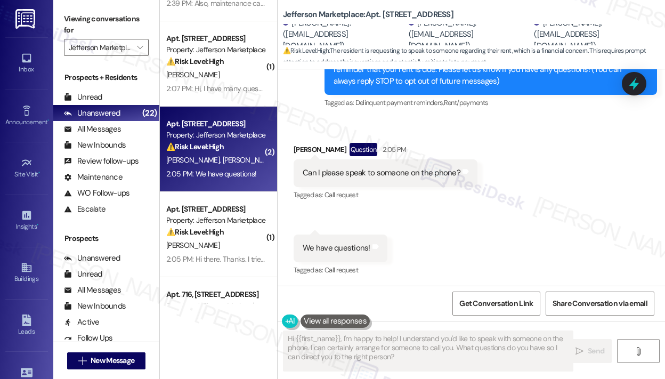
click at [464, 222] on div "Received via SMS [PERSON_NAME] Question 2:05 PM Can I please speak to someone o…" at bounding box center [471, 202] width 387 height 167
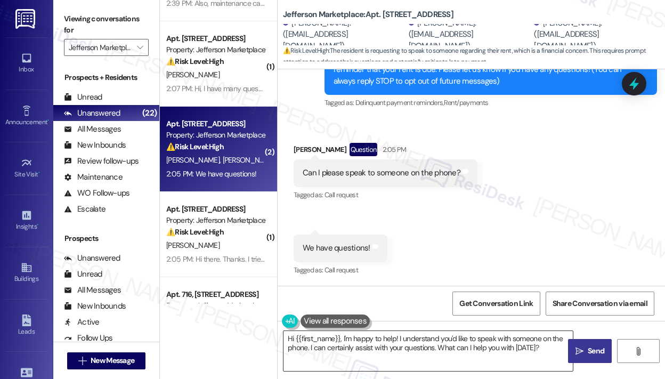
click at [415, 350] on textarea "Hi {{first_name}}, I'm happy to help! I understand you'd like to speak with som…" at bounding box center [427, 351] width 289 height 40
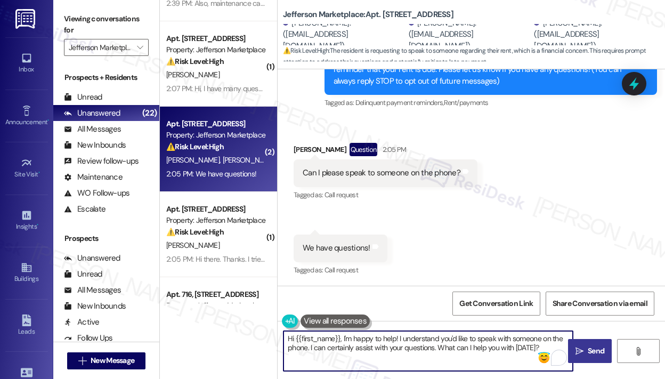
click at [479, 345] on textarea "Hi {{first_name}}, I'm happy to help! I understand you'd like to speak with som…" at bounding box center [427, 351] width 289 height 40
drag, startPoint x: 540, startPoint y: 348, endPoint x: 344, endPoint y: 339, distance: 196.3
click at [344, 339] on textarea "Hi {{first_name}}, I'm happy to help! I understand you'd like to speak with som…" at bounding box center [427, 351] width 289 height 40
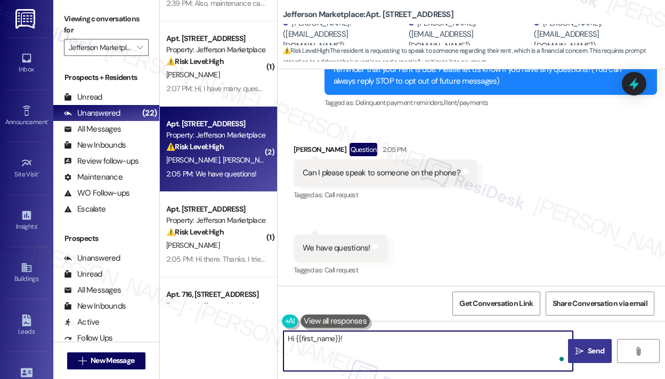
paste textarea "Thank you for reaching out — I understand you have many questions and need to s…"
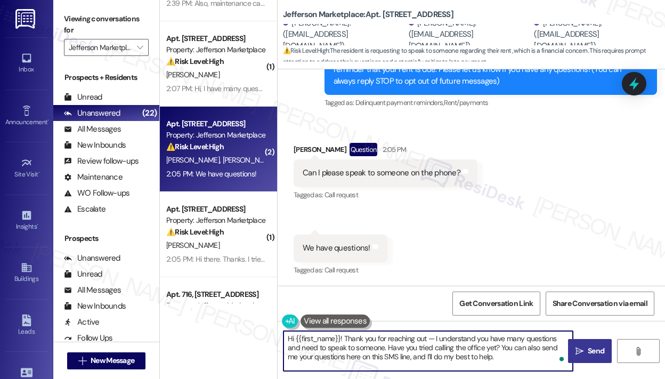
click at [522, 336] on textarea "Hi {{first_name}}! Thank you for reaching out — I understand you have many ques…" at bounding box center [427, 351] width 289 height 40
type textarea "Hi {{first_name}}! Thank you for reaching out — I understand you have questions…"
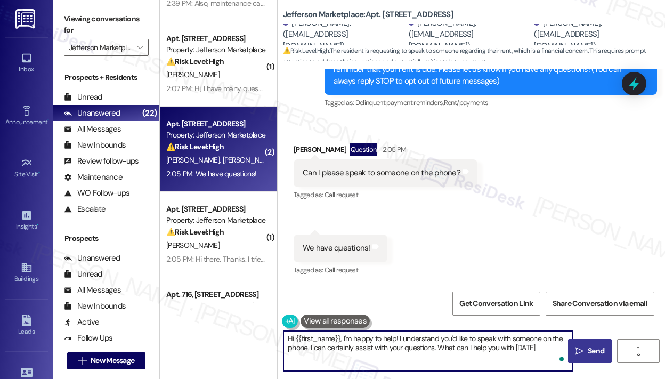
type textarea "Hi {{first_name}}, I'm happy to help! I understand you'd like to speak with som…"
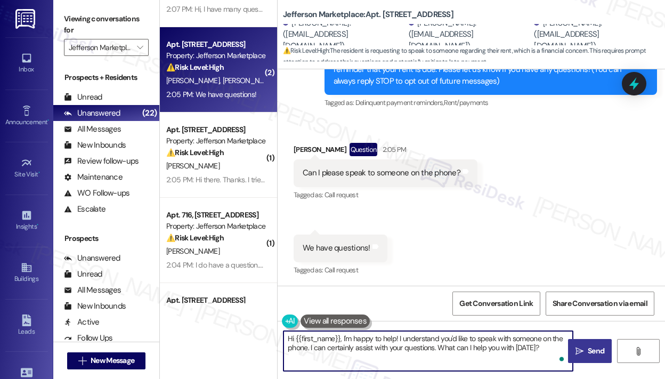
scroll to position [426, 0]
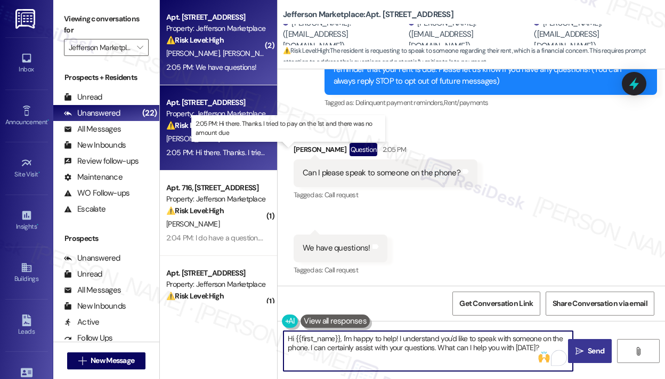
click at [239, 153] on div "2:05 PM: Hi there. Thanks. I tried to pay on the 1st and there was no amount du…" at bounding box center [289, 153] width 247 height 10
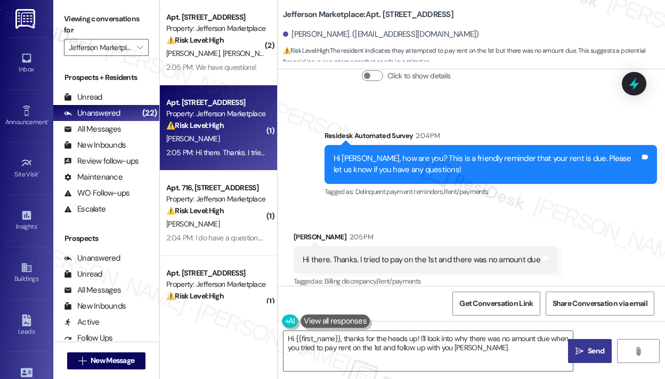
scroll to position [2890, 0]
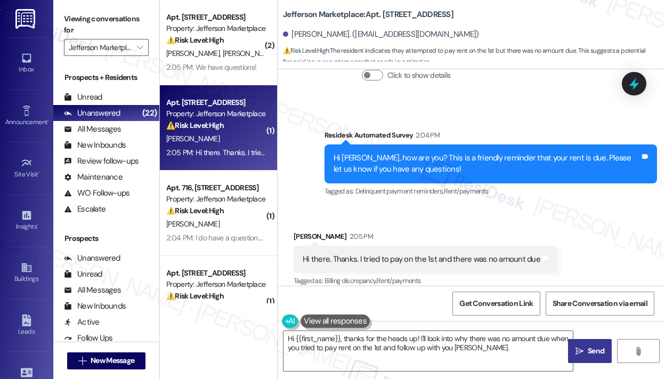
click at [497, 223] on div "Received via SMS [PERSON_NAME] 2:05 PM Hi there. Thanks. I tried to pay on the …" at bounding box center [426, 260] width 280 height 74
click at [490, 254] on div "Hi there. Thanks. I tried to pay on the 1st and there was no amount due" at bounding box center [422, 259] width 238 height 11
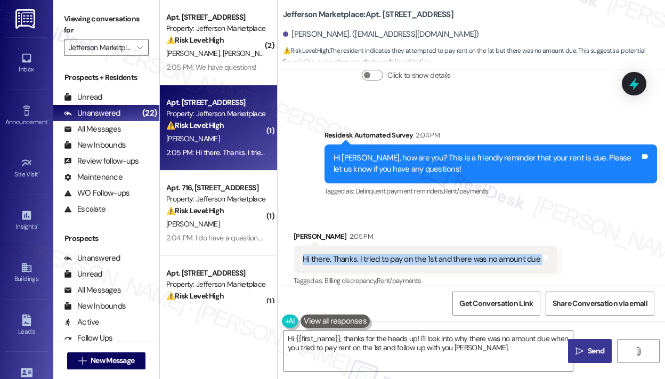
click at [490, 254] on div "Hi there. Thanks. I tried to pay on the 1st and there was no amount due" at bounding box center [422, 259] width 238 height 11
copy div "Hi there. Thanks. I tried to pay on the 1st and there was no amount due Tags an…"
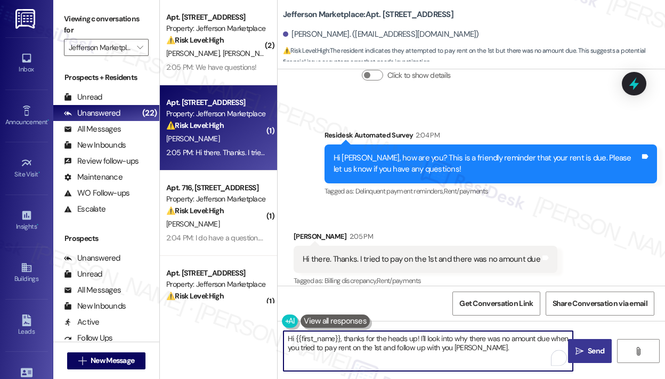
drag, startPoint x: 490, startPoint y: 349, endPoint x: 341, endPoint y: 341, distance: 150.0
click at [341, 341] on textarea "Hi {{first_name}}, thanks for the heads up! I'll look into why there was no amo…" at bounding box center [427, 351] width 289 height 40
paste textarea "Thank you for reaching out — I understand when you tried to pay on the 1st, the…"
click at [341, 338] on textarea "Hi {{first_name}}Thank you for reaching out — I understand when you tried to pa…" at bounding box center [427, 351] width 289 height 40
type textarea "Hi {{first_name}}! Thank you for reaching out — I understand when you tried to …"
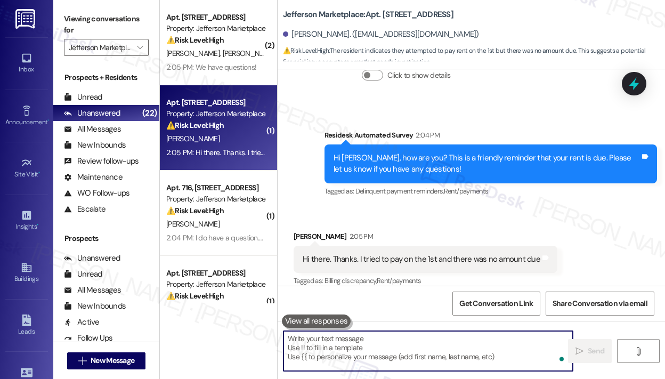
scroll to position [2889, 0]
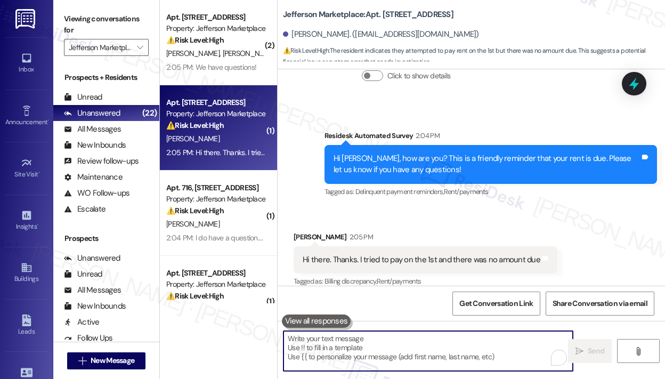
click at [461, 207] on div "Received via SMS [PERSON_NAME] 2:05 PM Hi there. Thanks. I tried to pay on the …" at bounding box center [471, 252] width 387 height 90
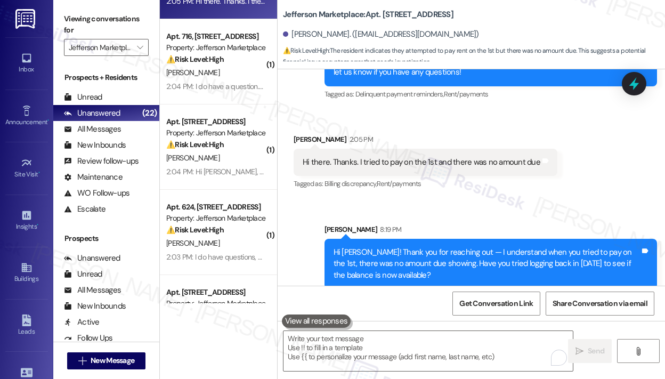
scroll to position [586, 0]
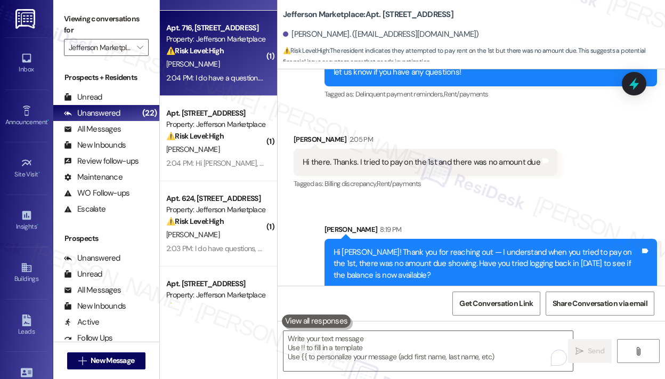
click at [228, 68] on div "[PERSON_NAME]" at bounding box center [215, 64] width 101 height 13
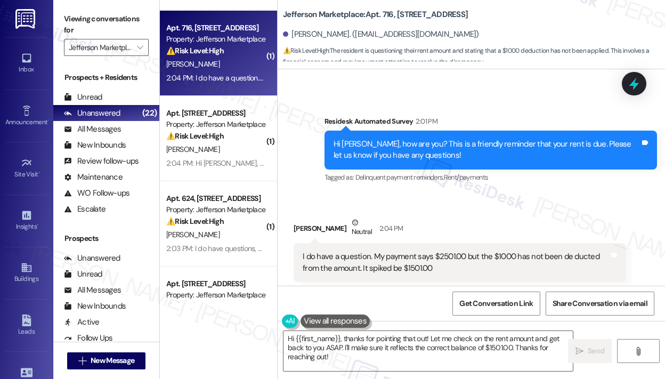
scroll to position [290, 0]
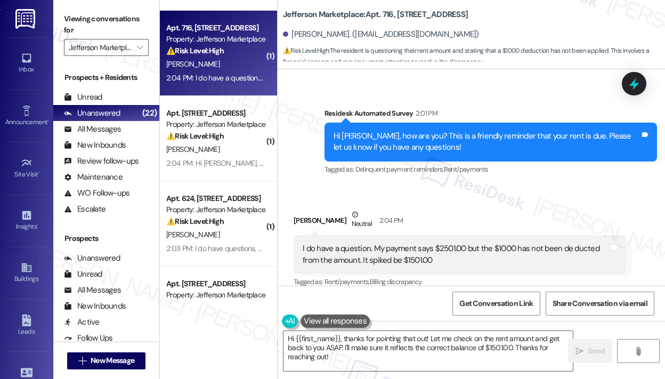
click at [520, 186] on div "Received via SMS [PERSON_NAME] Neutral 2:04 PM I do have a question. My payment…" at bounding box center [471, 241] width 387 height 112
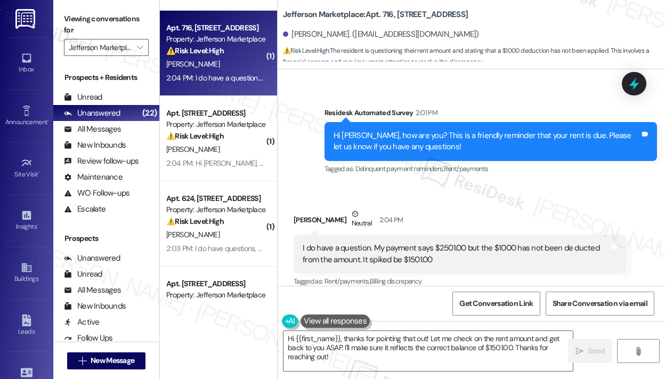
click at [512, 253] on div "I do have a question. My payment says $2501.00 but the $1000 has not been de du…" at bounding box center [456, 253] width 306 height 23
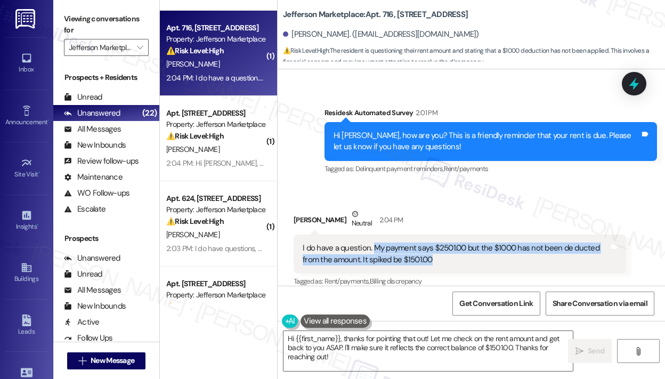
drag, startPoint x: 515, startPoint y: 255, endPoint x: 373, endPoint y: 239, distance: 143.2
click at [373, 239] on div "I do have a question. My payment says $2501.00 but the $1000 has not been de du…" at bounding box center [460, 253] width 333 height 39
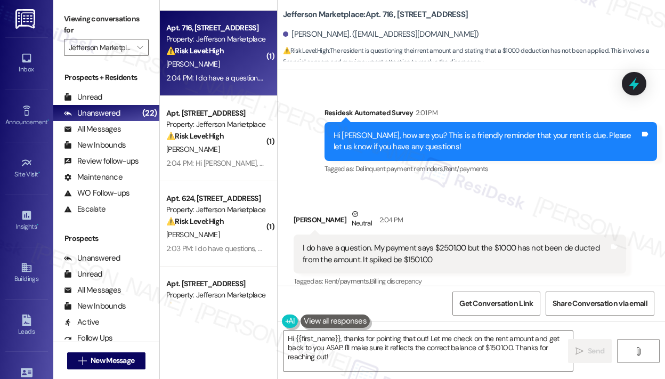
click at [581, 99] on div "Survey, sent via SMS Residesk Automated Survey 2:01 PM Hi [PERSON_NAME], how ar…" at bounding box center [491, 141] width 348 height 85
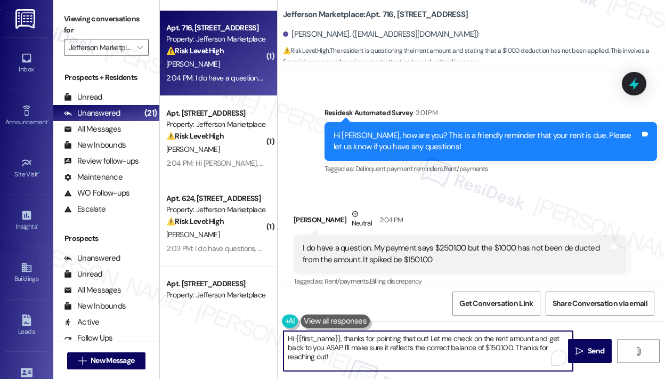
drag, startPoint x: 349, startPoint y: 361, endPoint x: 345, endPoint y: 341, distance: 20.6
click at [345, 341] on textarea "Hi {{first_name}}, thanks for pointing that out! Let me check on the rent amoun…" at bounding box center [427, 351] width 289 height 40
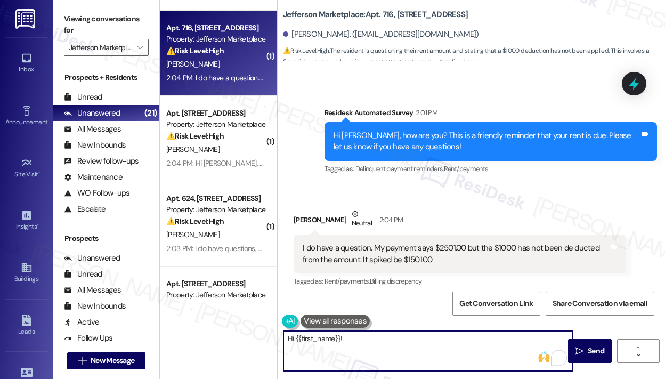
paste textarea "Thank you for reaching out — I understand your payment is showing $2,501, but t…"
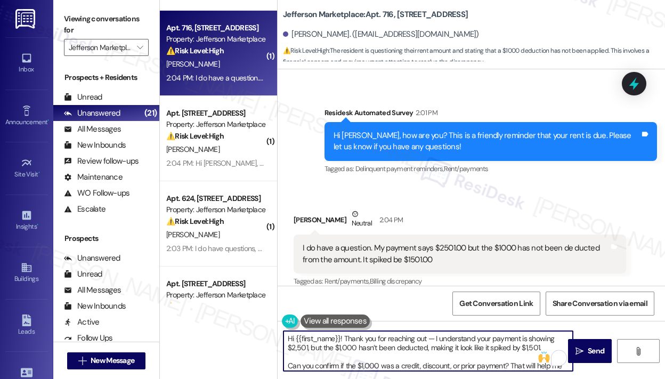
scroll to position [9, 0]
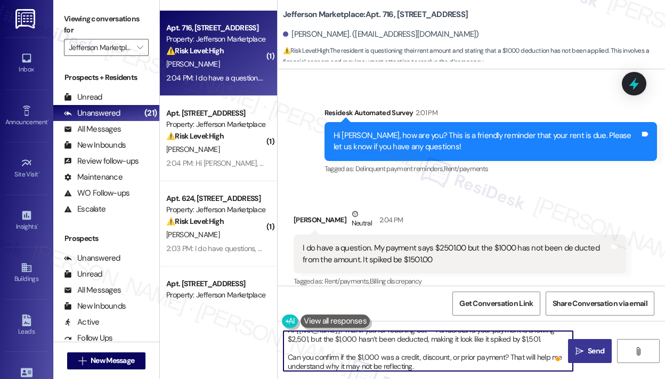
type textarea "Hi {{first_name}}! Thank you for reaching out — I understand your payment is sh…"
click at [588, 349] on span "Send" at bounding box center [596, 350] width 17 height 11
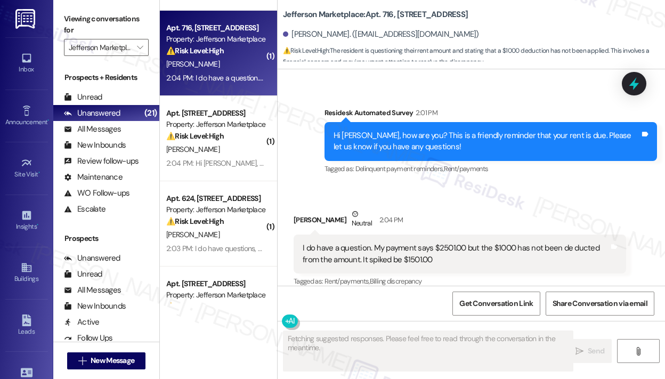
scroll to position [290, 0]
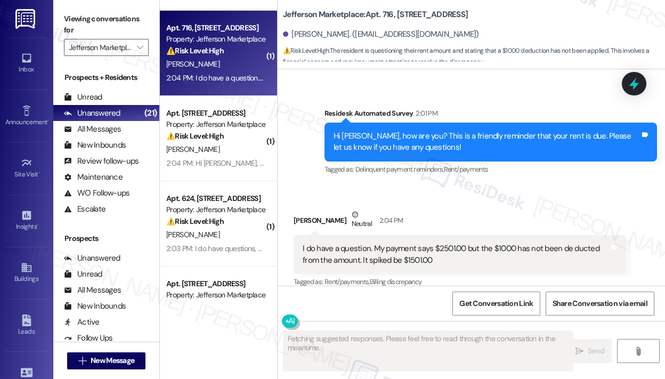
click at [477, 201] on div "Received via SMS [PERSON_NAME] Neutral 2:04 PM I do have a question. My payment…" at bounding box center [460, 249] width 348 height 96
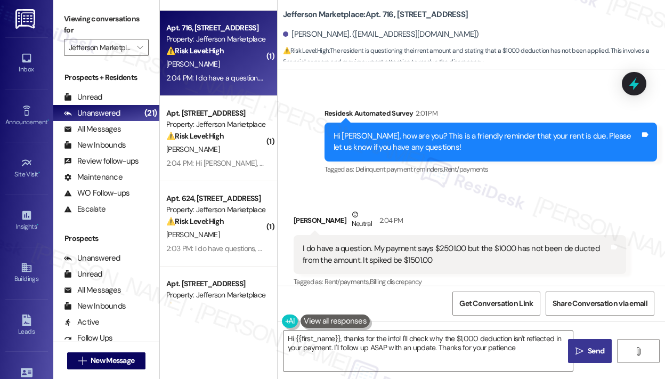
type textarea "Hi {{first_name}}, thanks for the info! I'll check why the $1,000 deduction isn…"
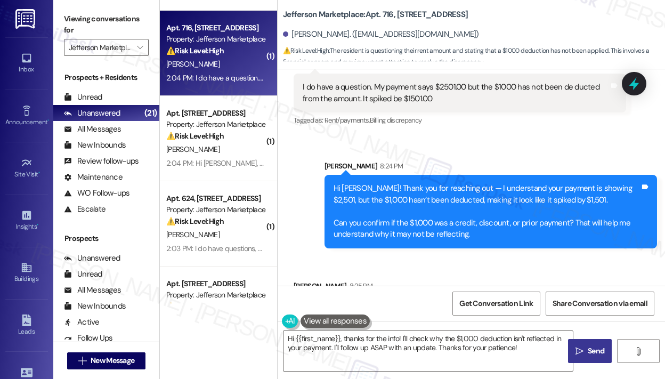
scroll to position [485, 0]
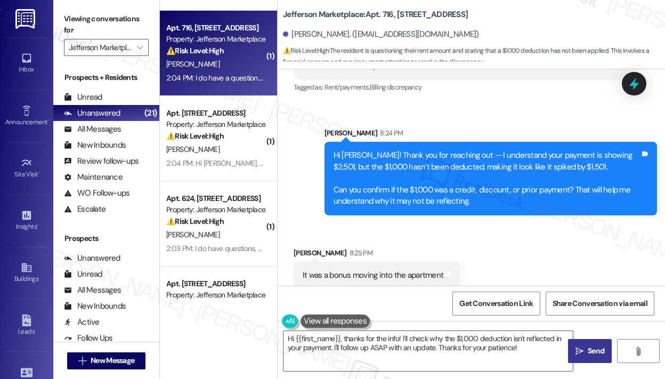
click at [524, 230] on div "Received via SMS [PERSON_NAME] 8:25 PM It was a bonus moving into the apartment…" at bounding box center [471, 260] width 387 height 74
